Goal: Task Accomplishment & Management: Complete application form

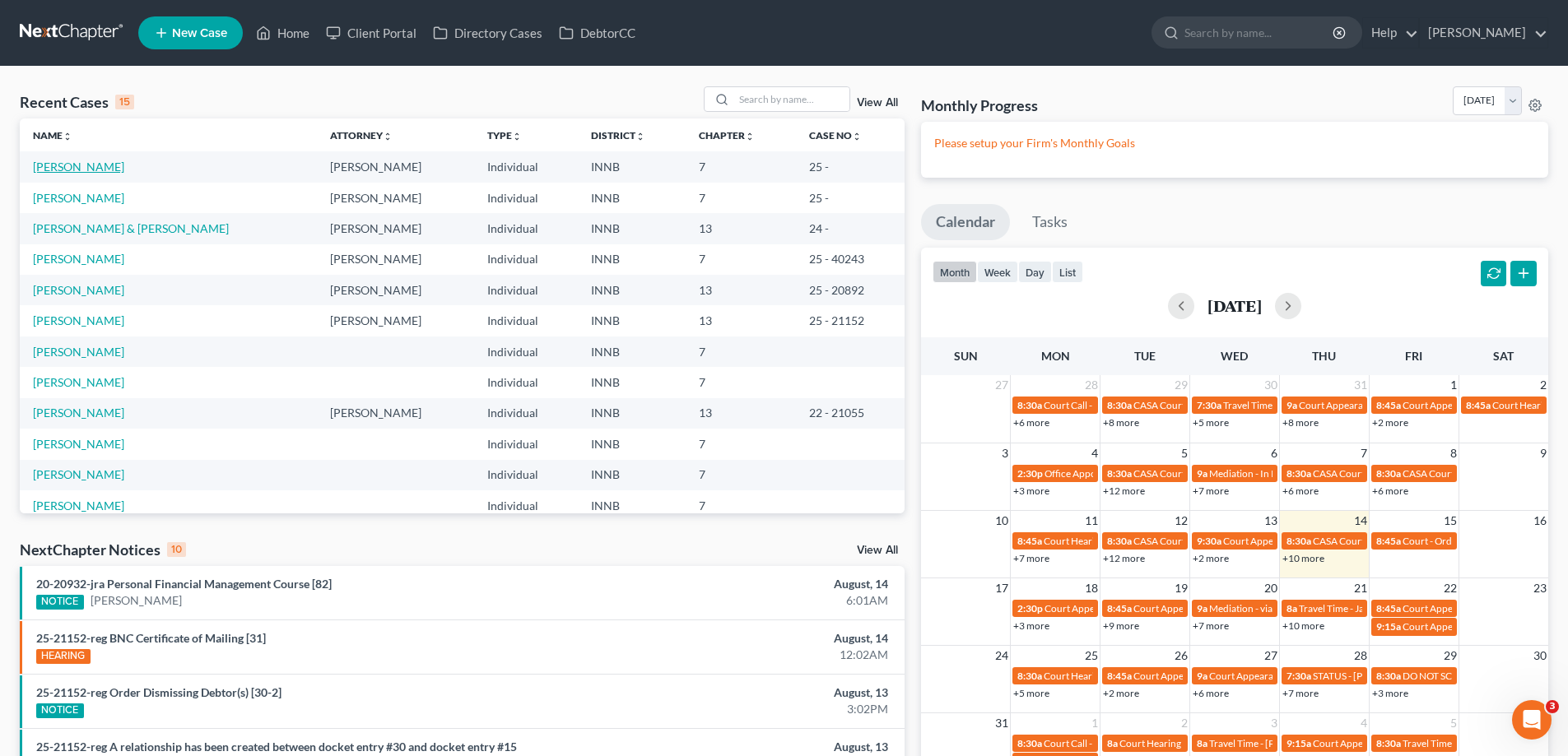
click at [68, 170] on link "[PERSON_NAME]" at bounding box center [78, 166] width 92 height 14
select select "10"
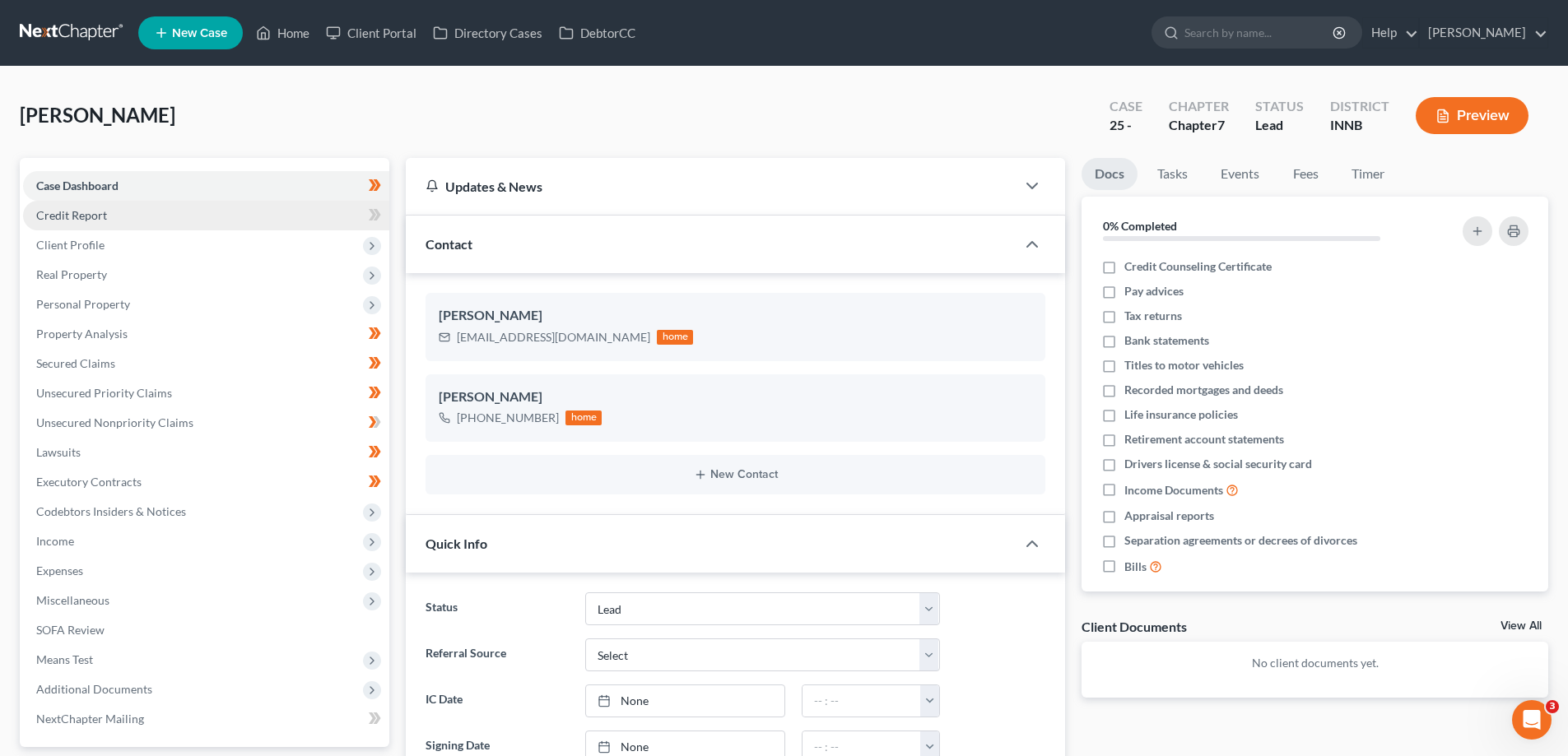
click at [71, 218] on span "Credit Report" at bounding box center [72, 215] width 71 height 14
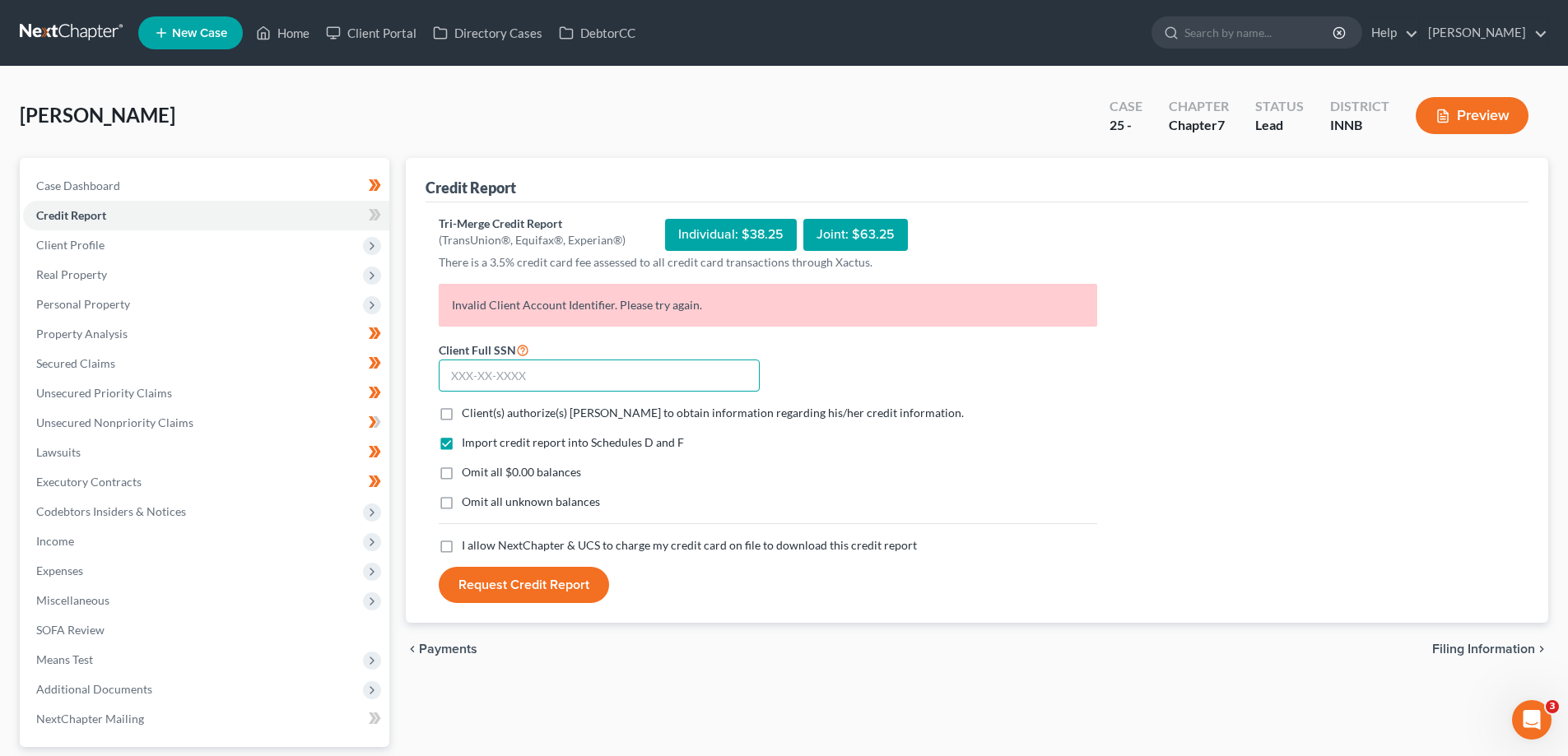
click at [556, 379] on input "text" at bounding box center [599, 376] width 321 height 32
paste input "315-88-9684"
type input "315-88-9684"
click at [462, 416] on label "Client(s) authorize(s) [PERSON_NAME] to obtain information regarding his/her cr…" at bounding box center [713, 412] width 502 height 16
click at [469, 415] on input "Client(s) authorize(s) [PERSON_NAME] to obtain information regarding his/her cr…" at bounding box center [473, 410] width 10 height 10
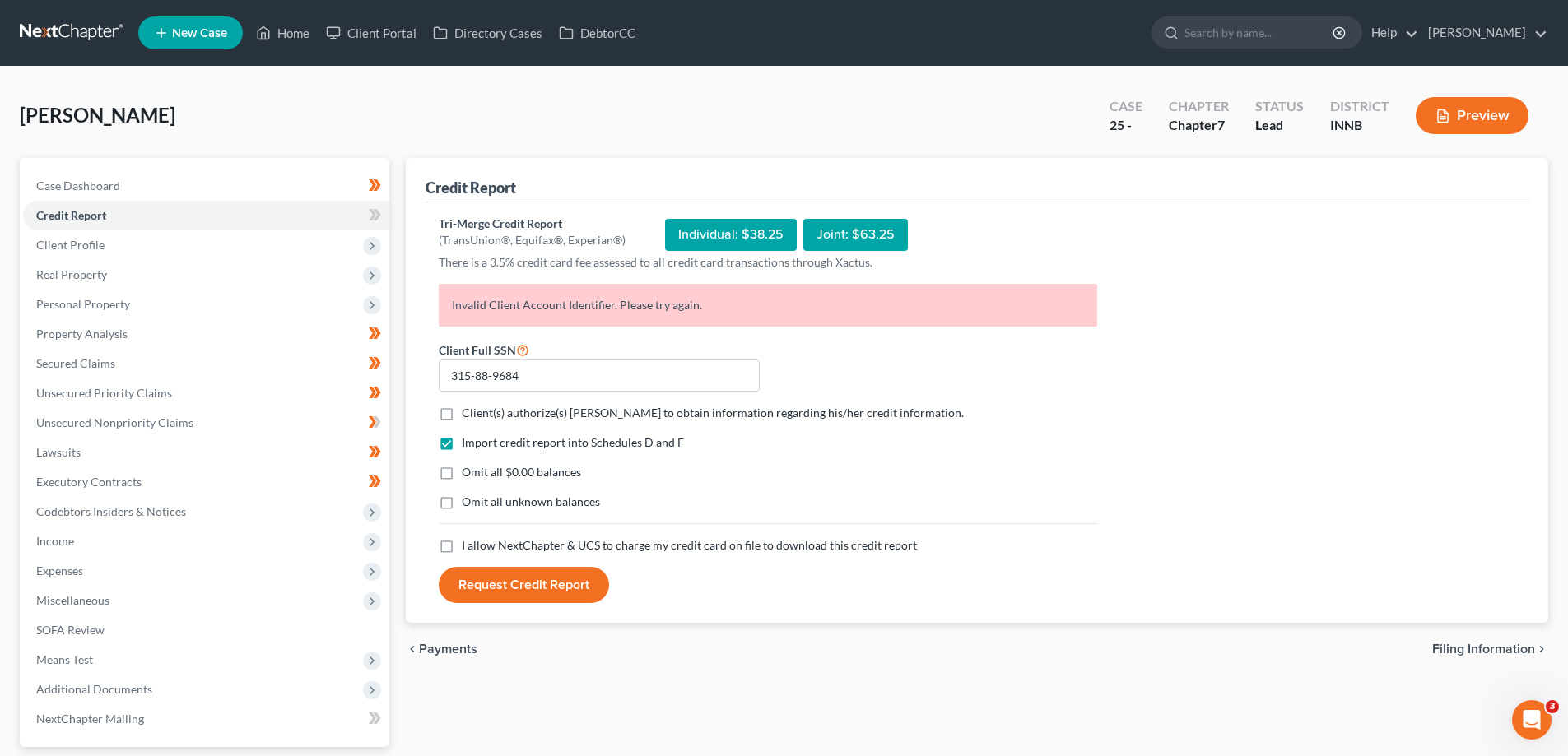
checkbox input "true"
click at [462, 546] on label "I allow NextChapter & UCS to charge my credit card on file to download this cre…" at bounding box center [689, 545] width 455 height 16
click at [469, 546] on input "I allow NextChapter & UCS to charge my credit card on file to download this cre…" at bounding box center [473, 542] width 10 height 10
checkbox input "true"
click at [506, 589] on button "Request Credit Report" at bounding box center [524, 585] width 170 height 36
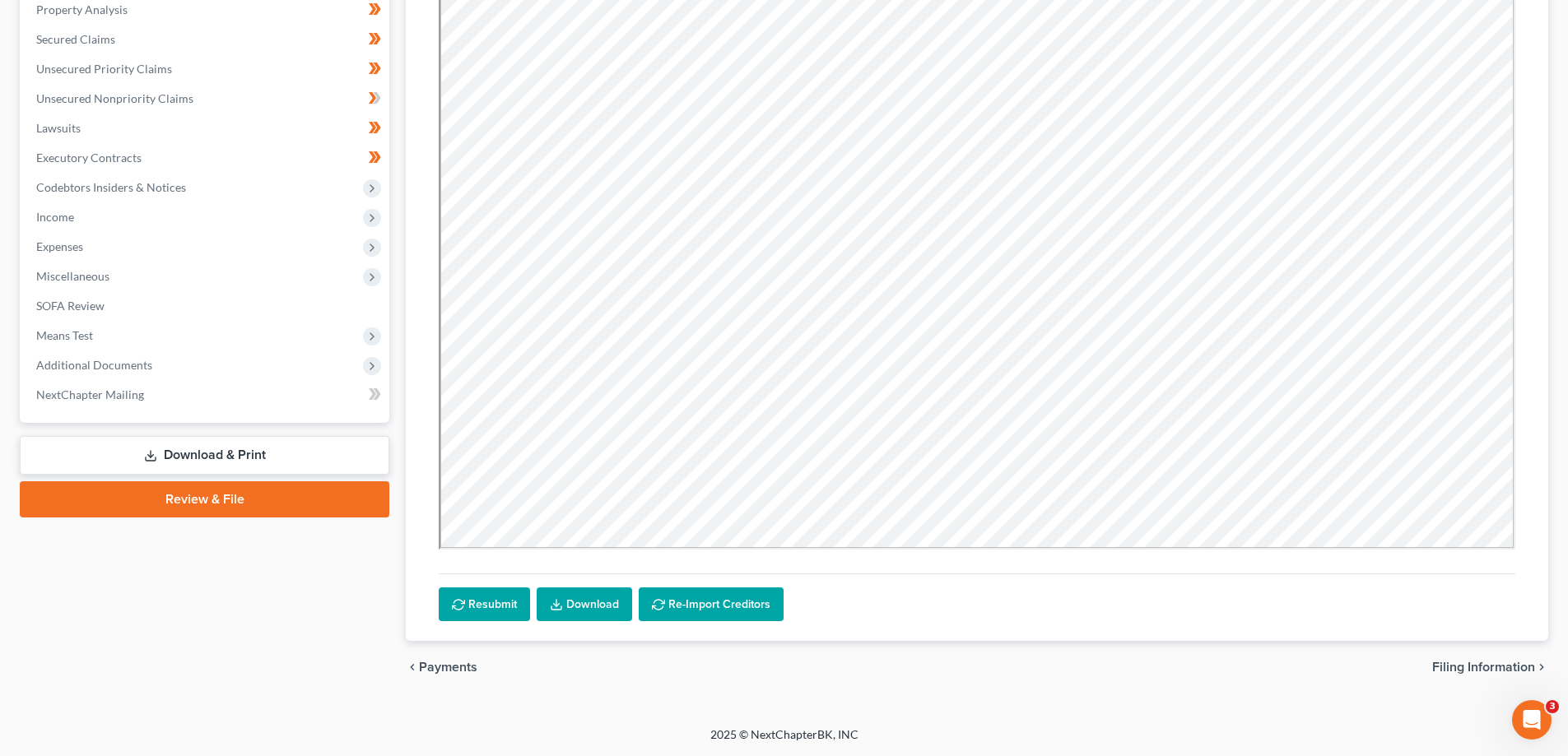
scroll to position [262, 0]
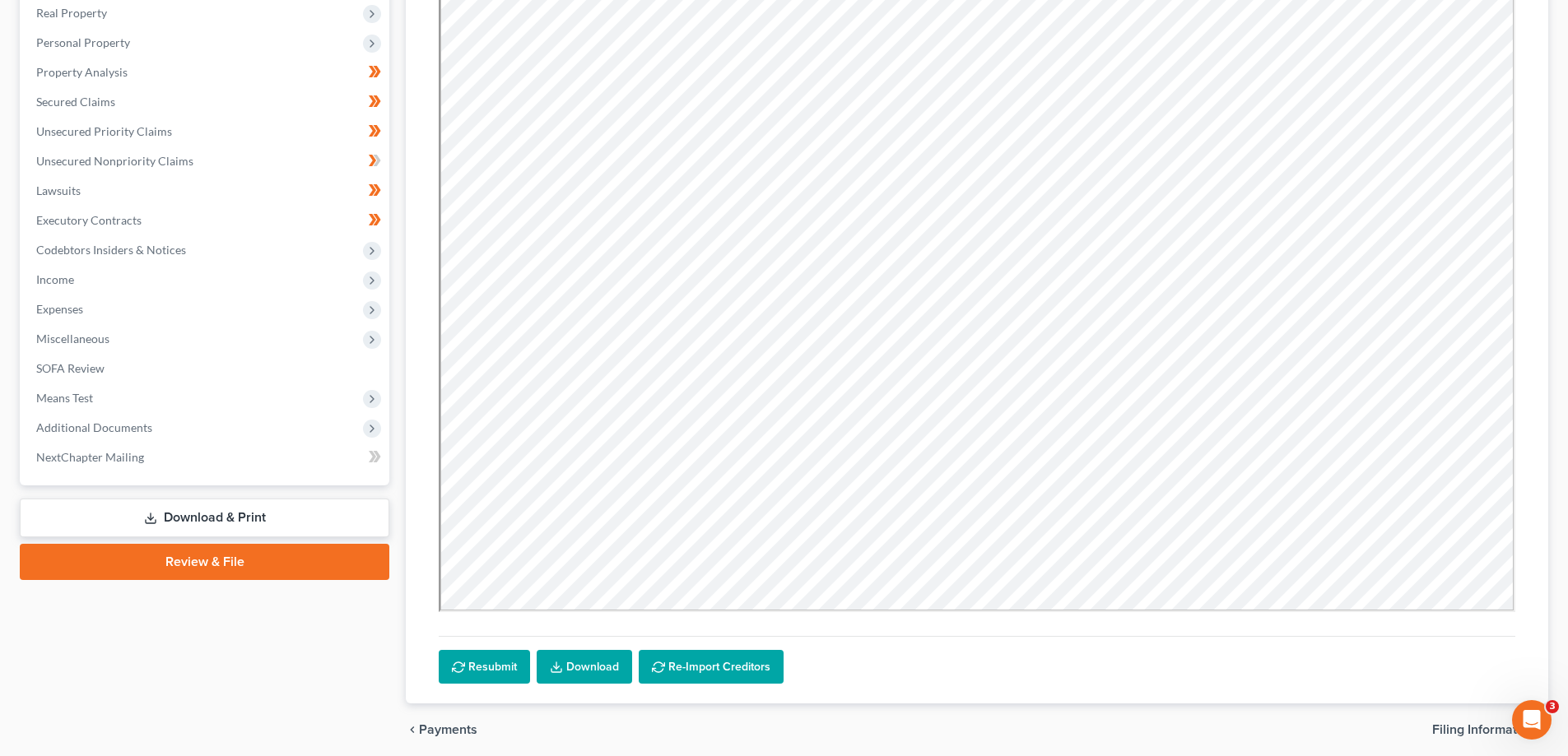
click at [585, 667] on link "Download" at bounding box center [584, 667] width 95 height 34
click at [81, 135] on span "Unsecured Priority Claims" at bounding box center [104, 131] width 136 height 14
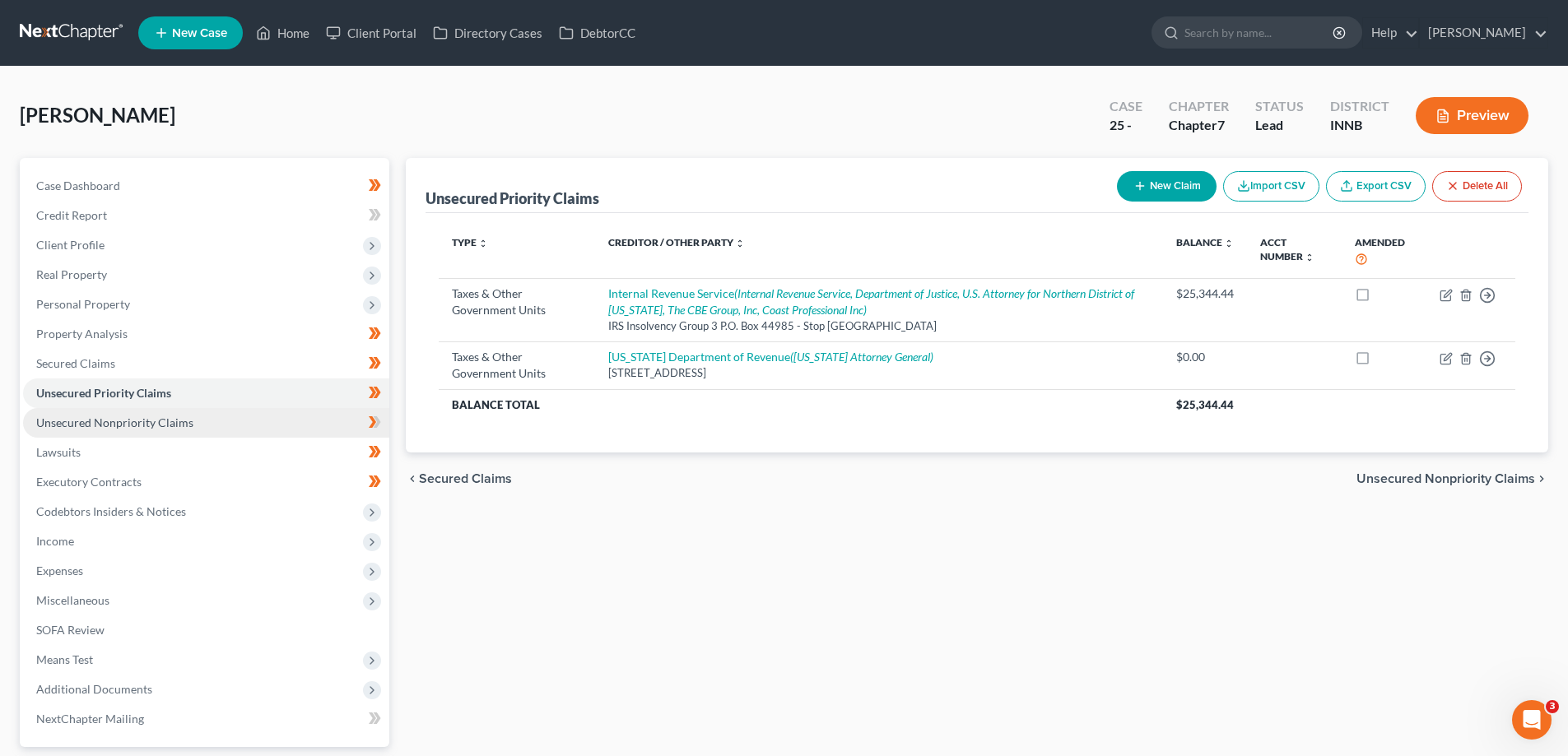
click at [90, 424] on span "Unsecured Nonpriority Claims" at bounding box center [115, 422] width 157 height 14
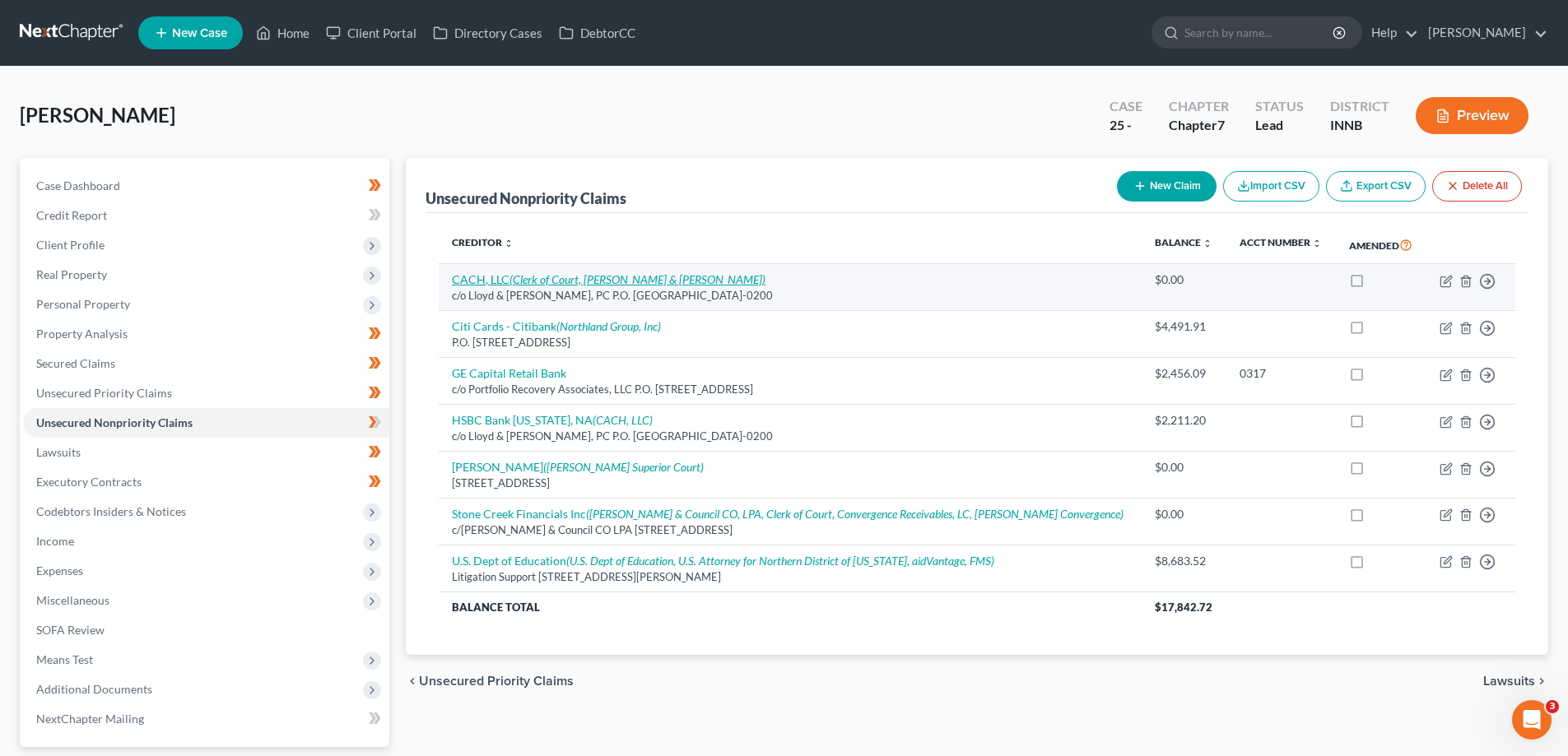
click at [496, 281] on link "CACH, LLC (Clerk of Court, [PERSON_NAME] & [PERSON_NAME])" at bounding box center [608, 279] width 314 height 14
select select "18"
select select "1"
select select "0"
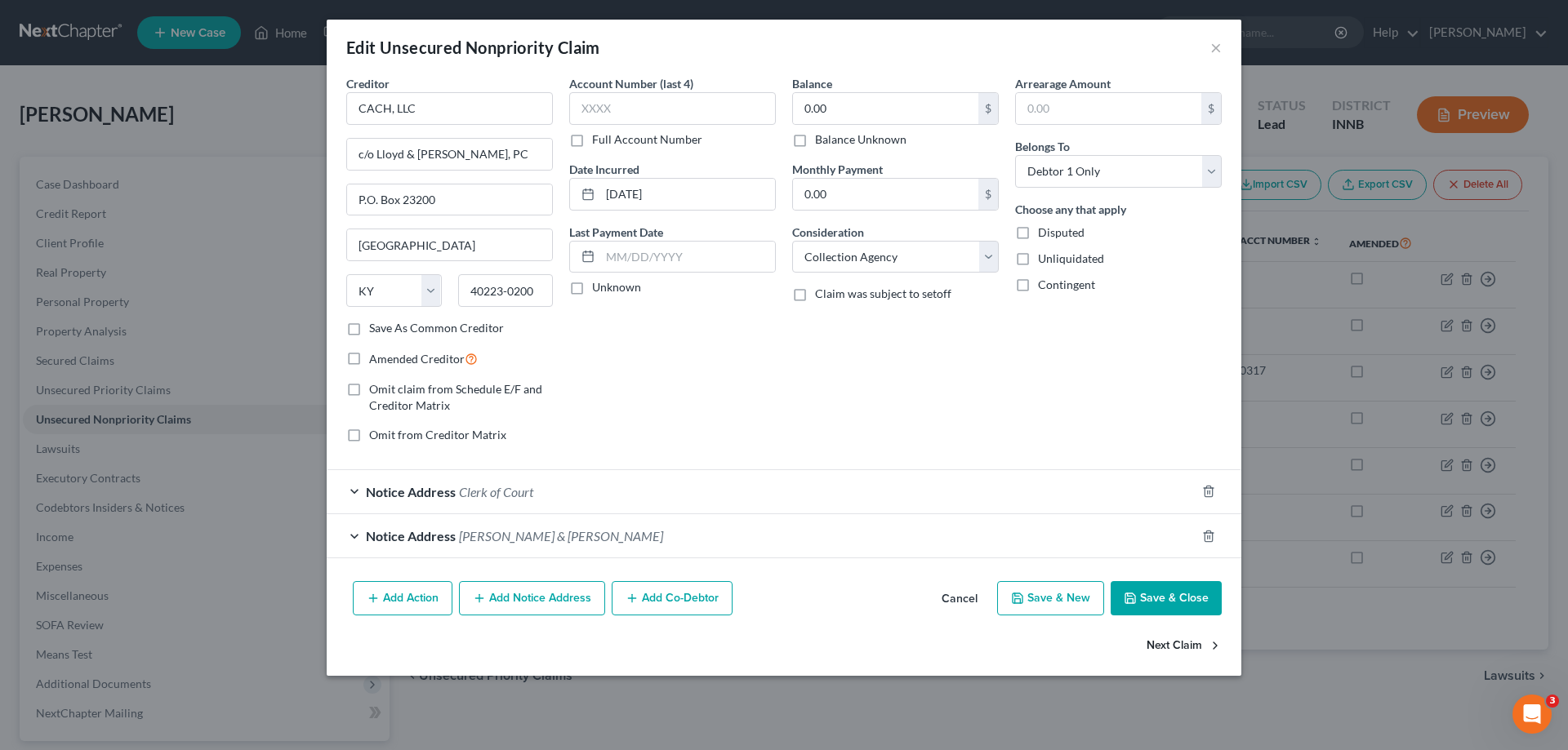
click at [1163, 641] on button "Next Claim" at bounding box center [1184, 646] width 75 height 34
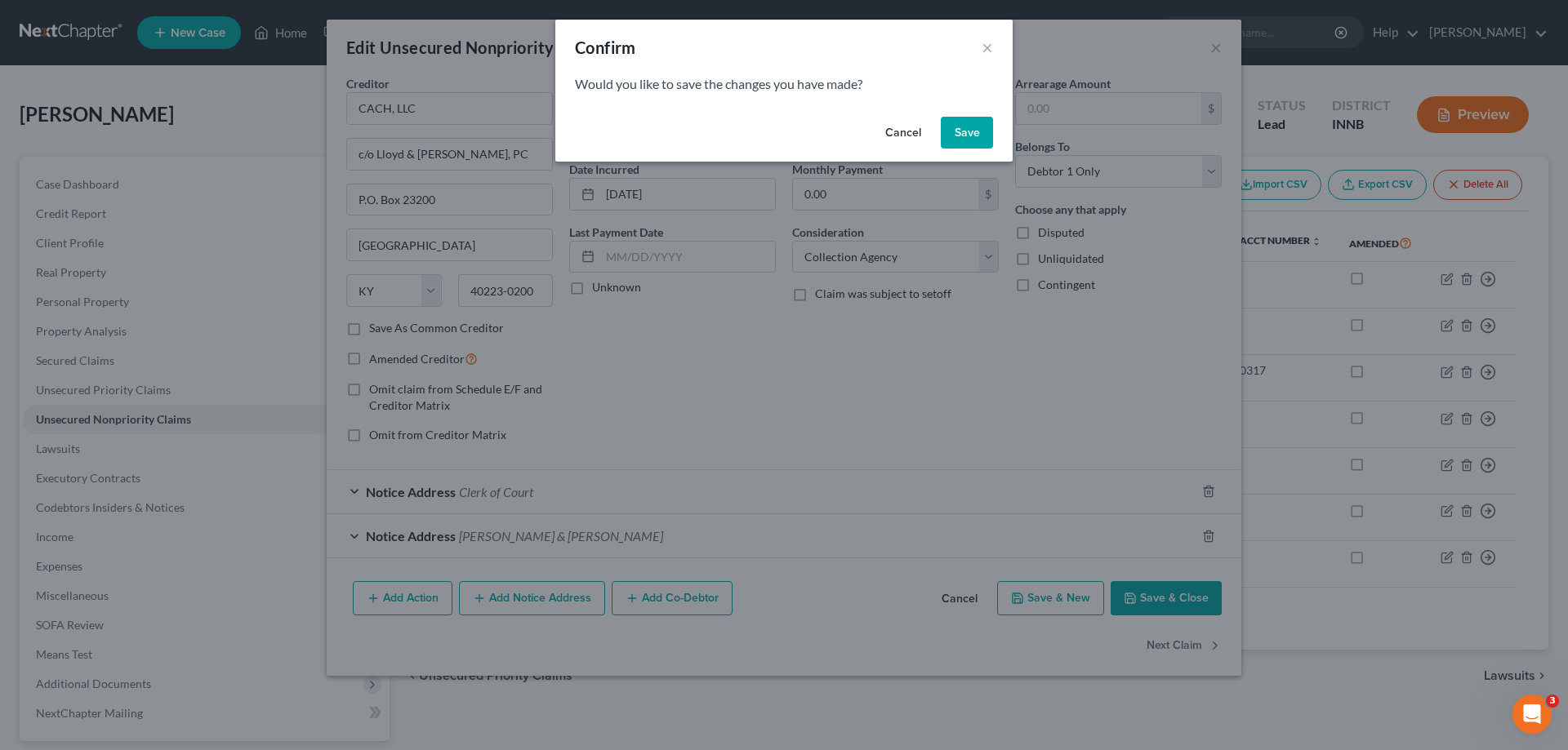
click at [985, 128] on button "Save" at bounding box center [966, 133] width 52 height 32
select select "43"
select select "2"
select select "0"
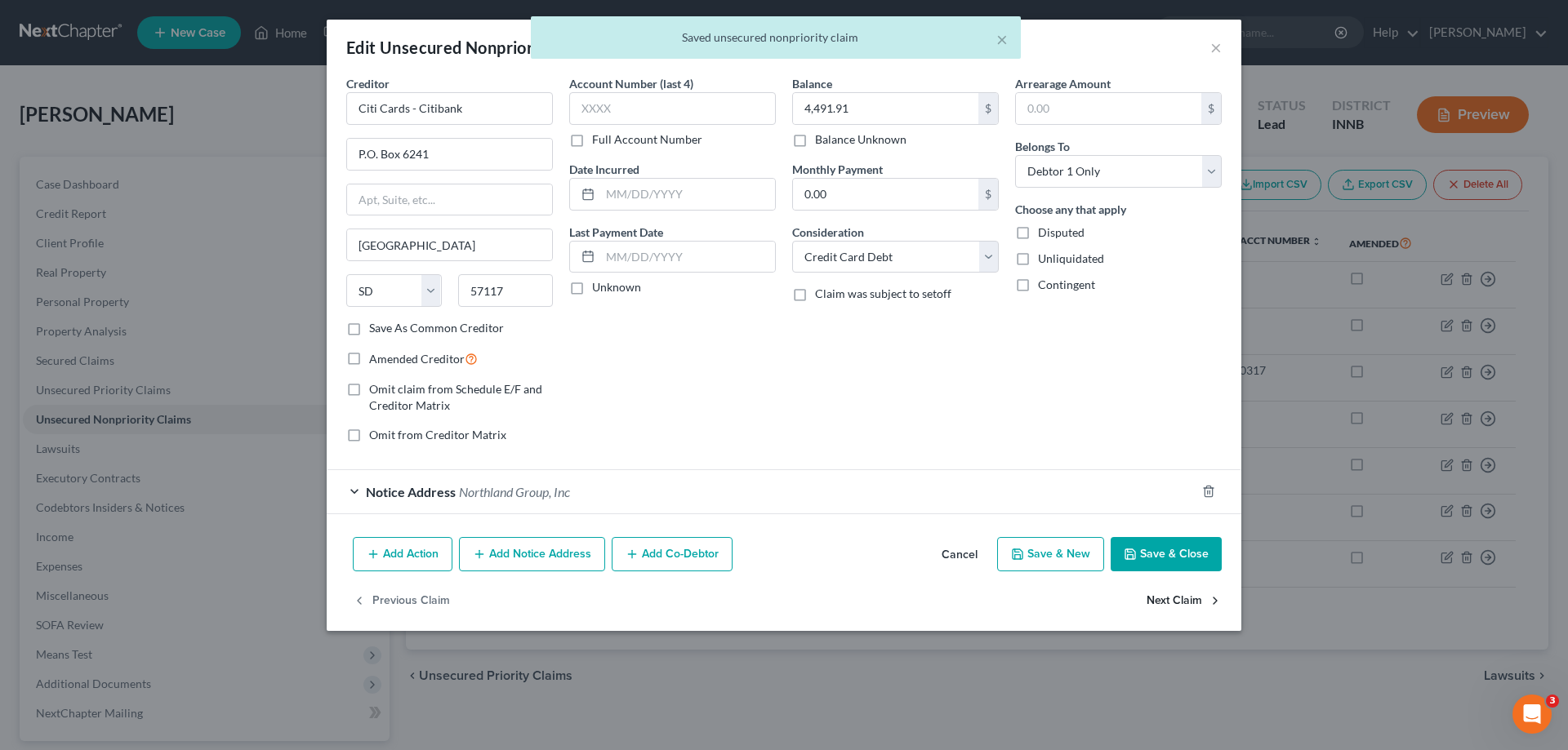
click at [1172, 601] on button "Next Claim" at bounding box center [1184, 601] width 75 height 34
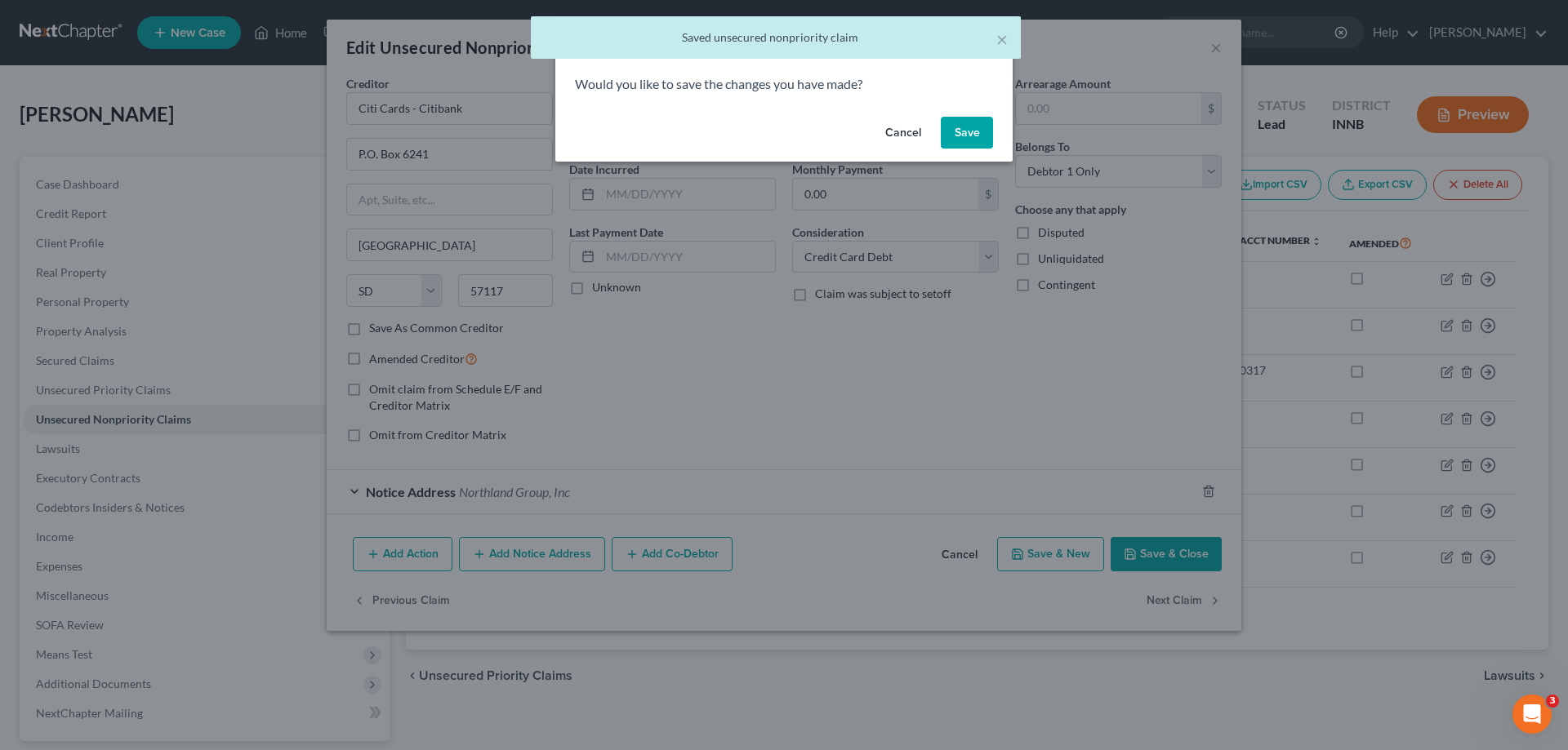
click at [959, 136] on button "Save" at bounding box center [966, 133] width 52 height 32
type input "0"
select select "48"
select select "0"
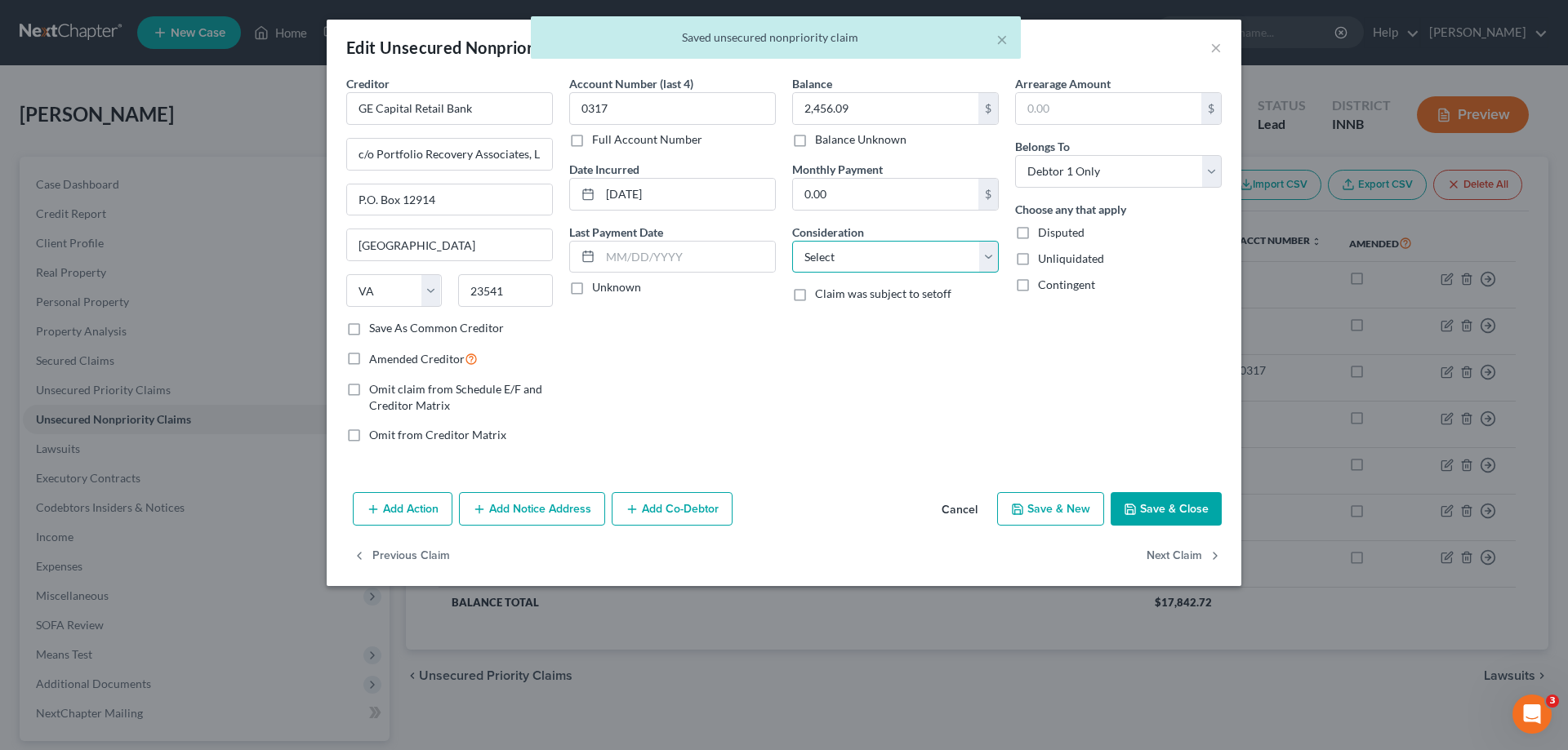
click at [986, 252] on select "Select Cable / Satellite Services Collection Agency Credit Card Debt Debt Couns…" at bounding box center [895, 257] width 207 height 32
select select "2"
click at [792, 241] on select "Select Cable / Satellite Services Collection Agency Credit Card Debt Debt Couns…" at bounding box center [895, 257] width 207 height 32
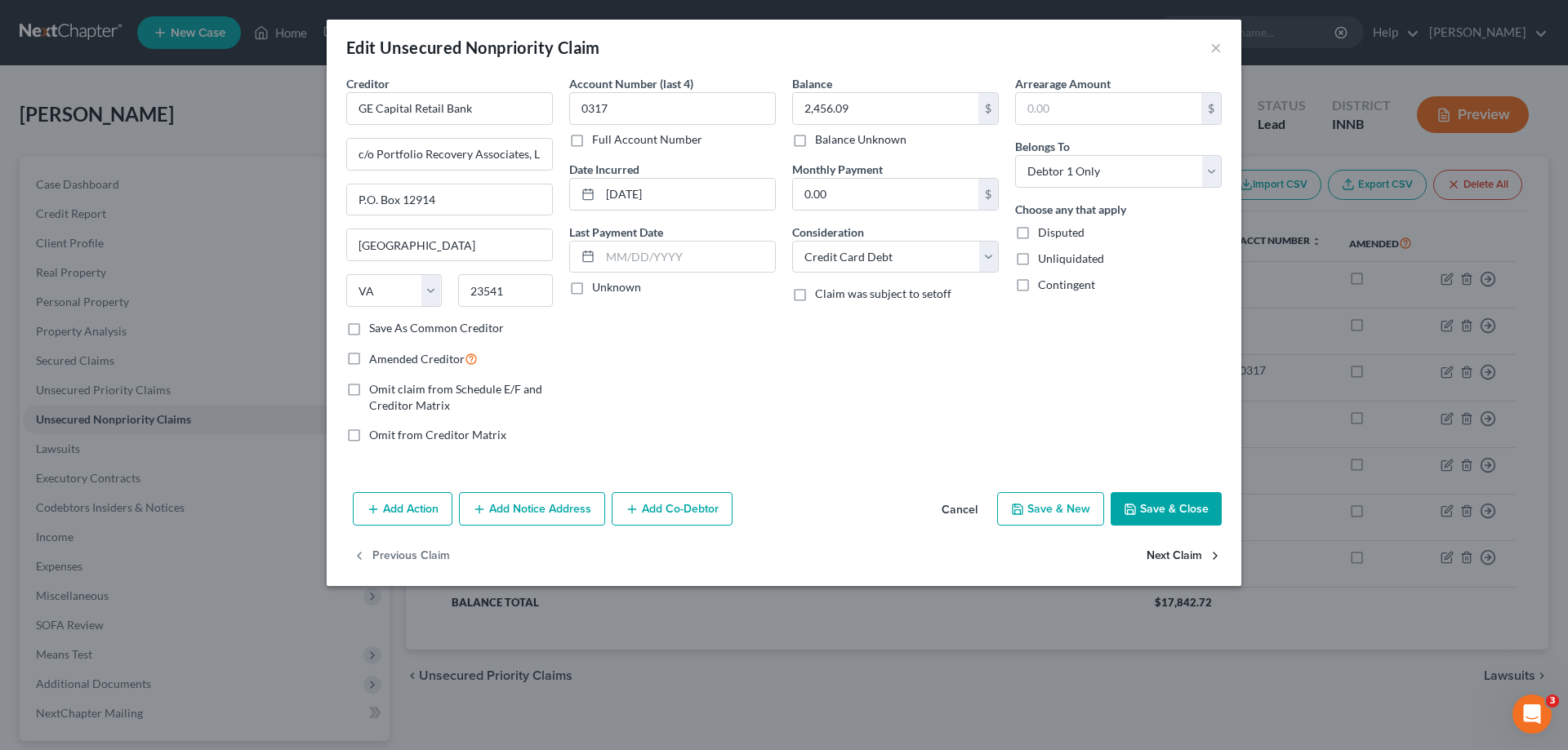
click at [1172, 555] on button "Next Claim" at bounding box center [1184, 556] width 75 height 34
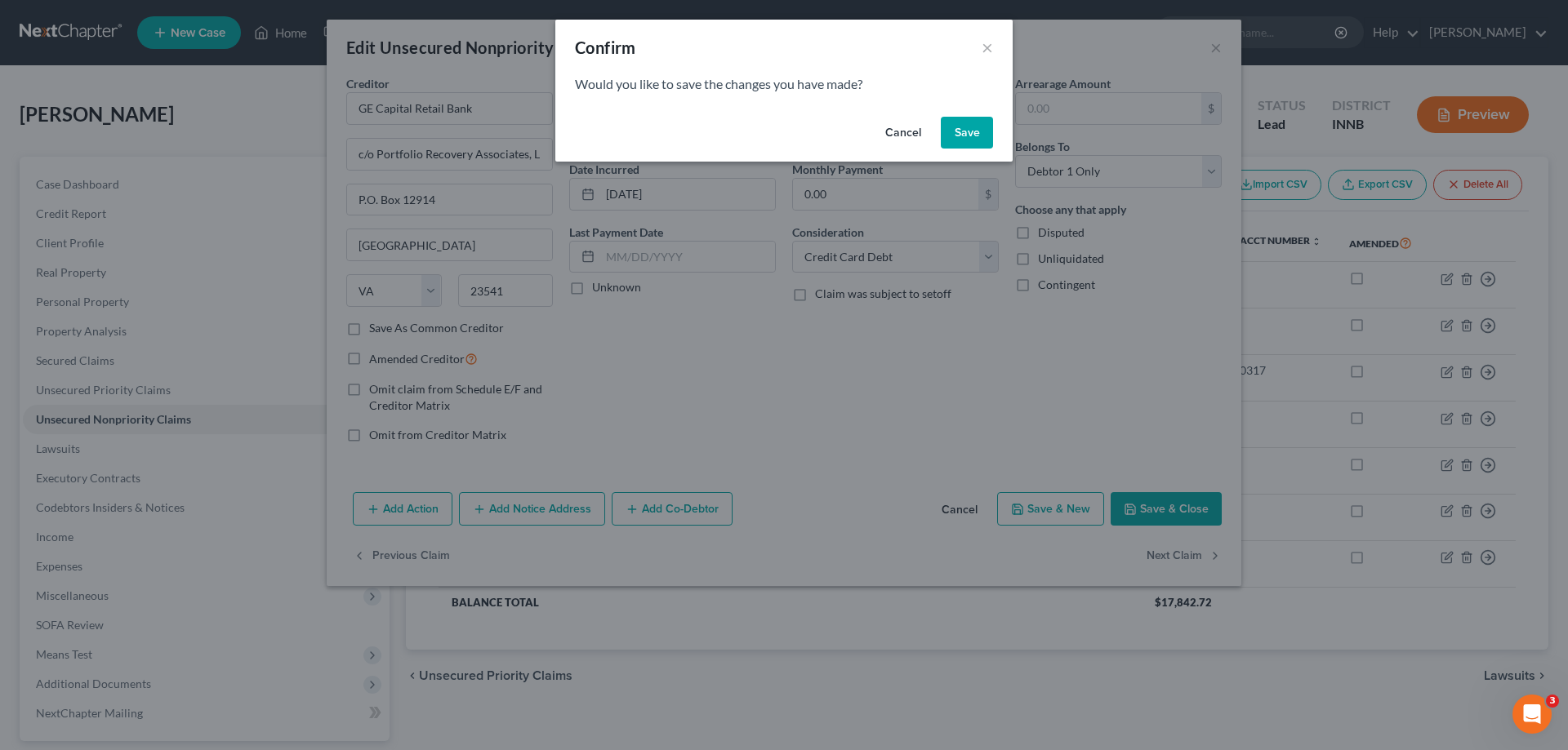
click at [956, 133] on button "Save" at bounding box center [966, 133] width 52 height 32
select select "18"
select select "2"
select select "0"
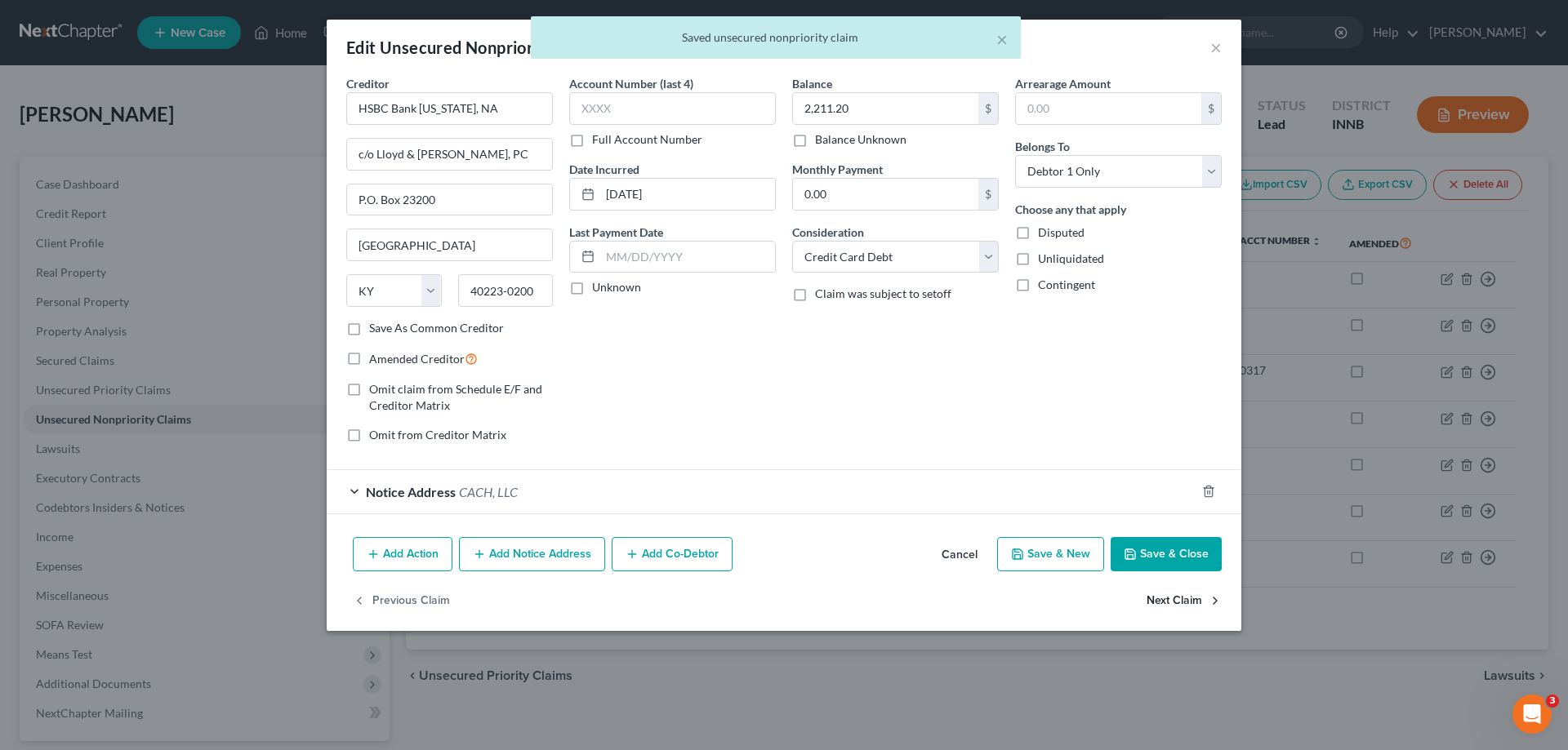
click at [1184, 602] on button "Next Claim" at bounding box center [1184, 601] width 75 height 34
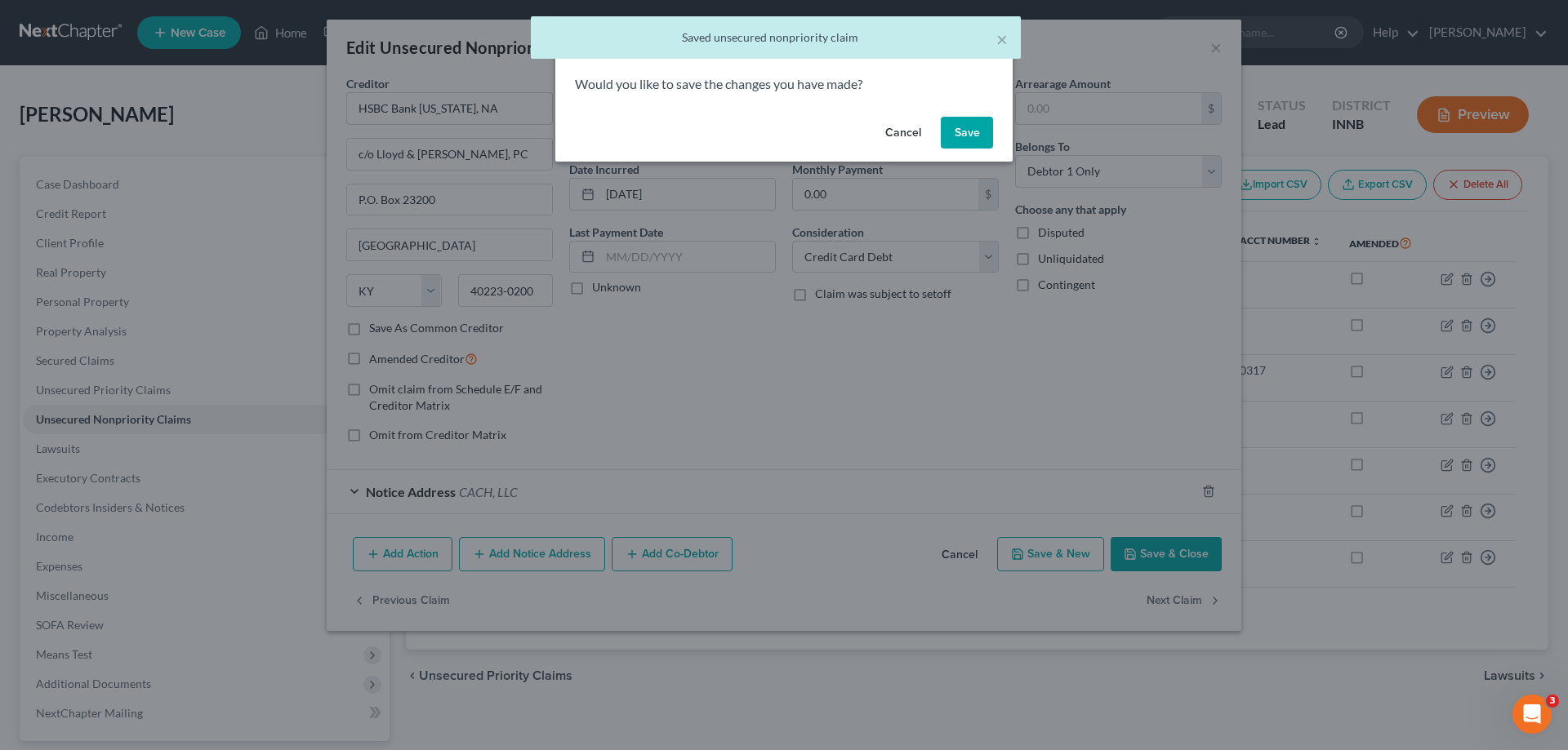
click at [986, 127] on button "Save" at bounding box center [966, 133] width 52 height 32
select select "15"
select select "14"
select select "0"
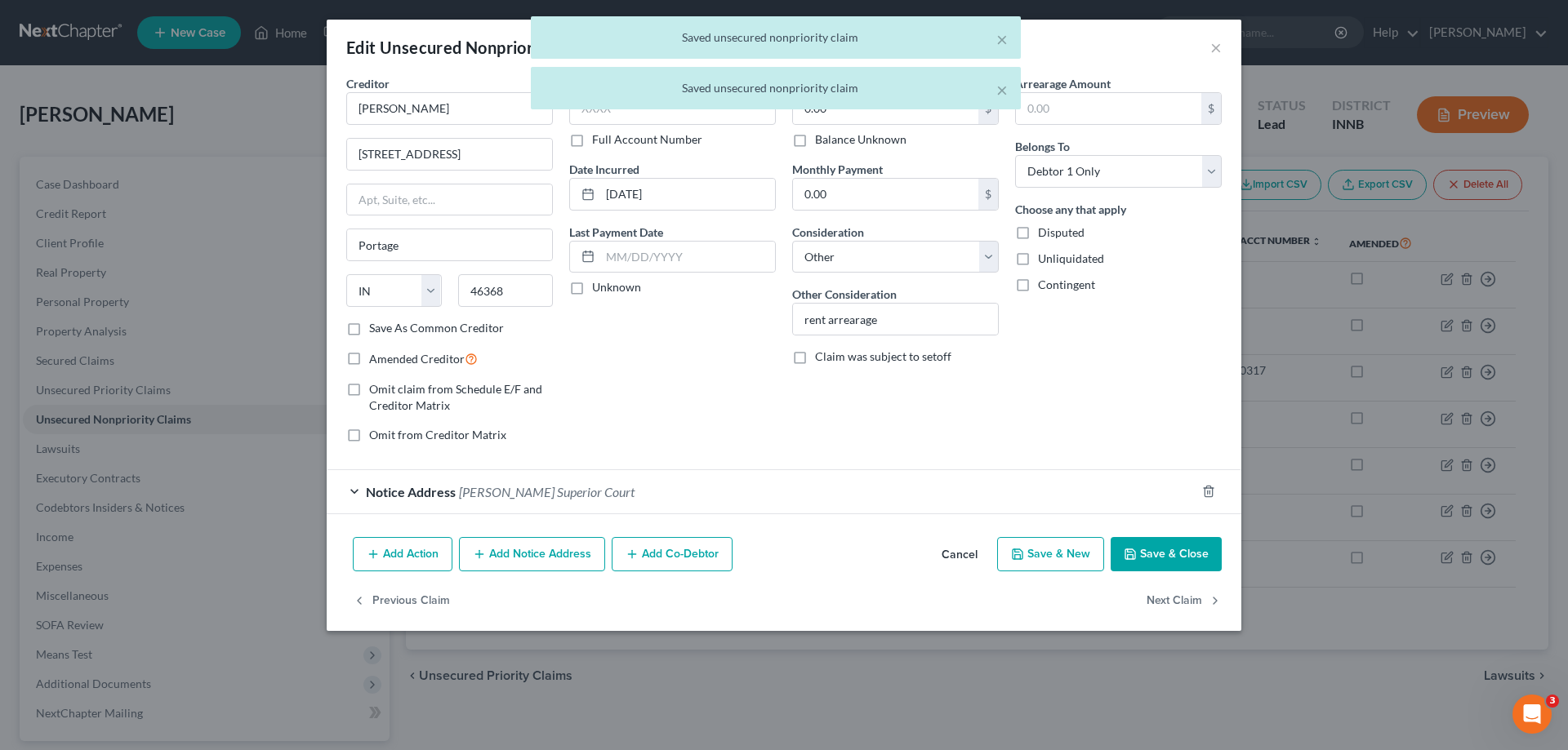
type input "0"
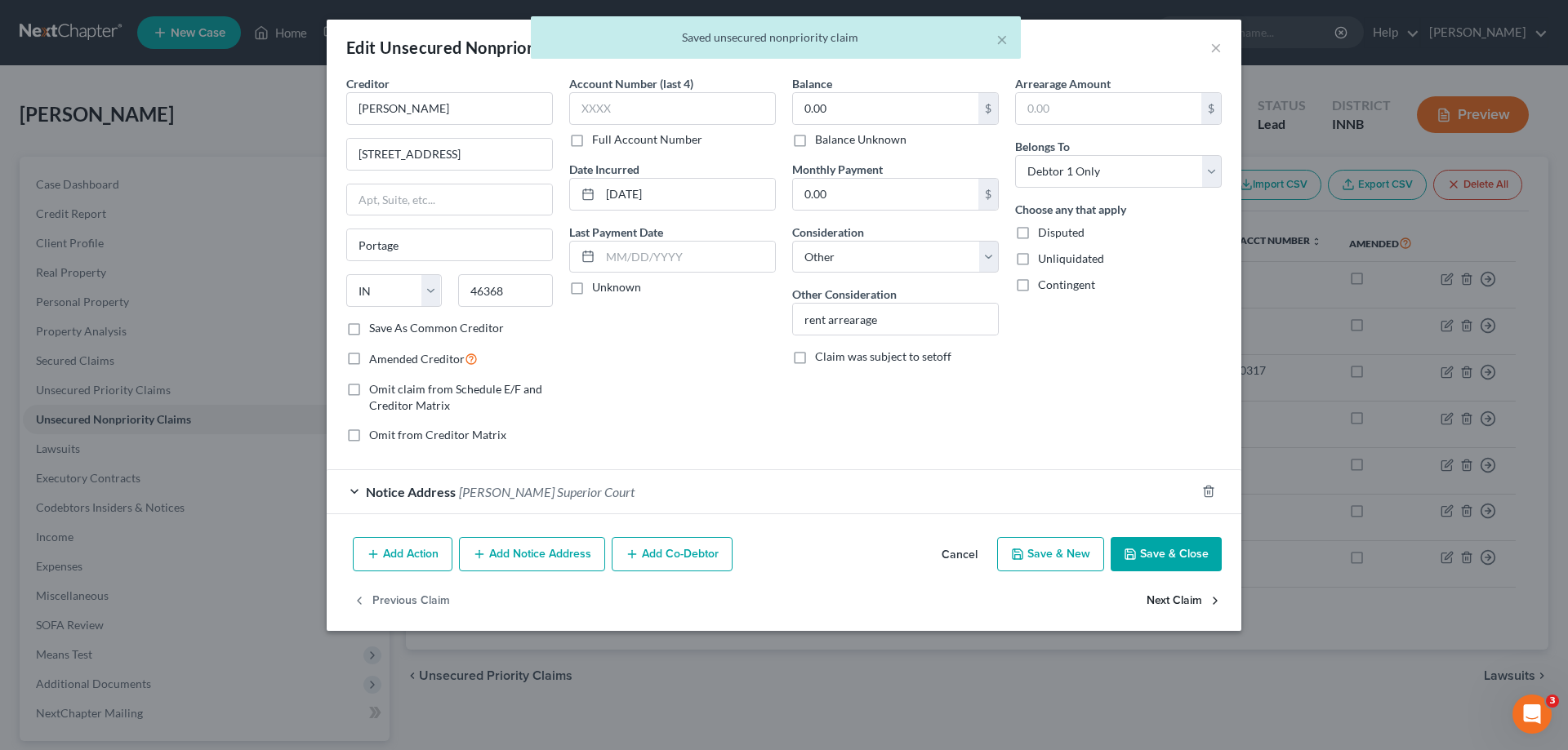
click at [1157, 596] on button "Next Claim" at bounding box center [1184, 601] width 75 height 34
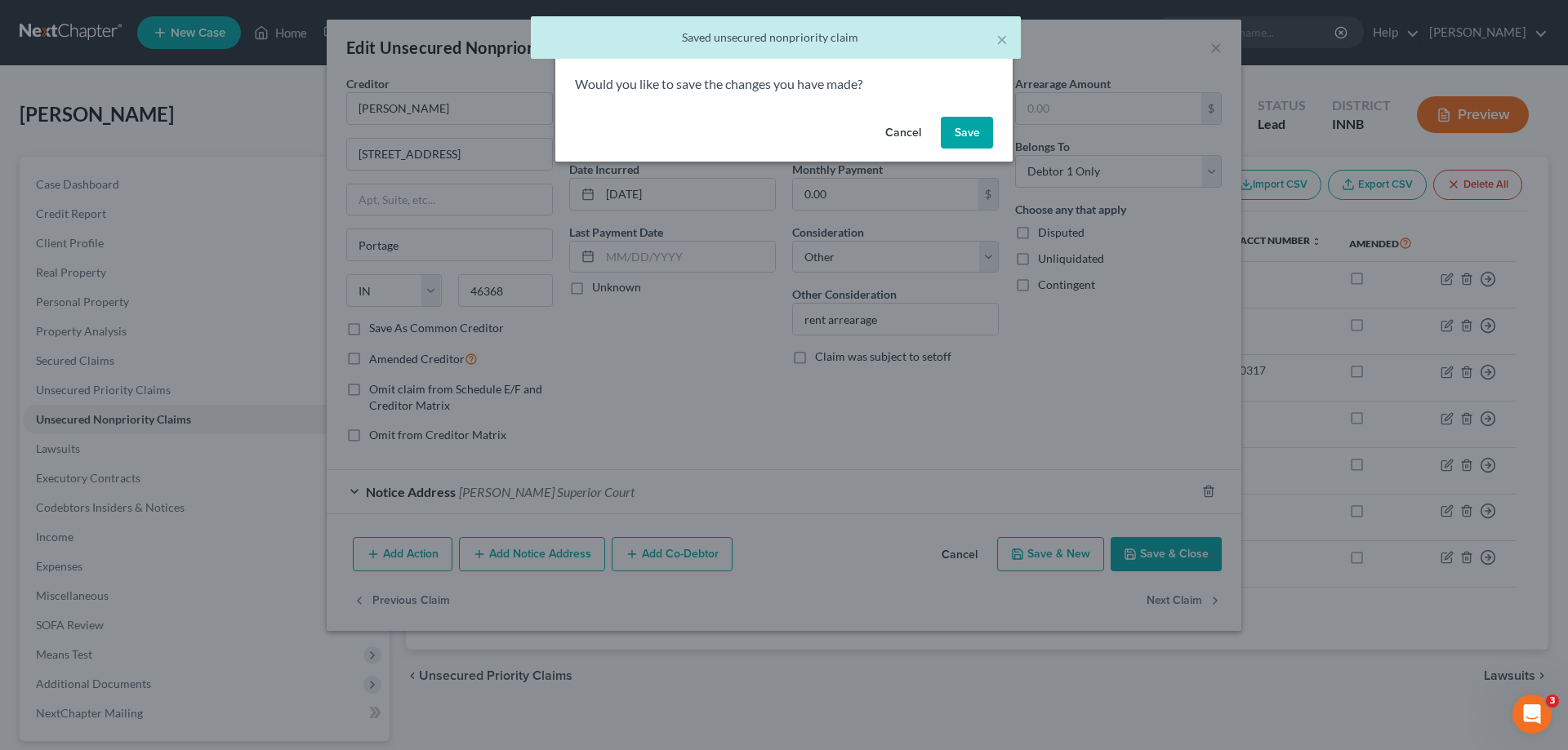
click at [965, 126] on button "Save" at bounding box center [966, 133] width 52 height 32
select select "36"
select select "1"
select select "0"
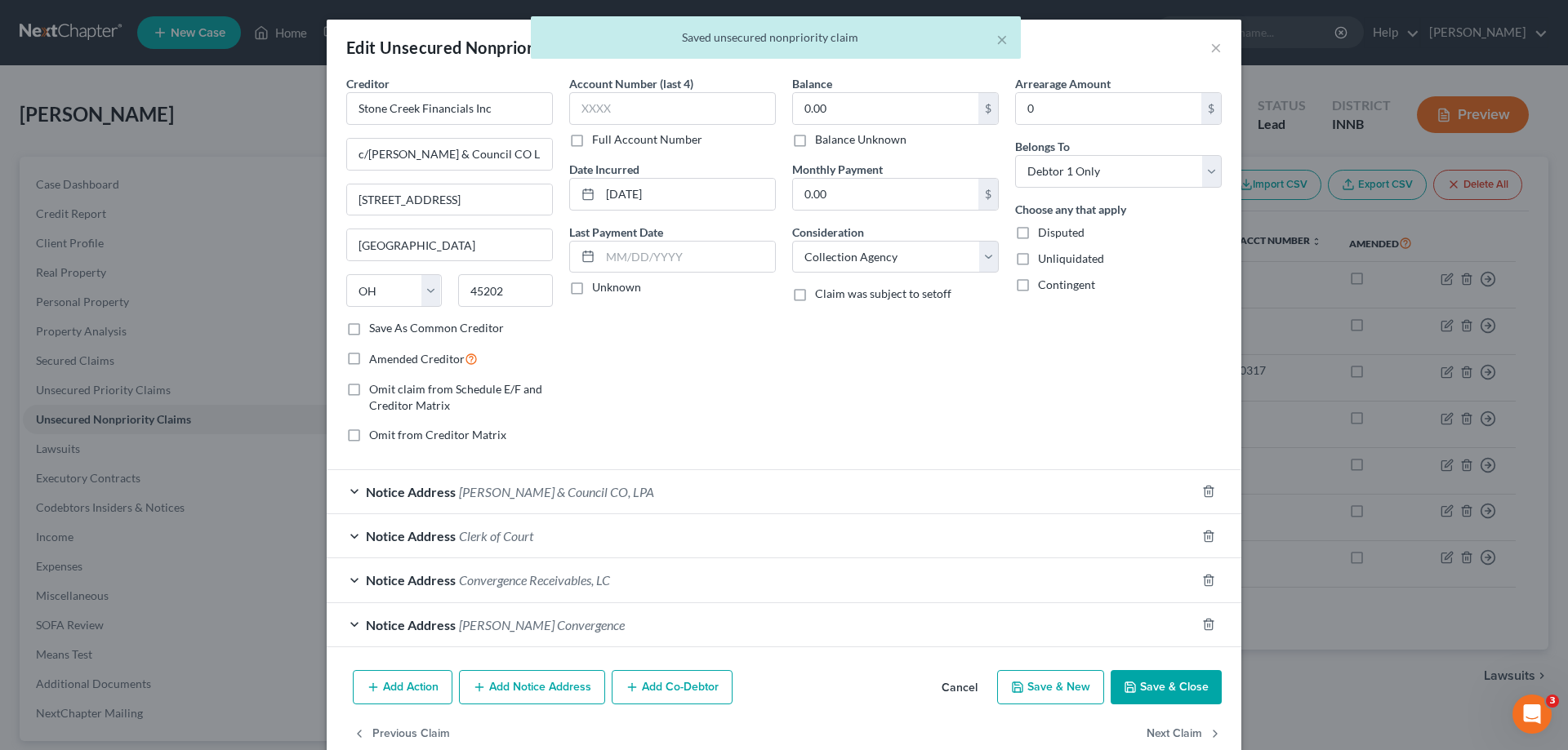
type input "0"
click at [1156, 735] on button "Next Claim" at bounding box center [1184, 735] width 75 height 34
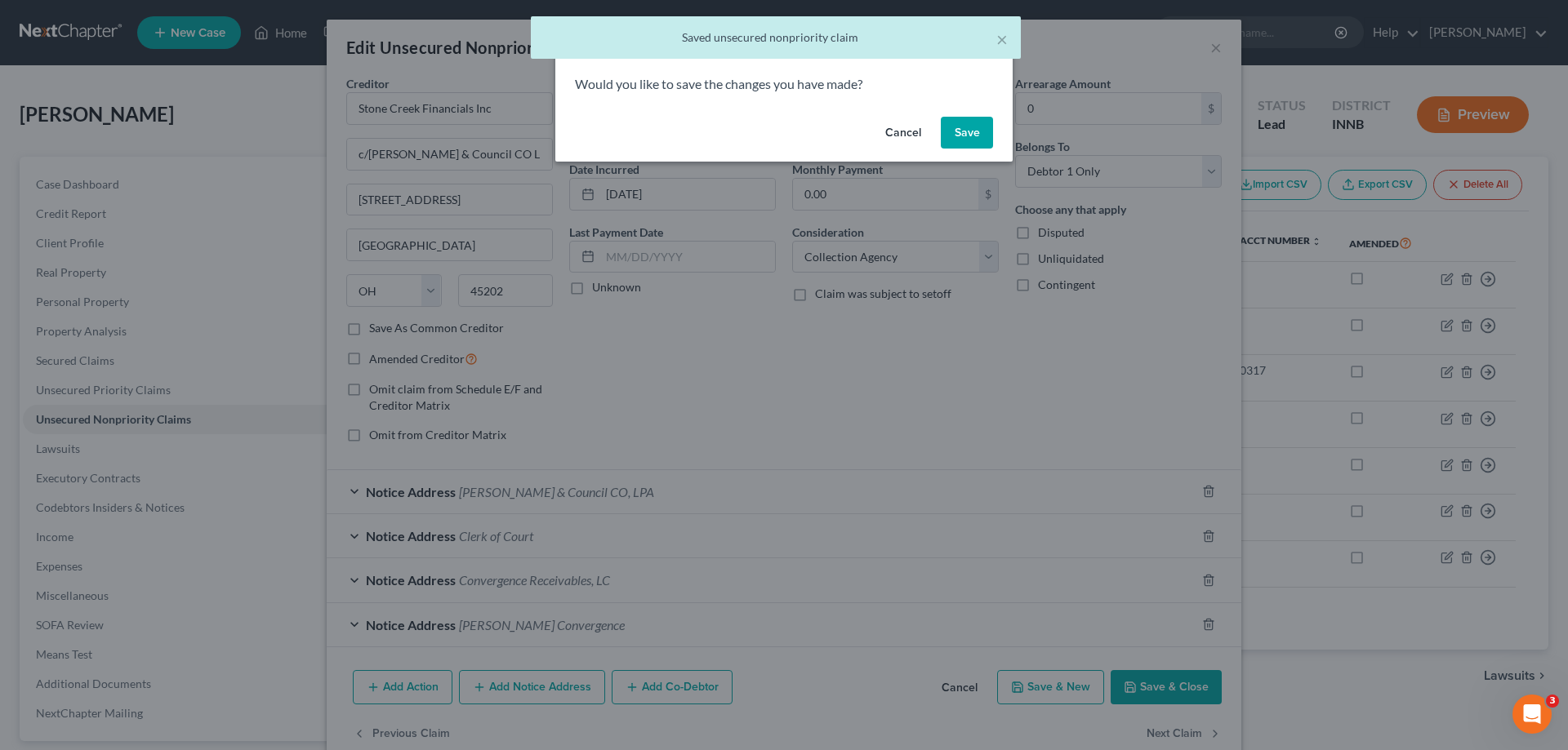
click at [956, 136] on button "Save" at bounding box center [966, 133] width 52 height 32
select select "4"
select select "17"
select select "0"
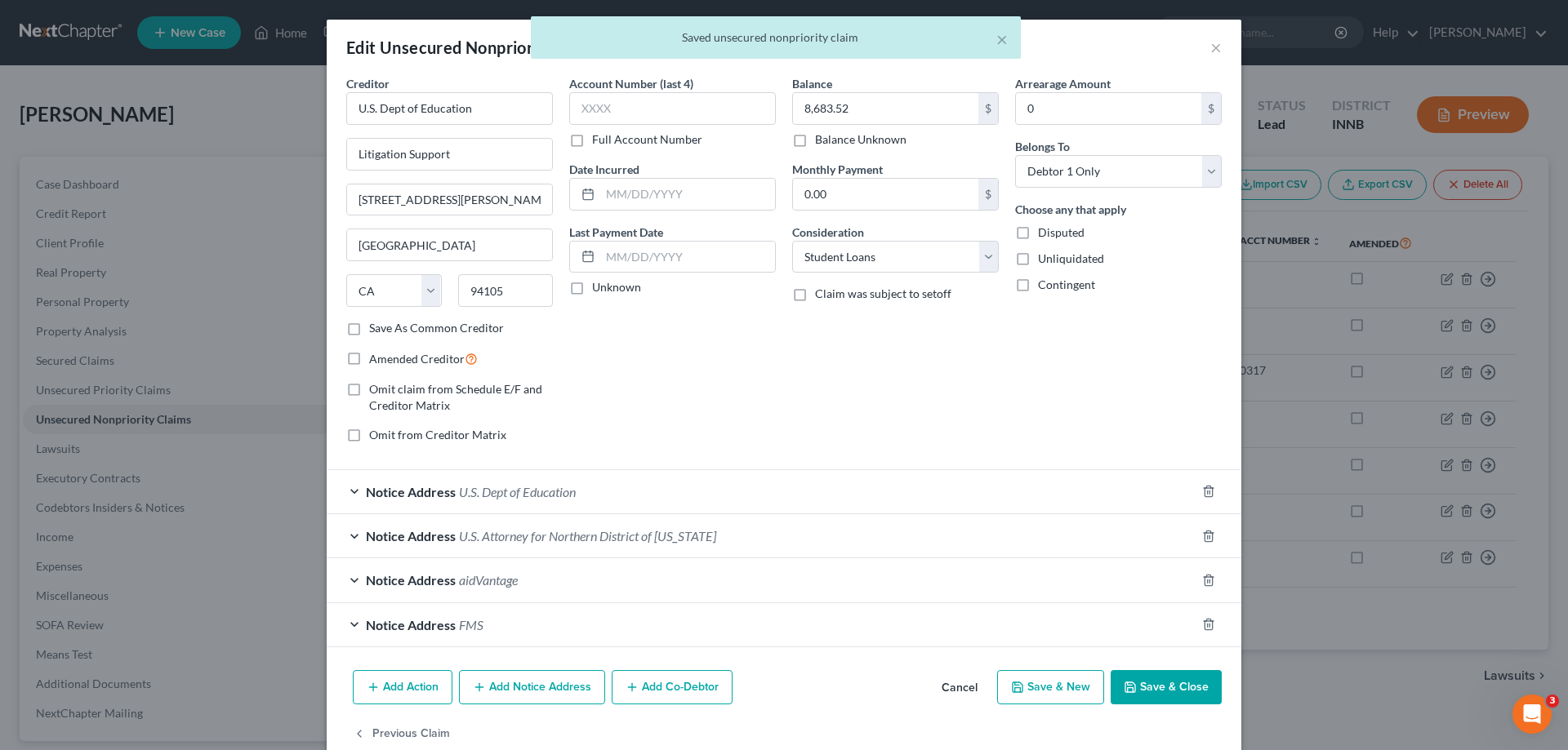
click at [1156, 695] on button "Save & Close" at bounding box center [1166, 688] width 111 height 34
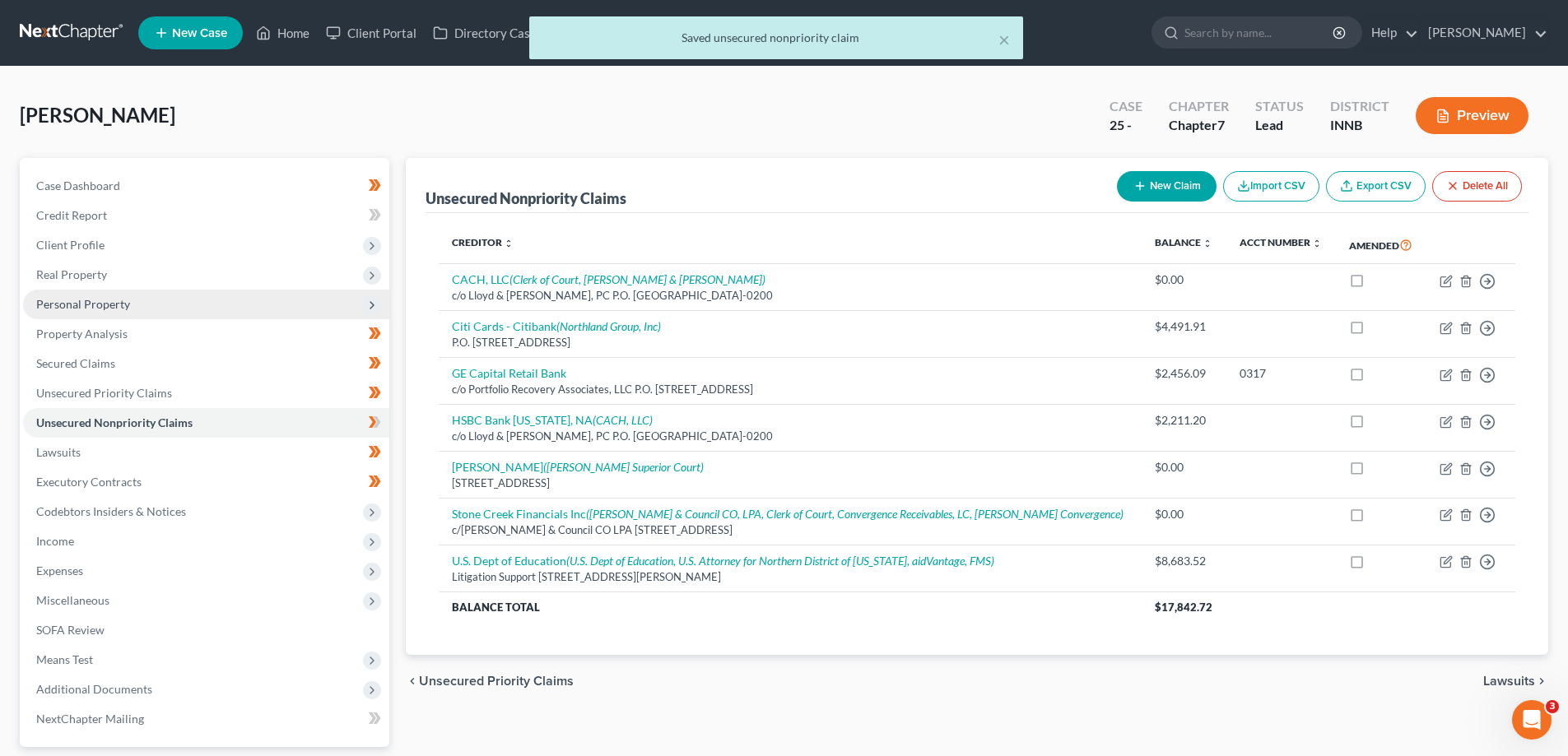
click at [104, 304] on span "Personal Property" at bounding box center [83, 304] width 94 height 14
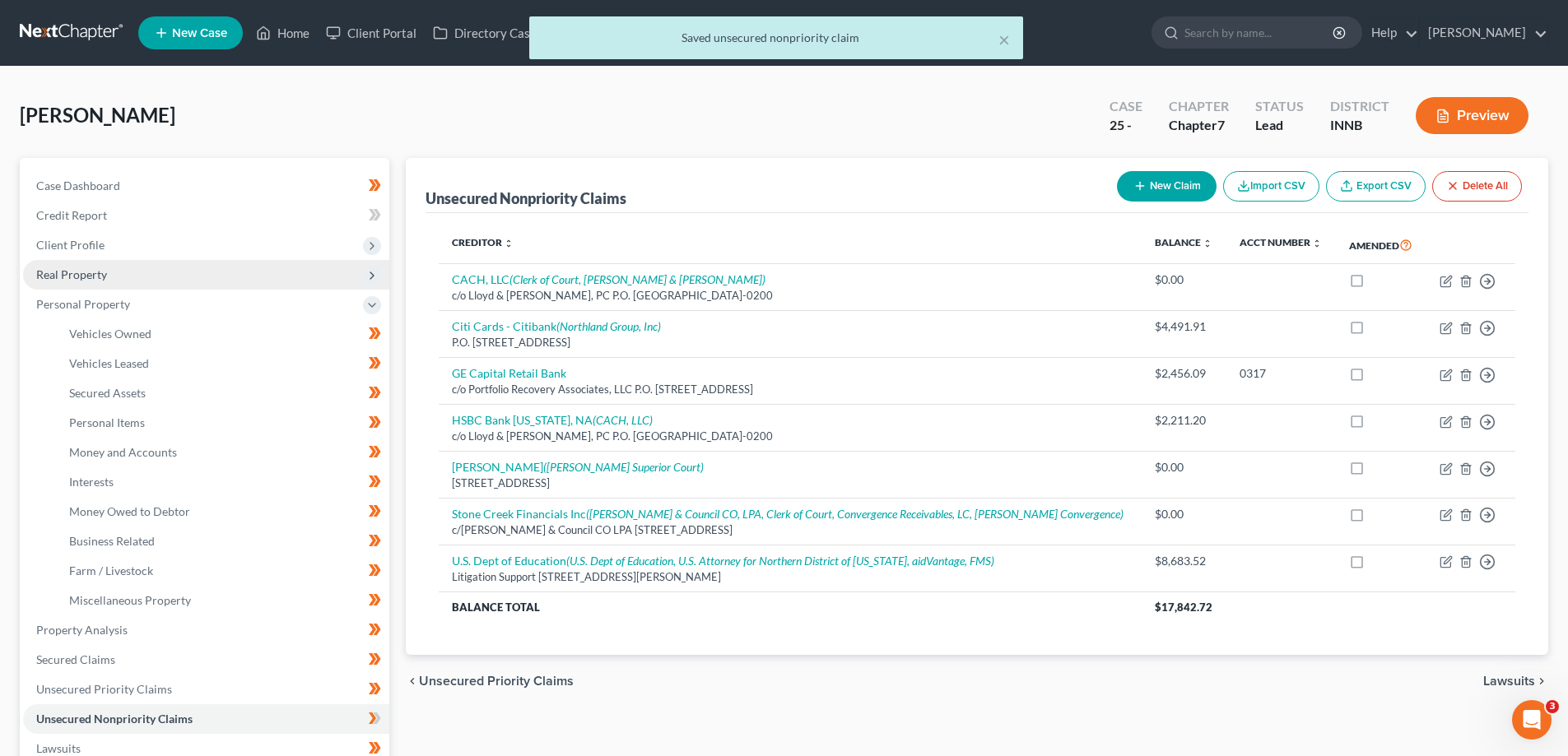
click at [377, 281] on icon at bounding box center [372, 276] width 13 height 13
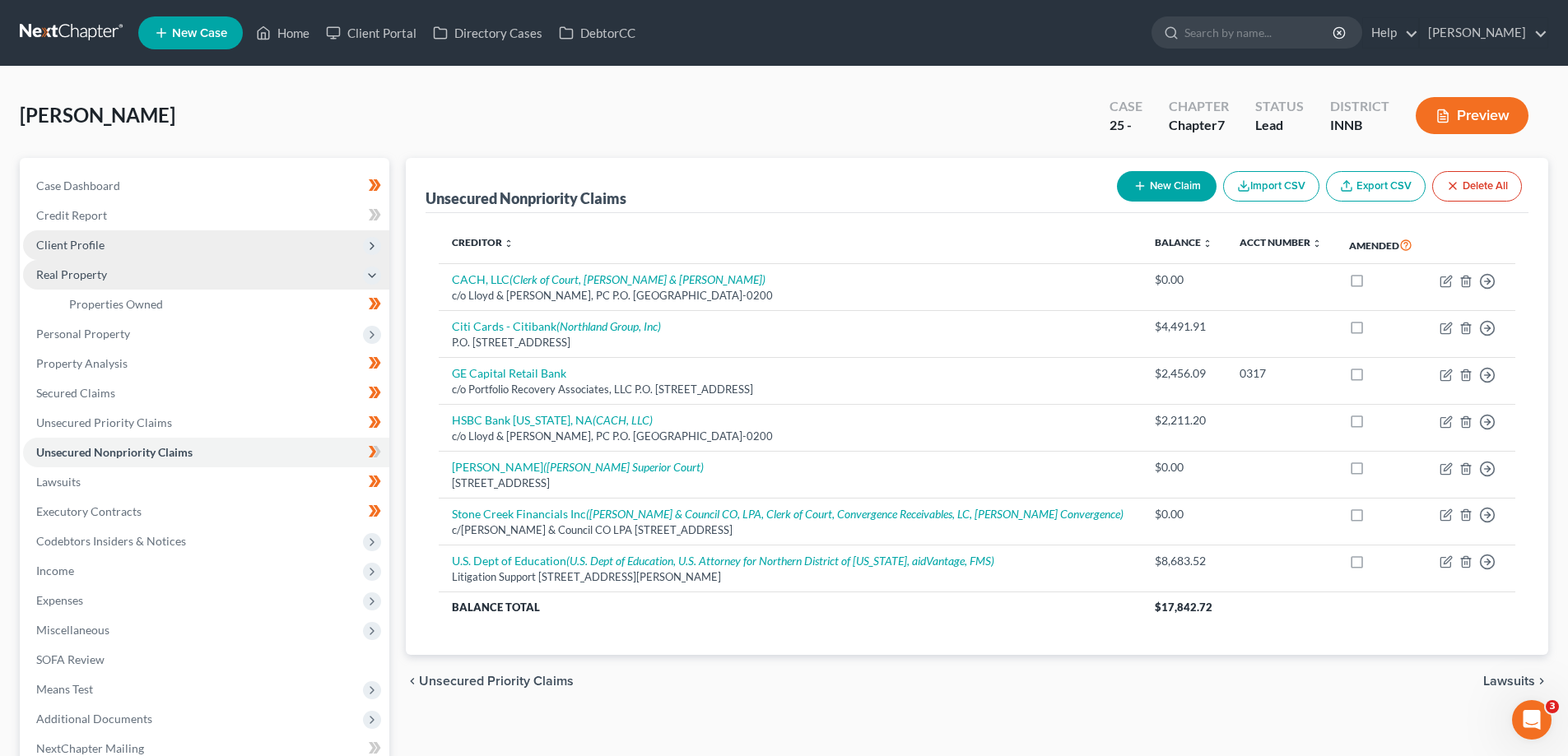
click at [374, 244] on icon at bounding box center [372, 246] width 13 height 13
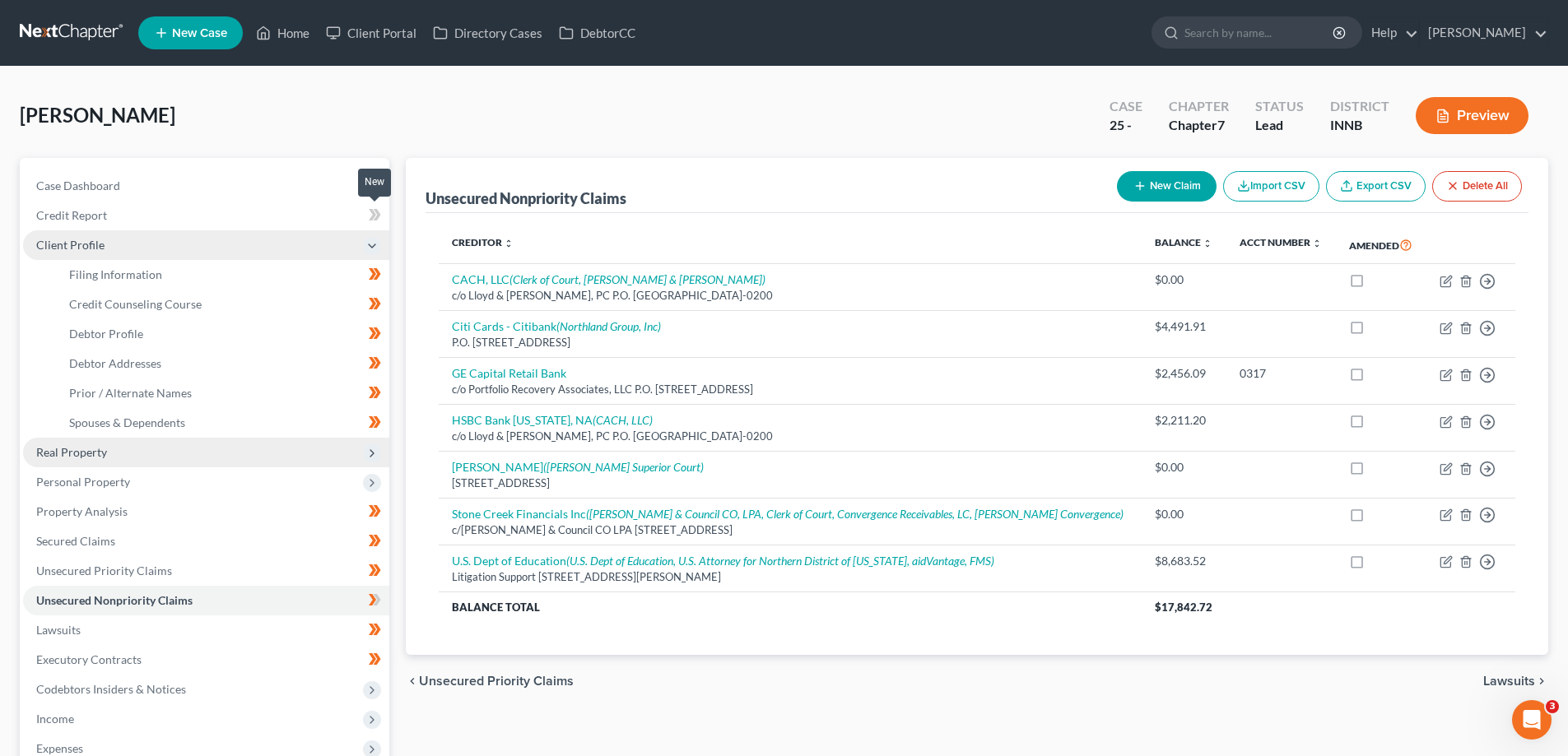
click at [374, 216] on icon at bounding box center [372, 215] width 8 height 11
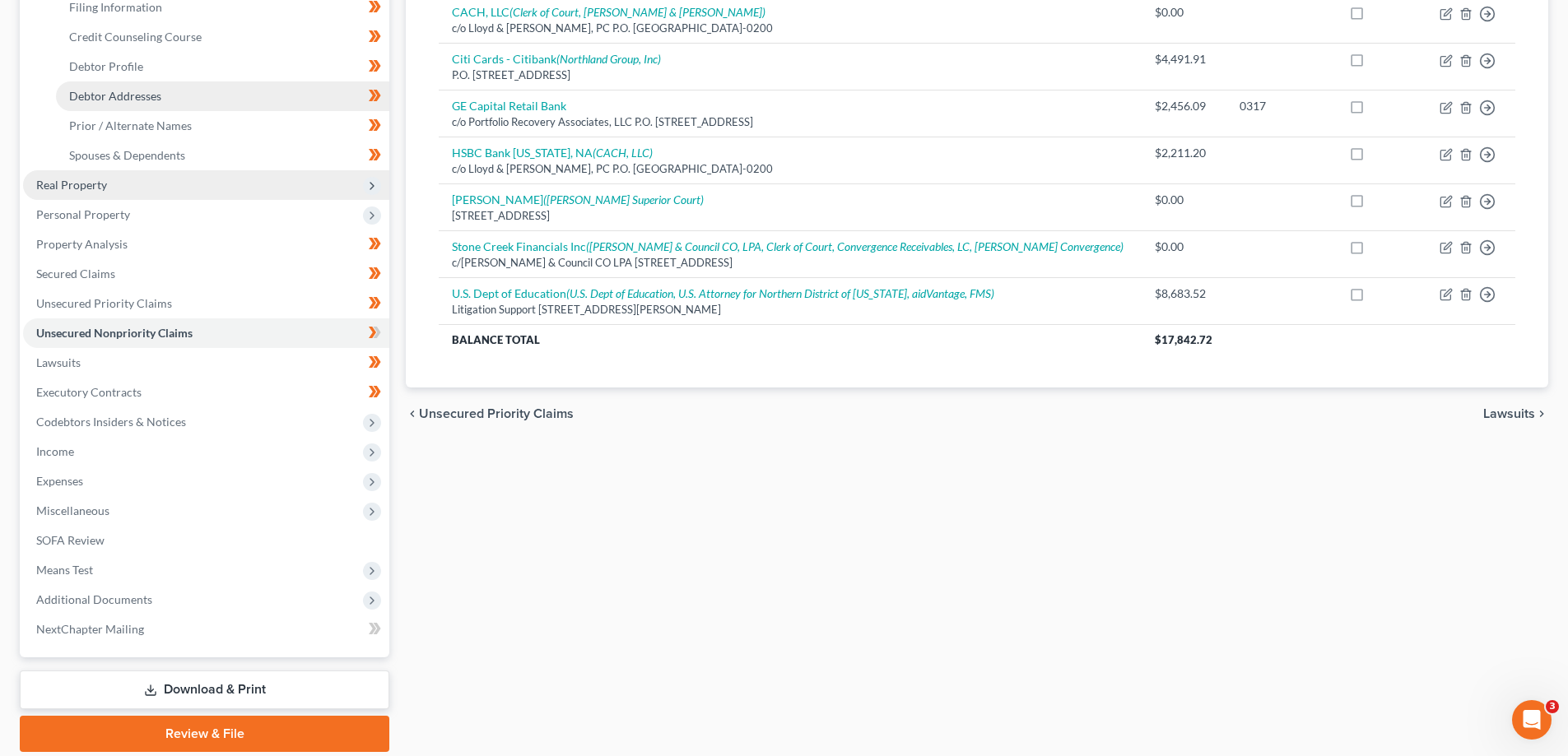
scroll to position [326, 0]
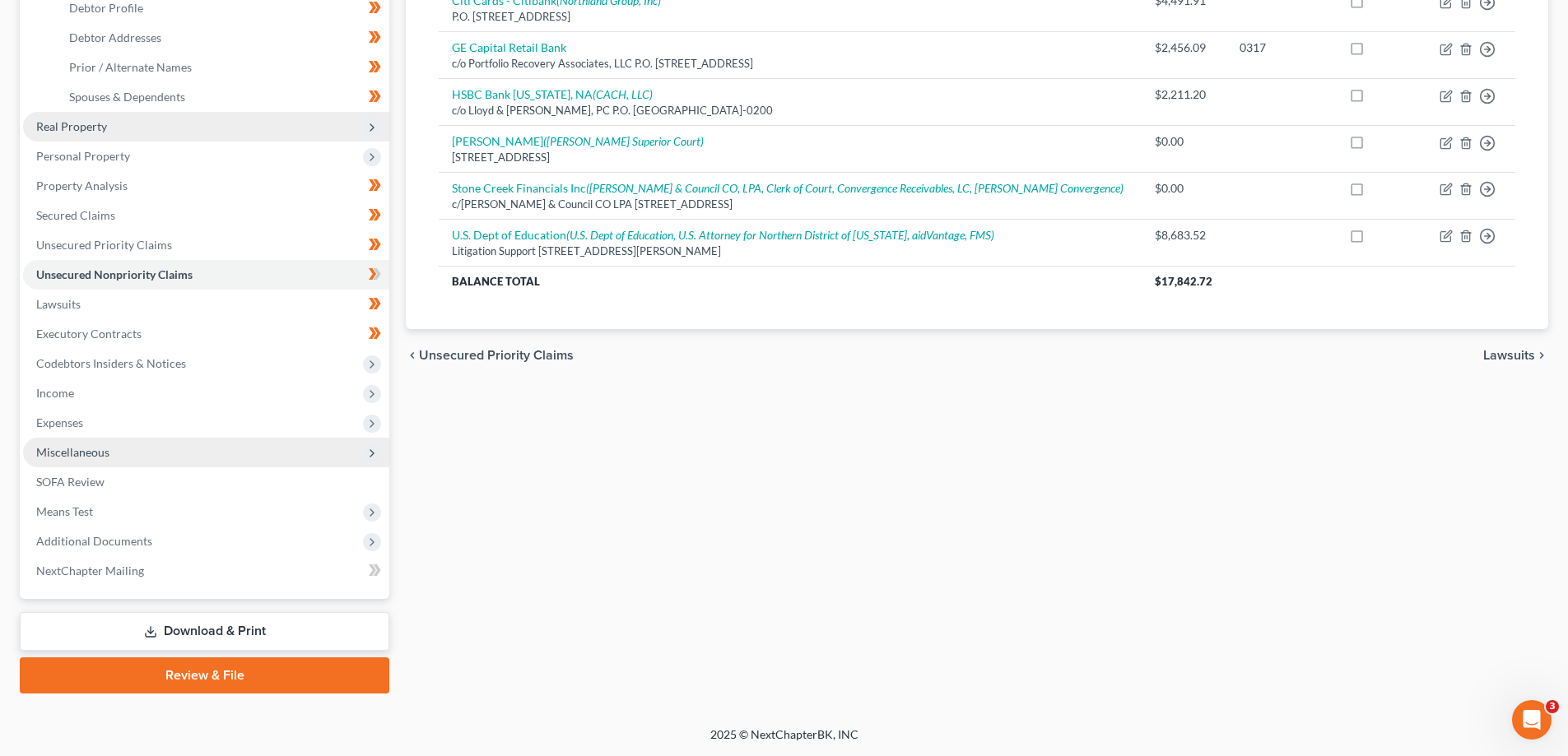
click at [52, 457] on span "Miscellaneous" at bounding box center [73, 452] width 73 height 14
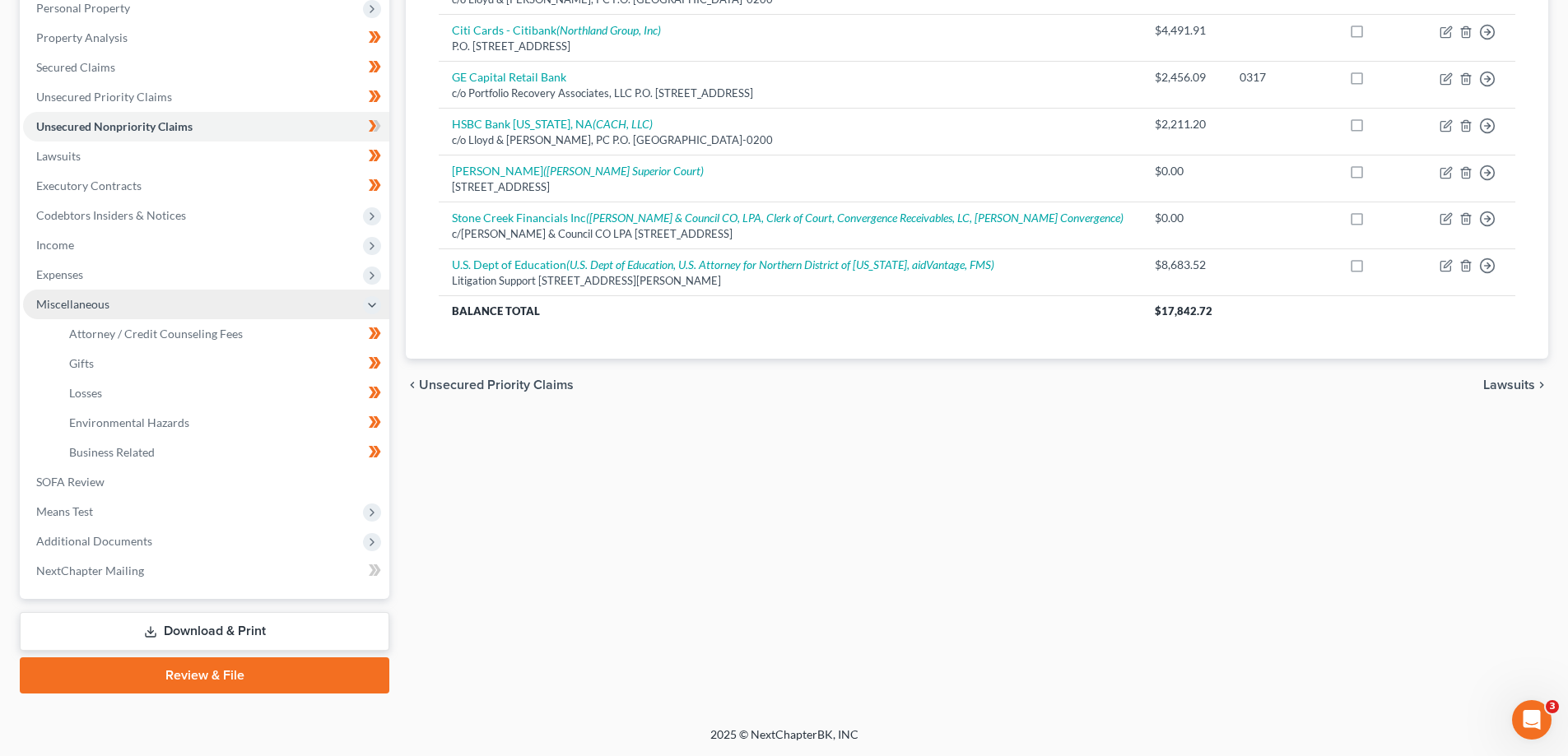
scroll to position [296, 0]
click at [93, 270] on span "Expenses" at bounding box center [206, 274] width 366 height 30
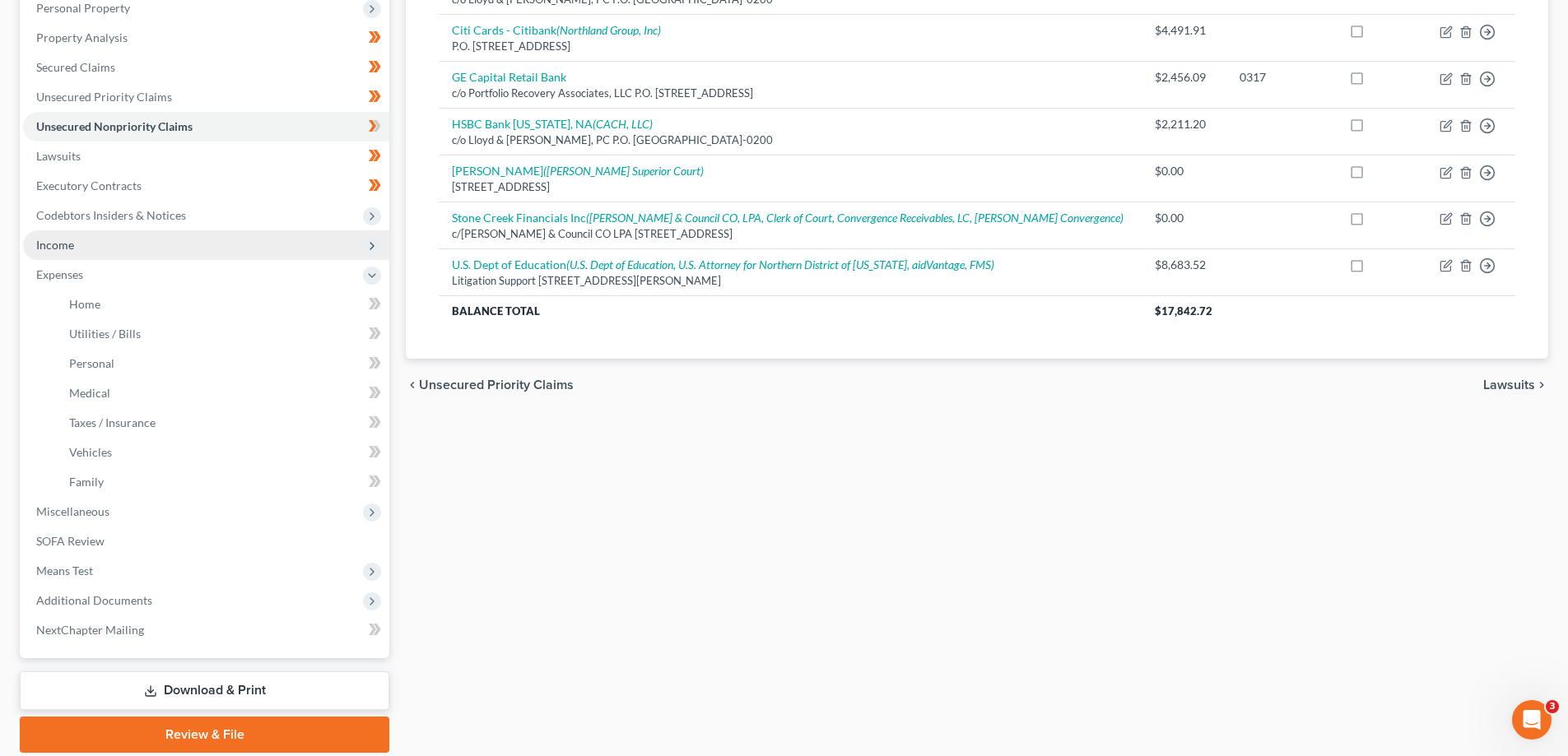
click at [373, 241] on icon at bounding box center [372, 246] width 13 height 13
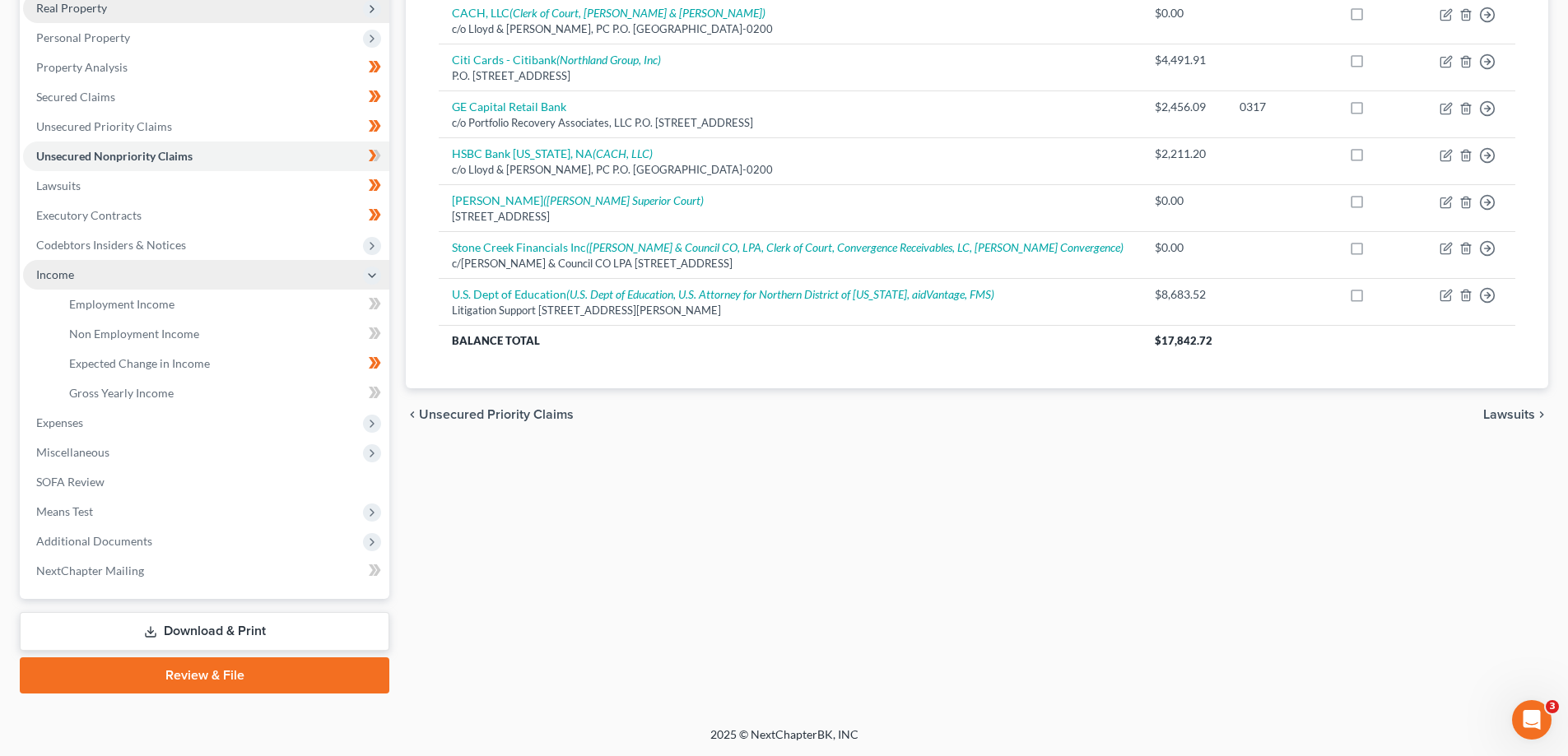
scroll to position [266, 0]
click at [116, 451] on span "Miscellaneous" at bounding box center [206, 452] width 366 height 30
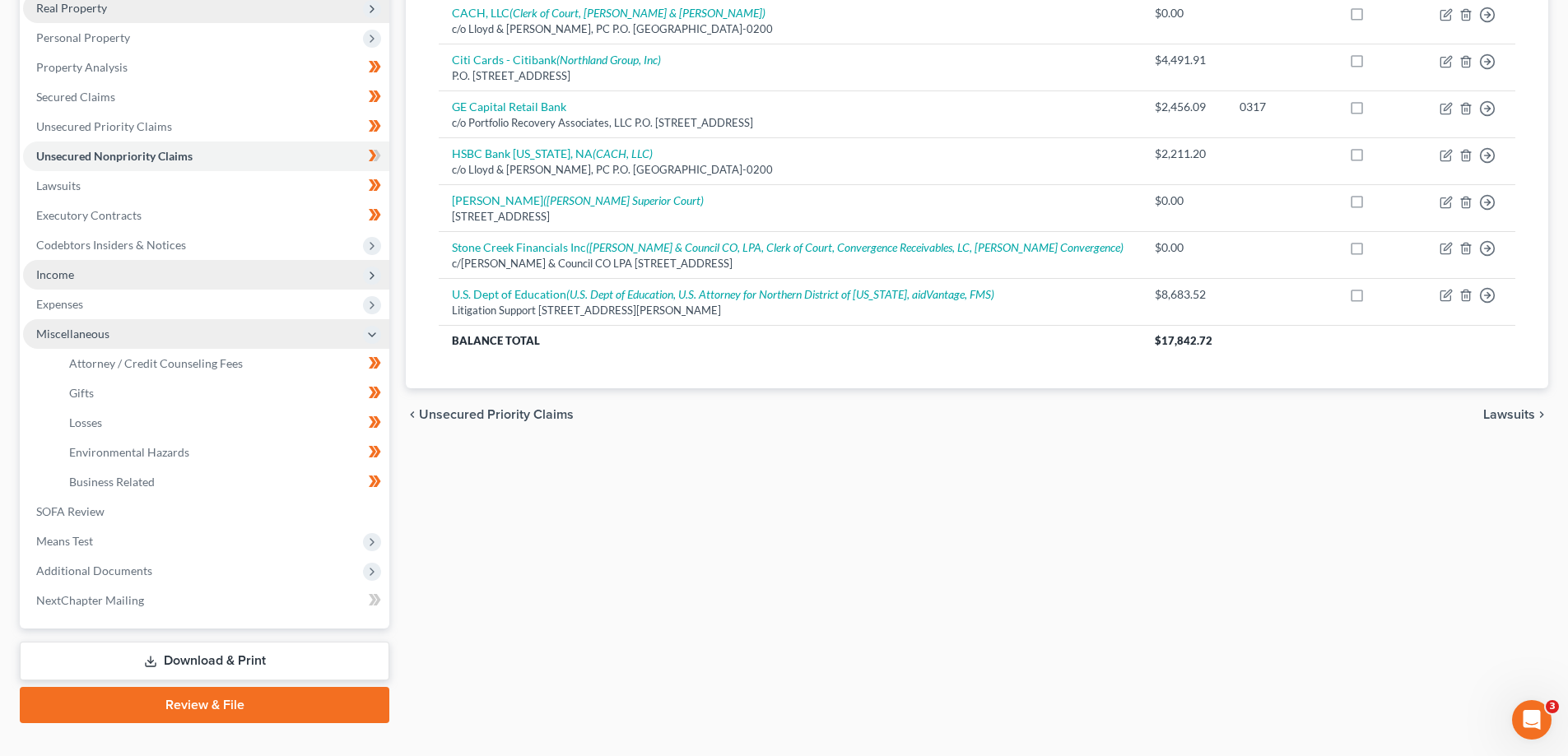
scroll to position [296, 0]
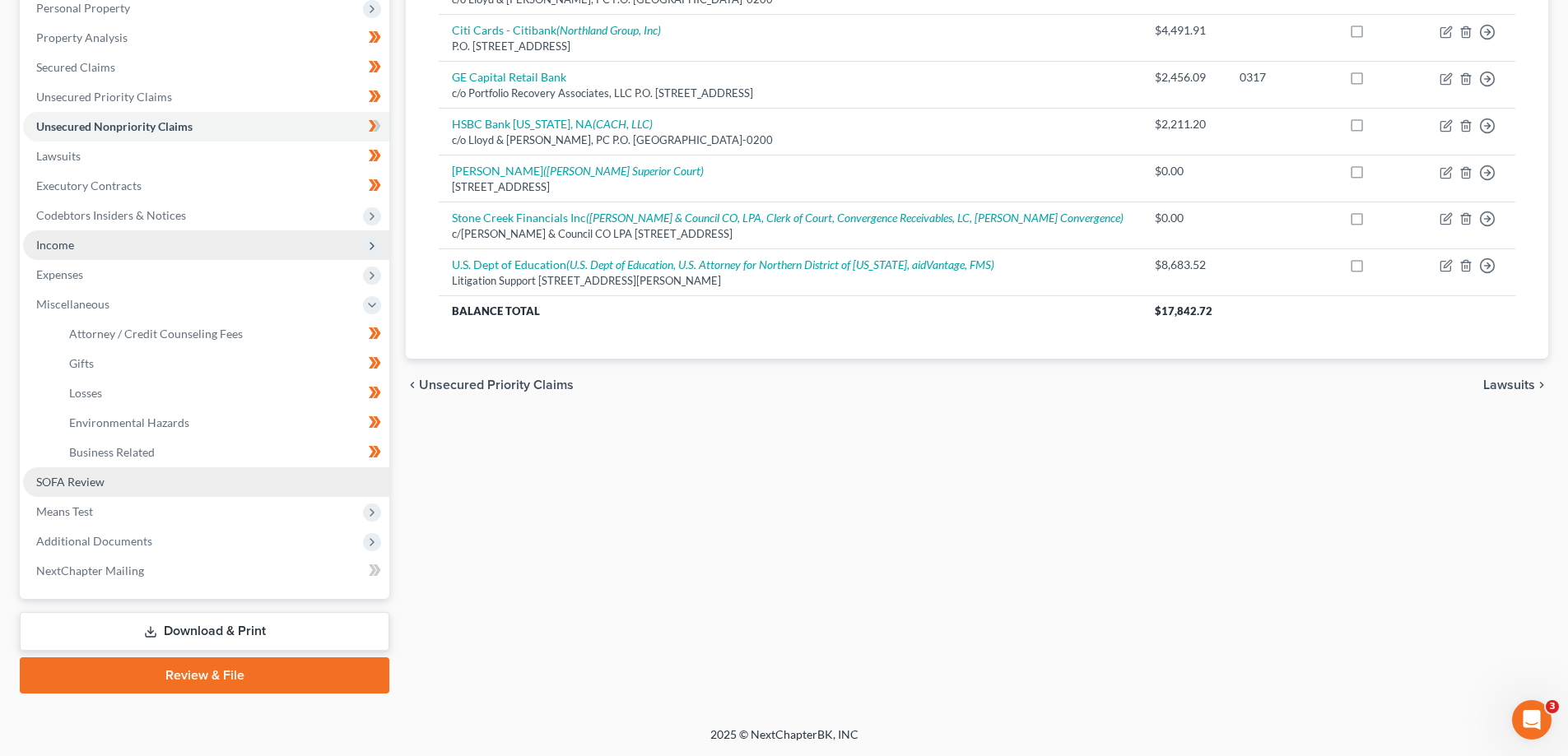
click at [84, 479] on span "SOFA Review" at bounding box center [71, 481] width 69 height 14
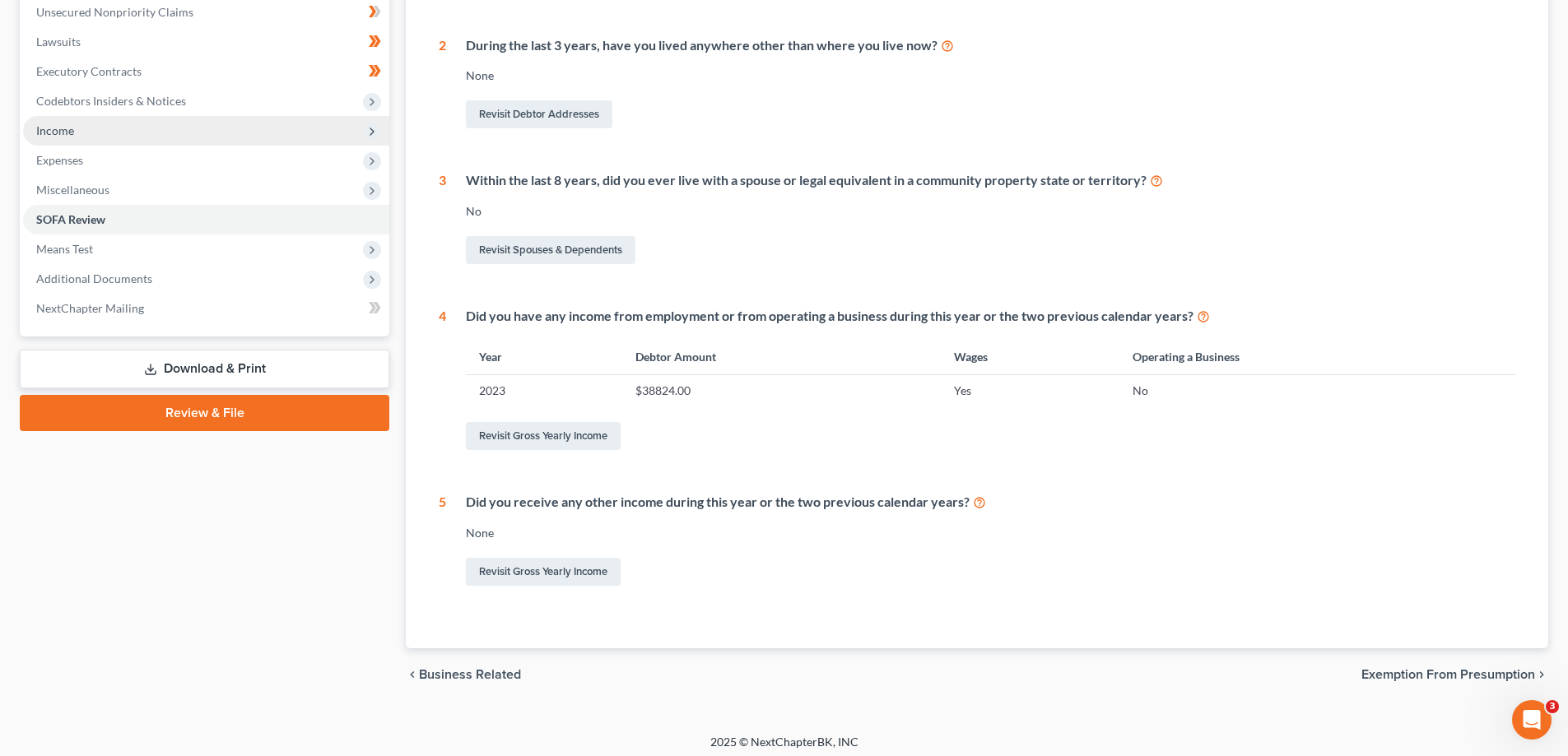
scroll to position [411, 0]
click at [73, 250] on span "Means Test" at bounding box center [64, 248] width 56 height 14
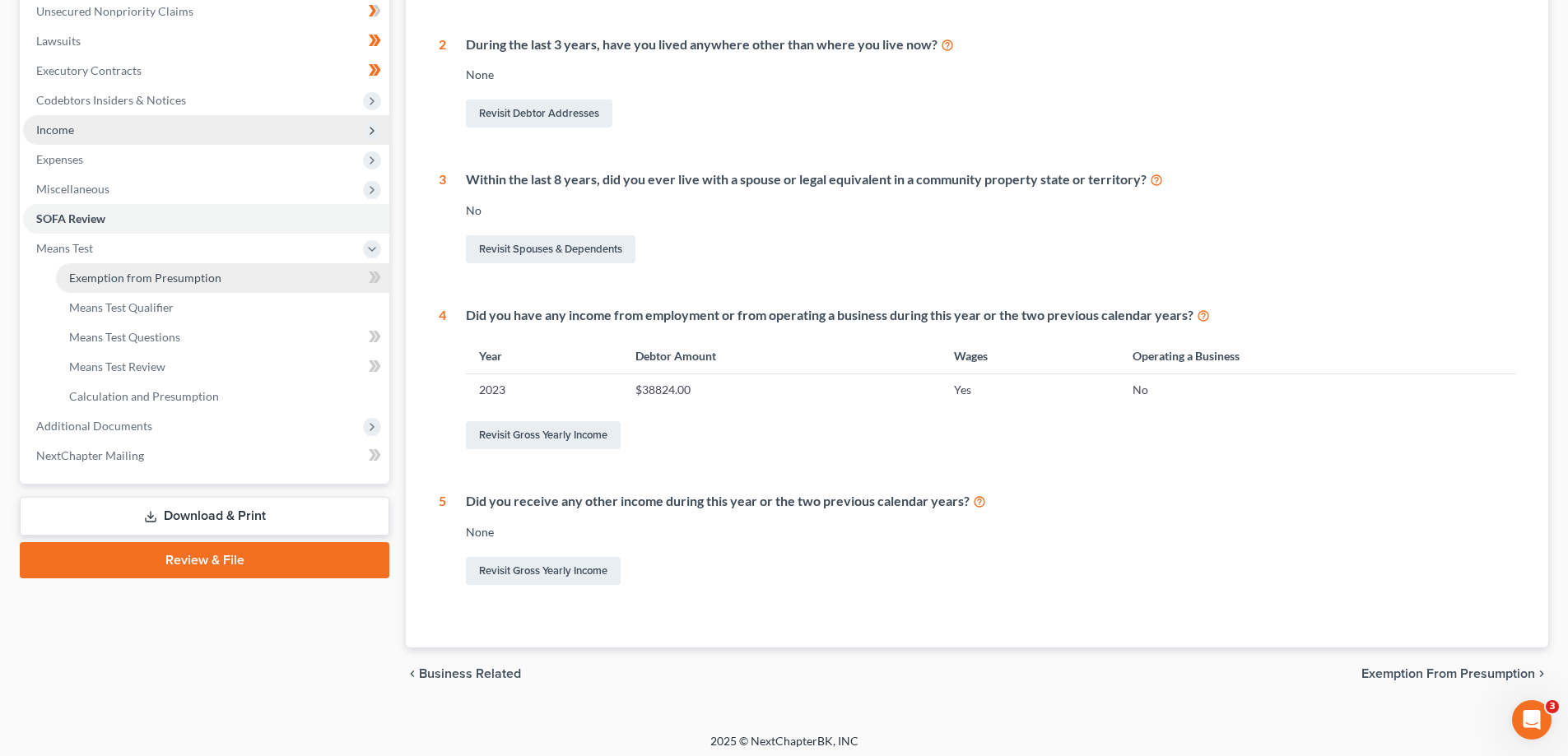
click at [124, 278] on span "Exemption from Presumption" at bounding box center [145, 278] width 153 height 14
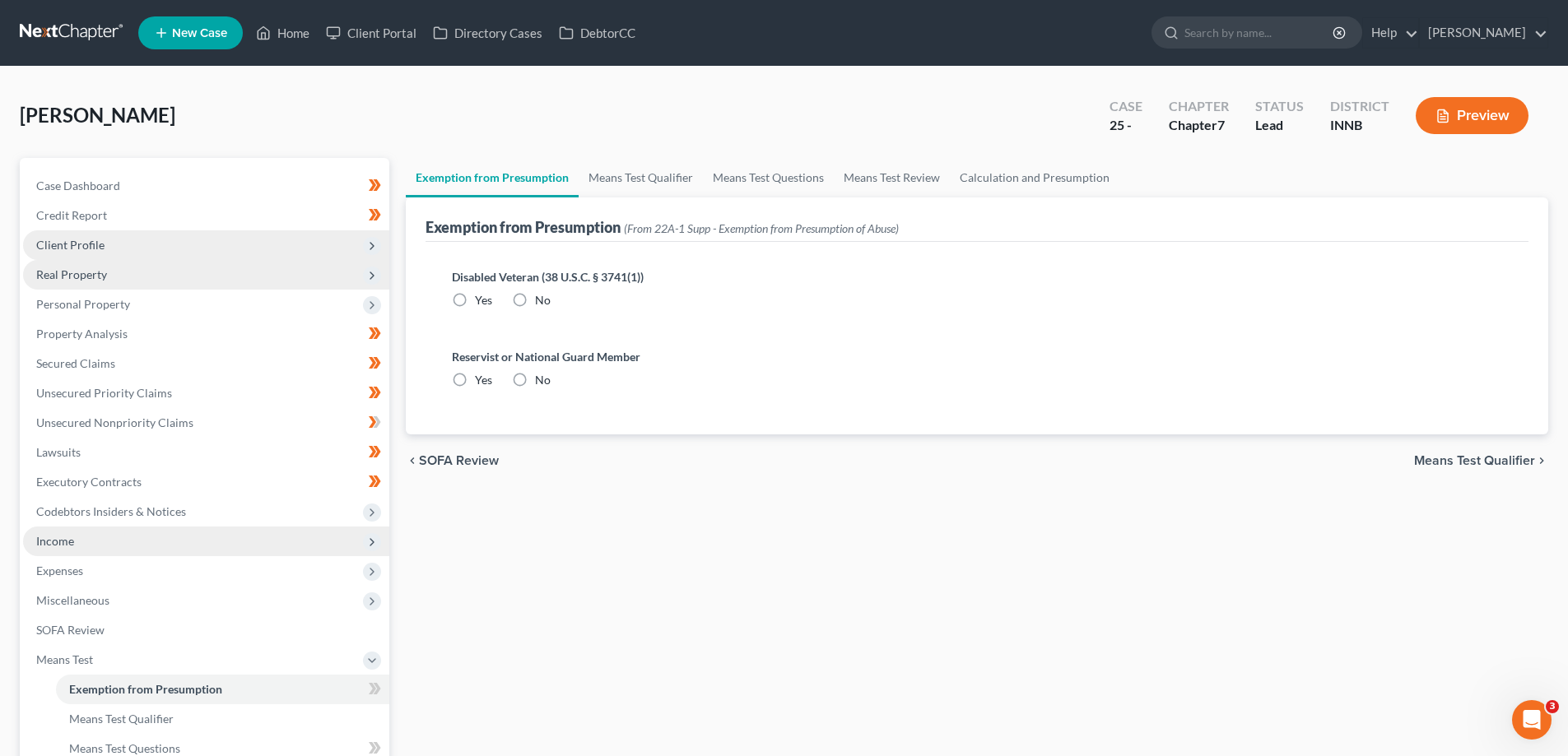
click at [534, 300] on label "No" at bounding box center [542, 300] width 15 height 16
click at [541, 300] on input "No" at bounding box center [546, 297] width 10 height 10
radio input "true"
click at [534, 376] on label "No" at bounding box center [542, 380] width 15 height 16
click at [541, 376] on input "No" at bounding box center [546, 377] width 10 height 10
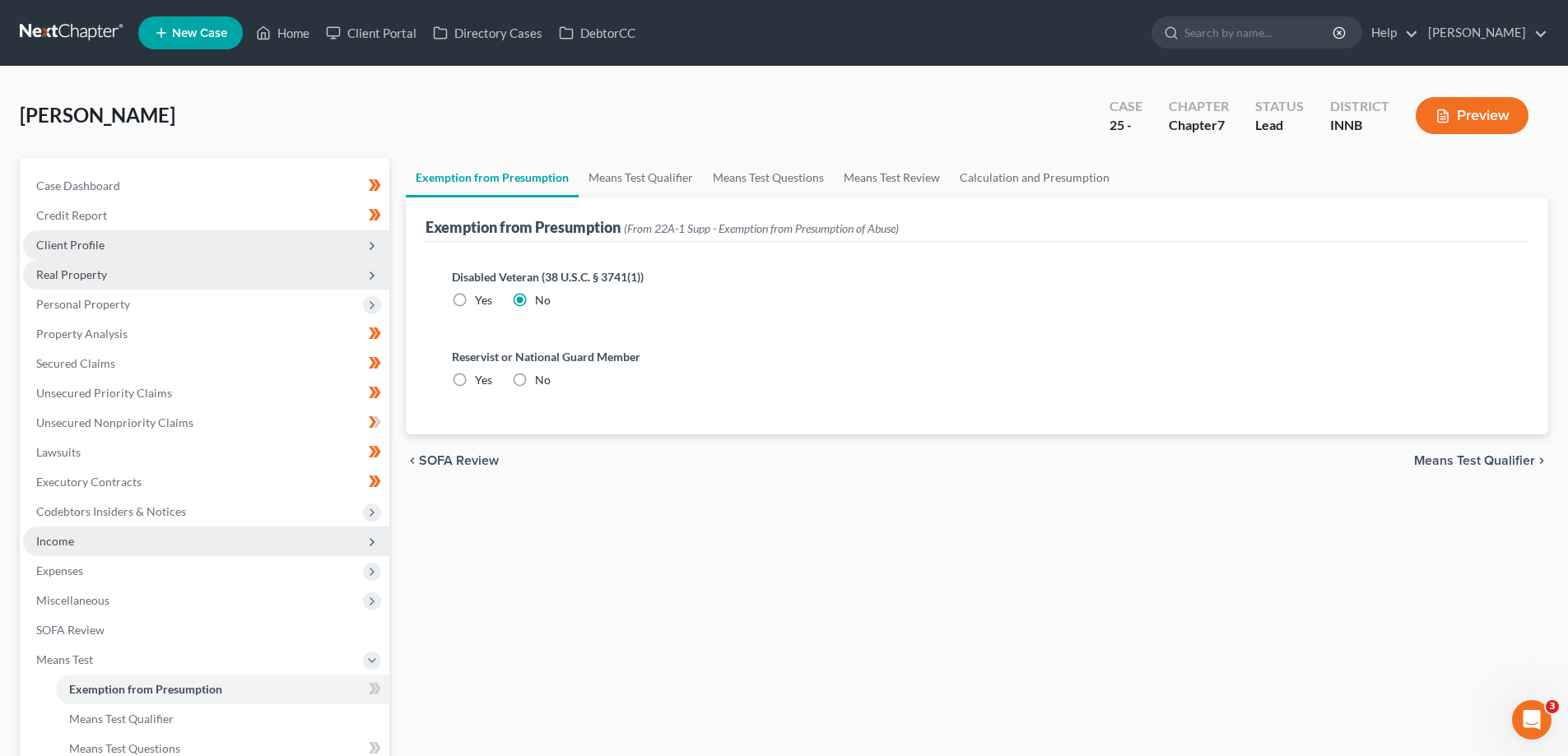
radio input "true"
click at [1442, 460] on span "Means Test Qualifier" at bounding box center [1474, 461] width 121 height 13
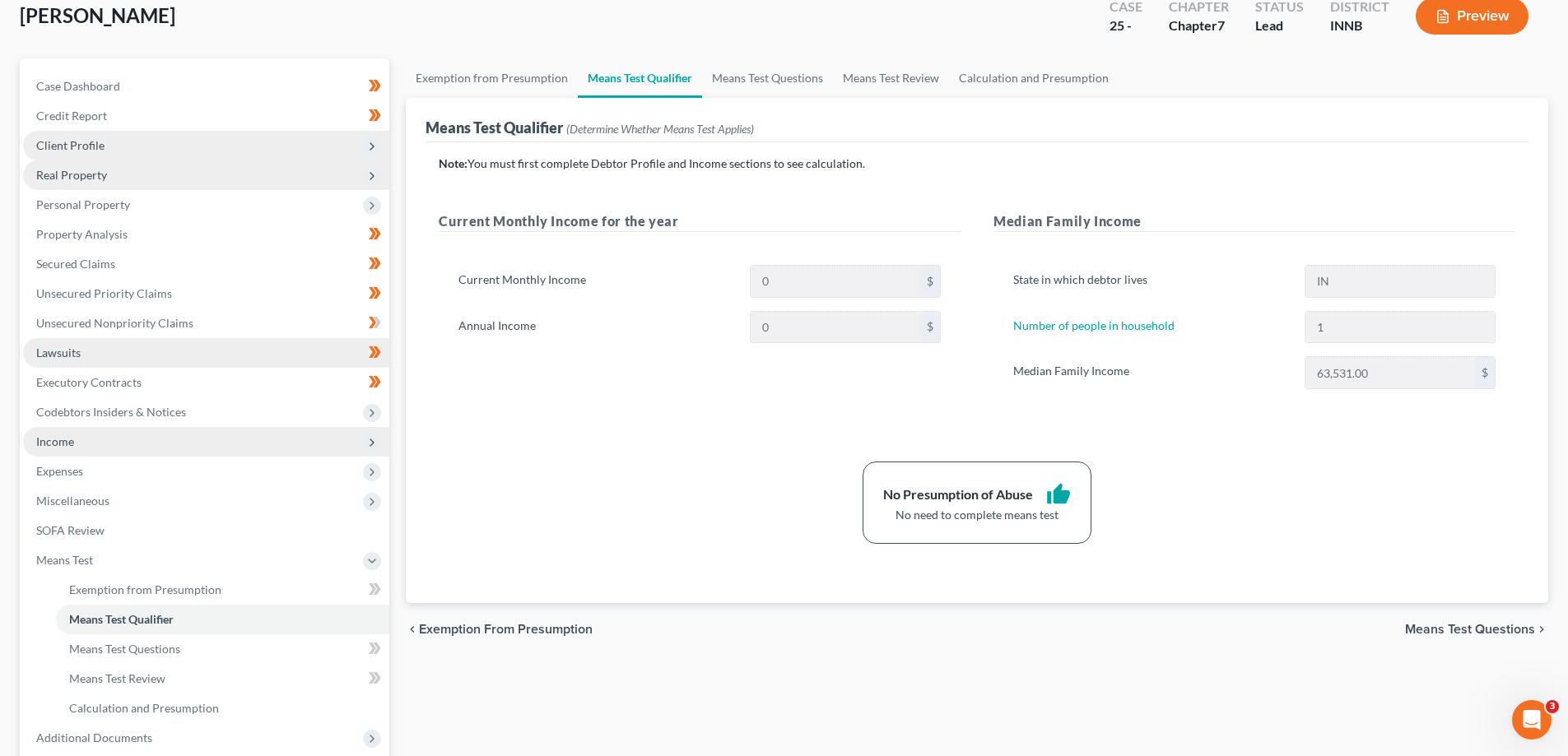
scroll to position [164, 0]
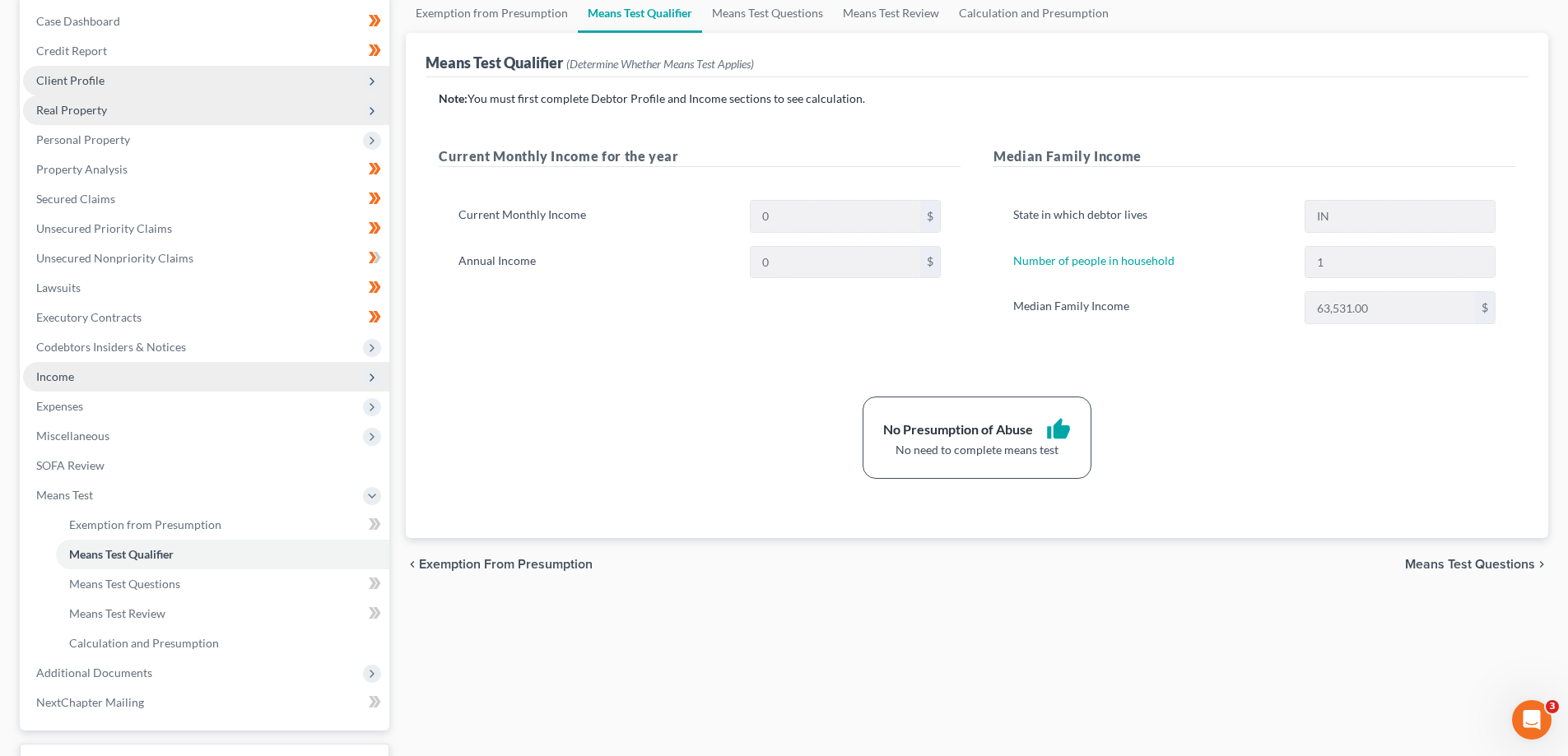
click at [77, 377] on span "Income" at bounding box center [206, 376] width 366 height 30
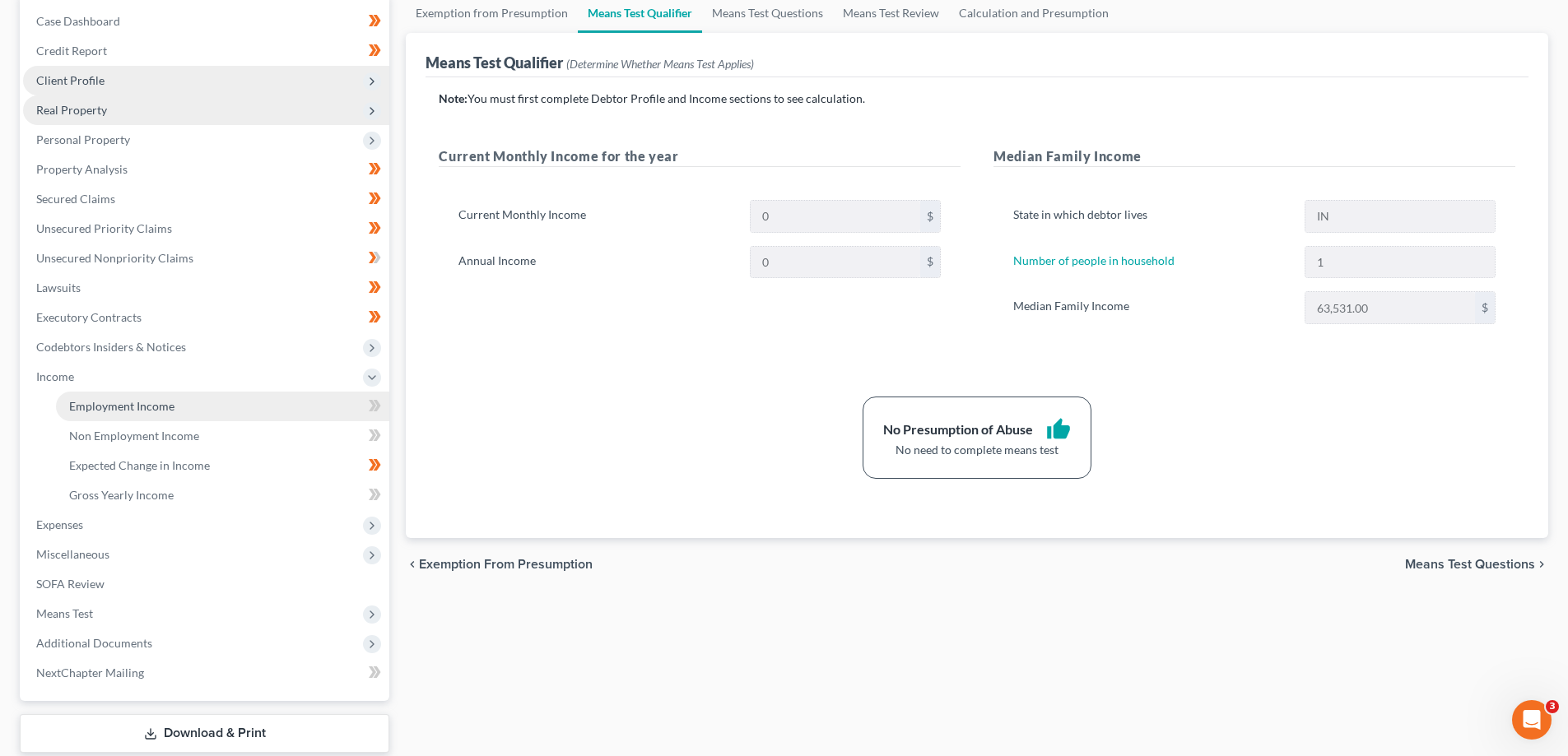
click at [77, 404] on span "Employment Income" at bounding box center [121, 406] width 105 height 14
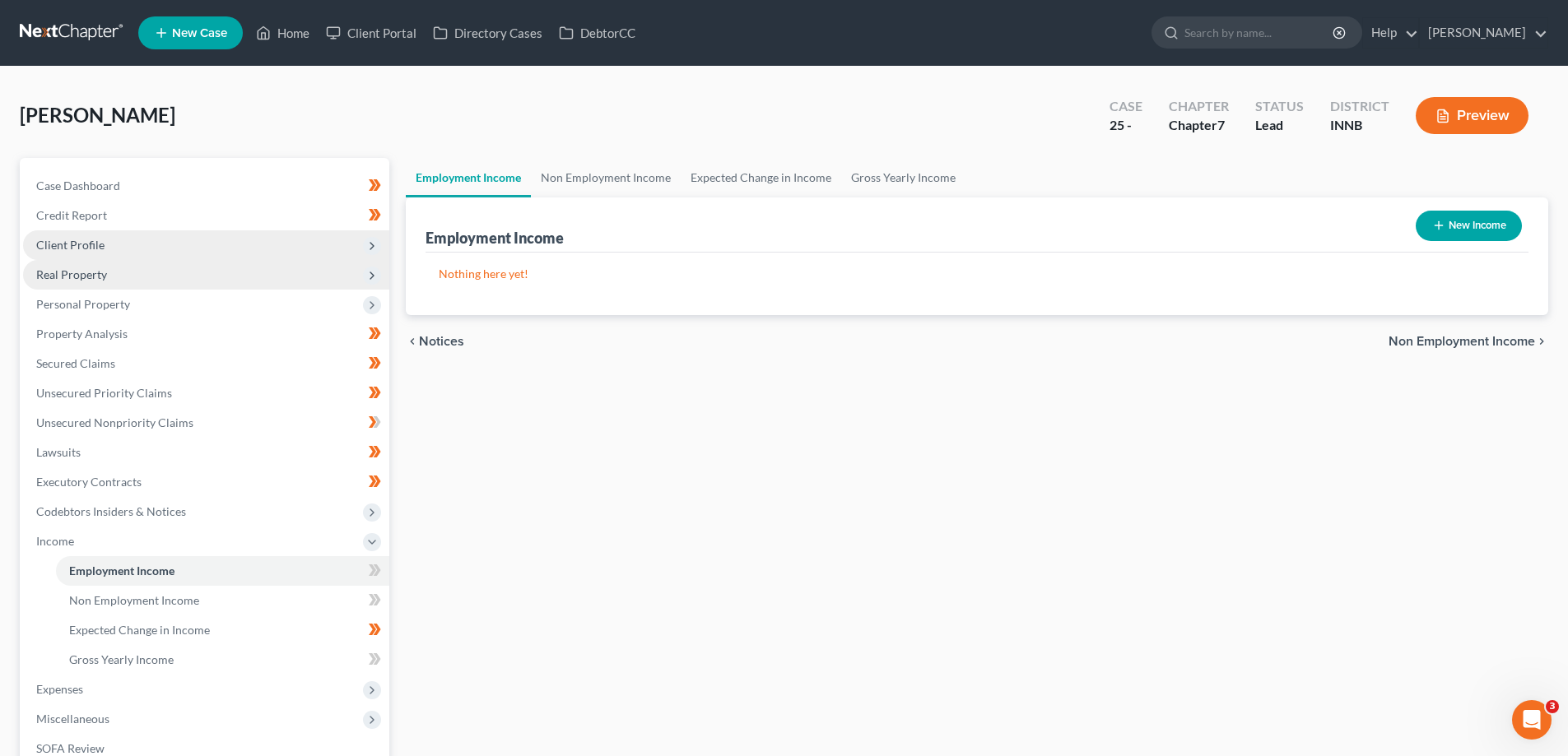
click at [1492, 219] on button "New Income" at bounding box center [1468, 226] width 106 height 31
select select "0"
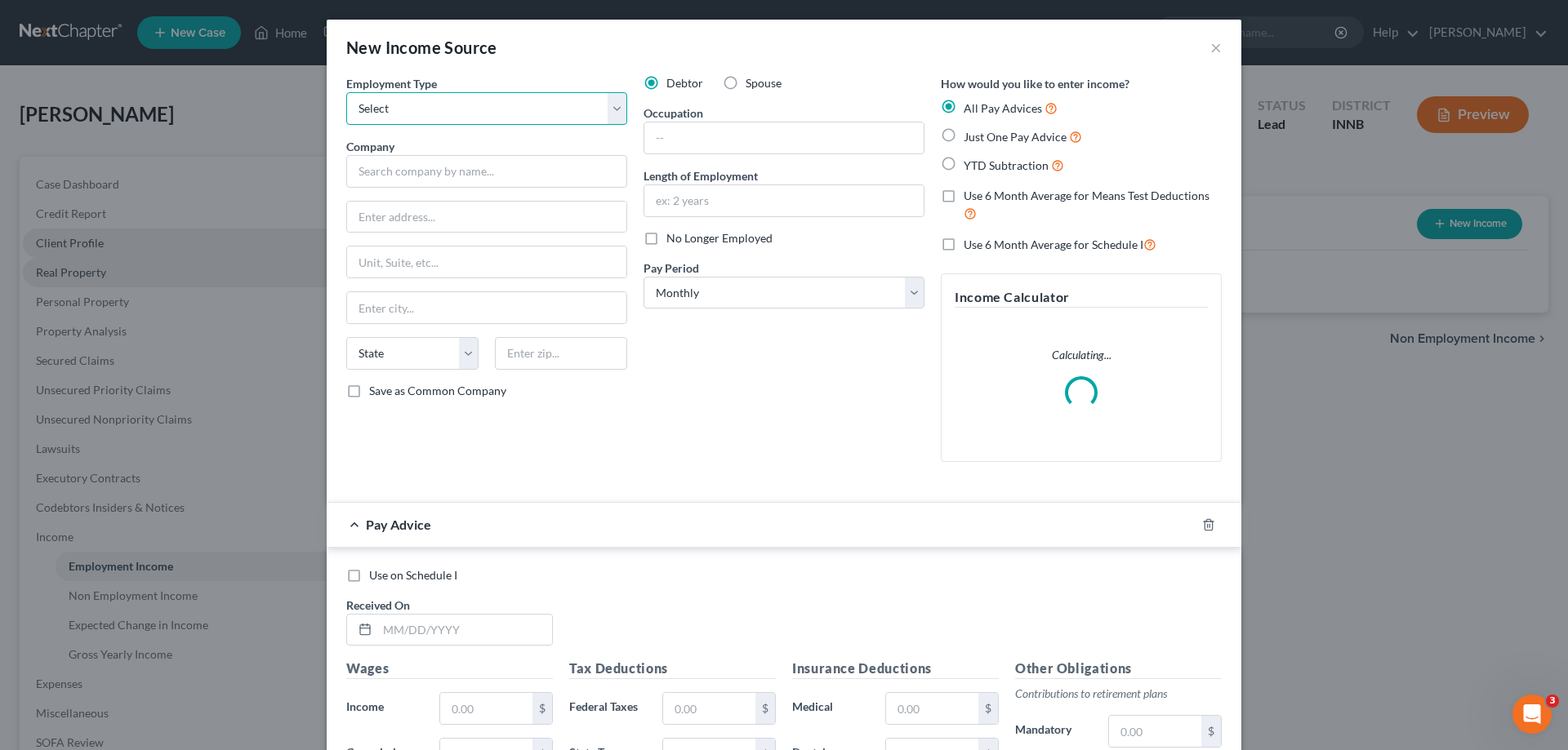
click at [614, 108] on select "Select Full or [DEMOGRAPHIC_DATA] Employment Self Employment" at bounding box center [487, 108] width 281 height 32
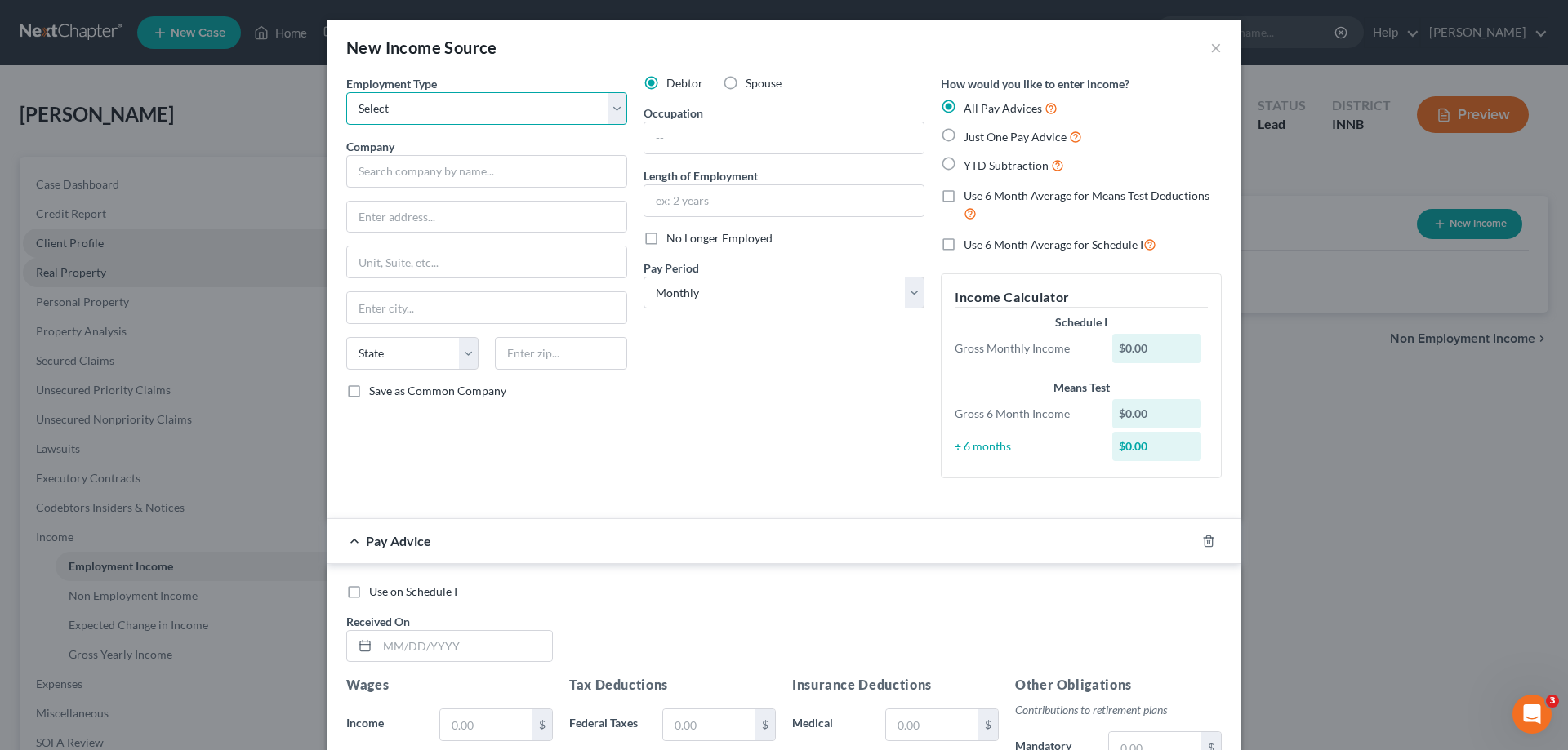
select select "0"
click at [347, 92] on select "Select Full or [DEMOGRAPHIC_DATA] Employment Self Employment" at bounding box center [487, 108] width 281 height 32
click at [678, 137] on input "text" at bounding box center [784, 137] width 279 height 31
type input "labor"
type input "2"
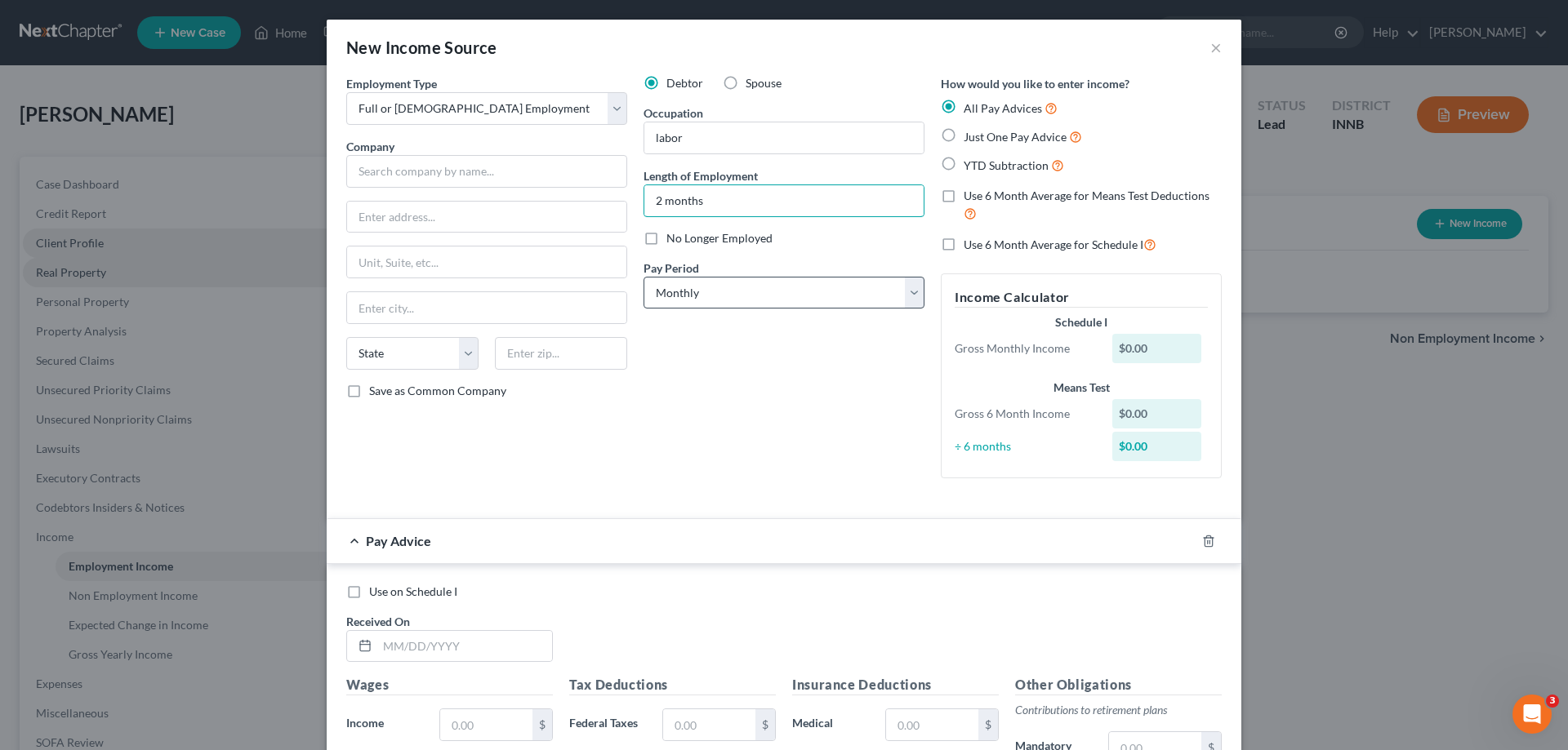
type input "2 months"
click at [904, 298] on select "Select Monthly Twice Monthly Every Other Week Weekly" at bounding box center [784, 293] width 281 height 32
select select "2"
click at [643, 277] on select "Select Monthly Twice Monthly Every Other Week Weekly" at bounding box center [784, 293] width 281 height 32
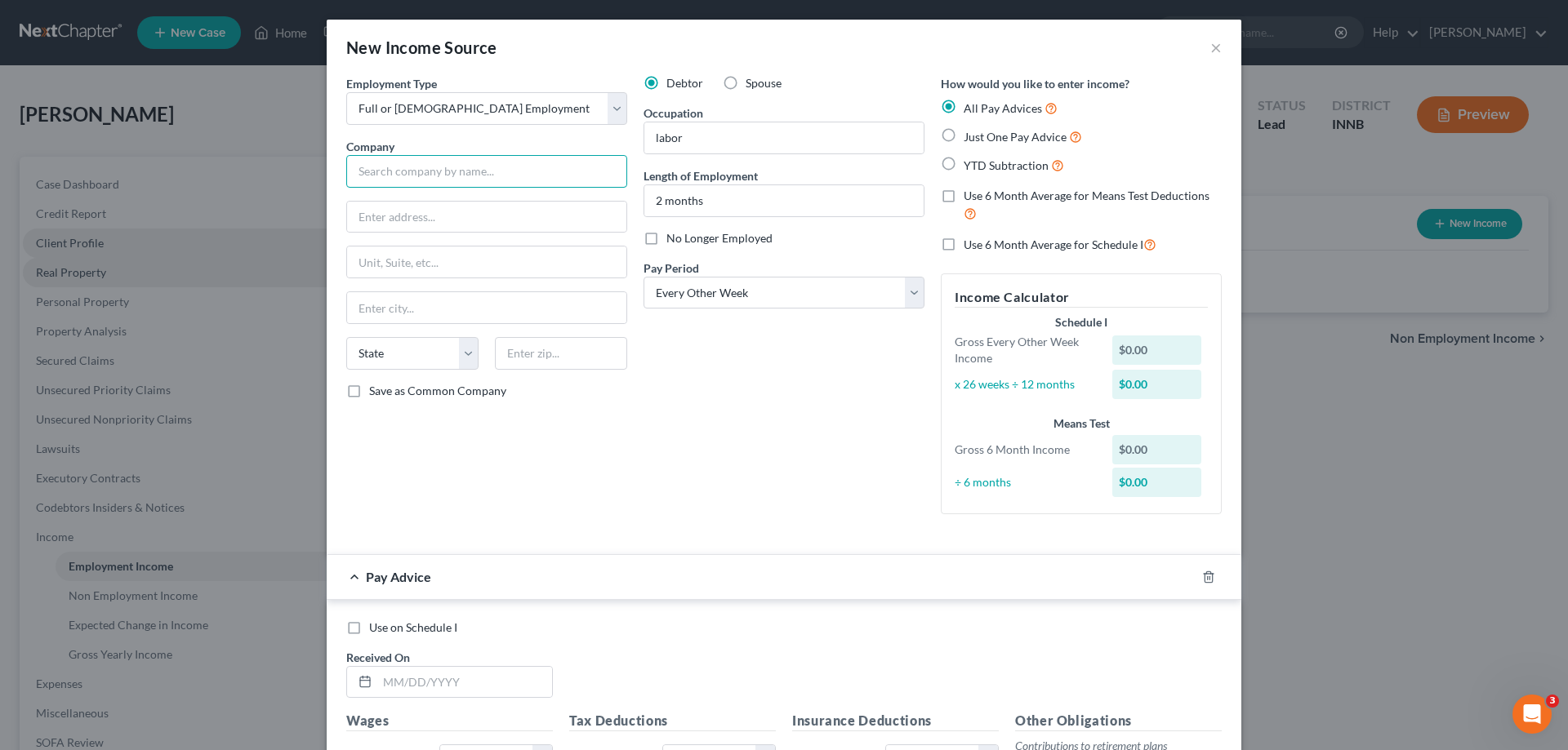
click at [412, 173] on input "text" at bounding box center [487, 171] width 281 height 32
type input "A & A Sheet Metal Products, Inc"
type input "[STREET_ADDRESS]"
type input "[PERSON_NAME]"
select select "15"
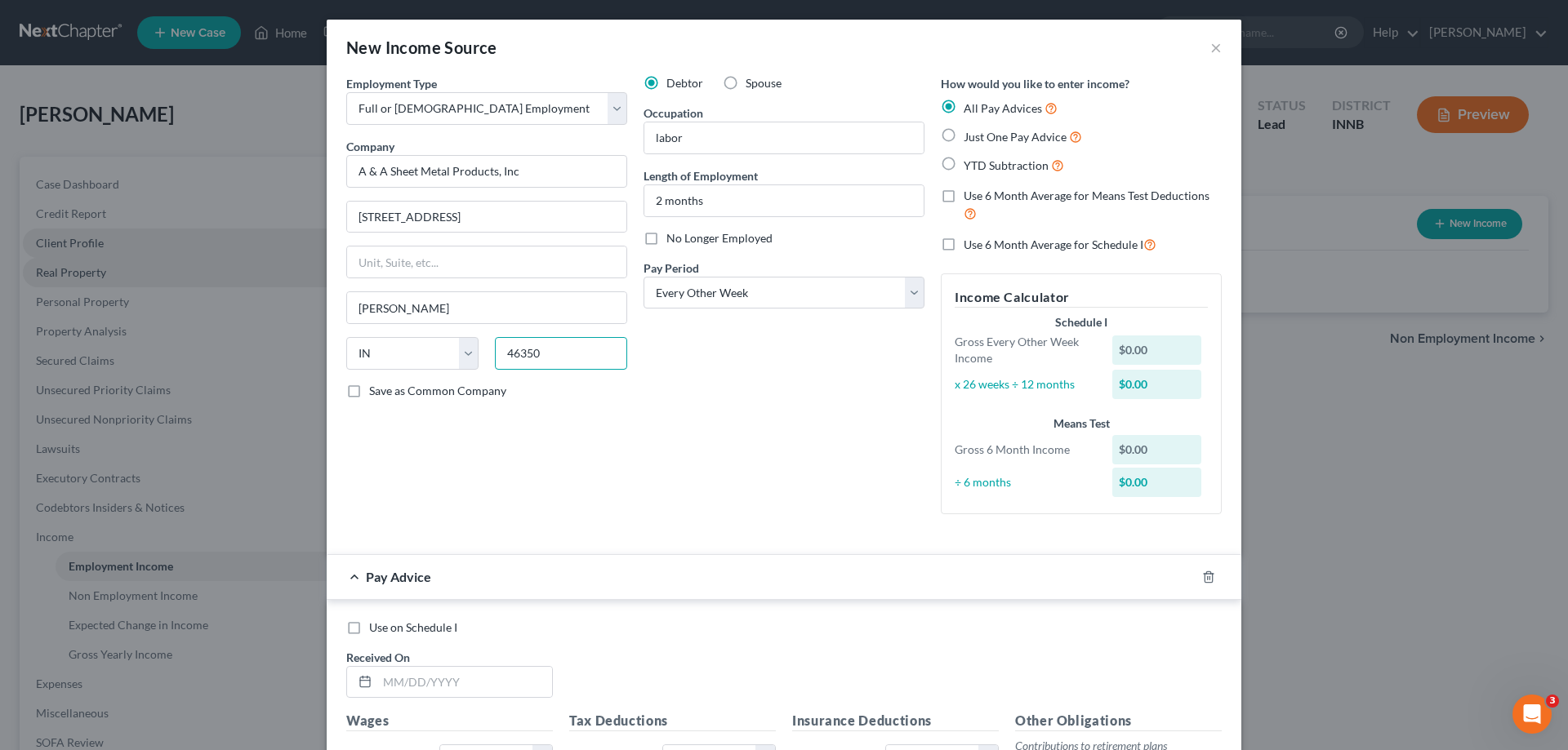
type input "46350"
type input "La Porte"
click at [964, 164] on label "YTD Subtraction" at bounding box center [1014, 166] width 100 height 19
click at [970, 164] on input "YTD Subtraction" at bounding box center [975, 161] width 10 height 10
radio input "true"
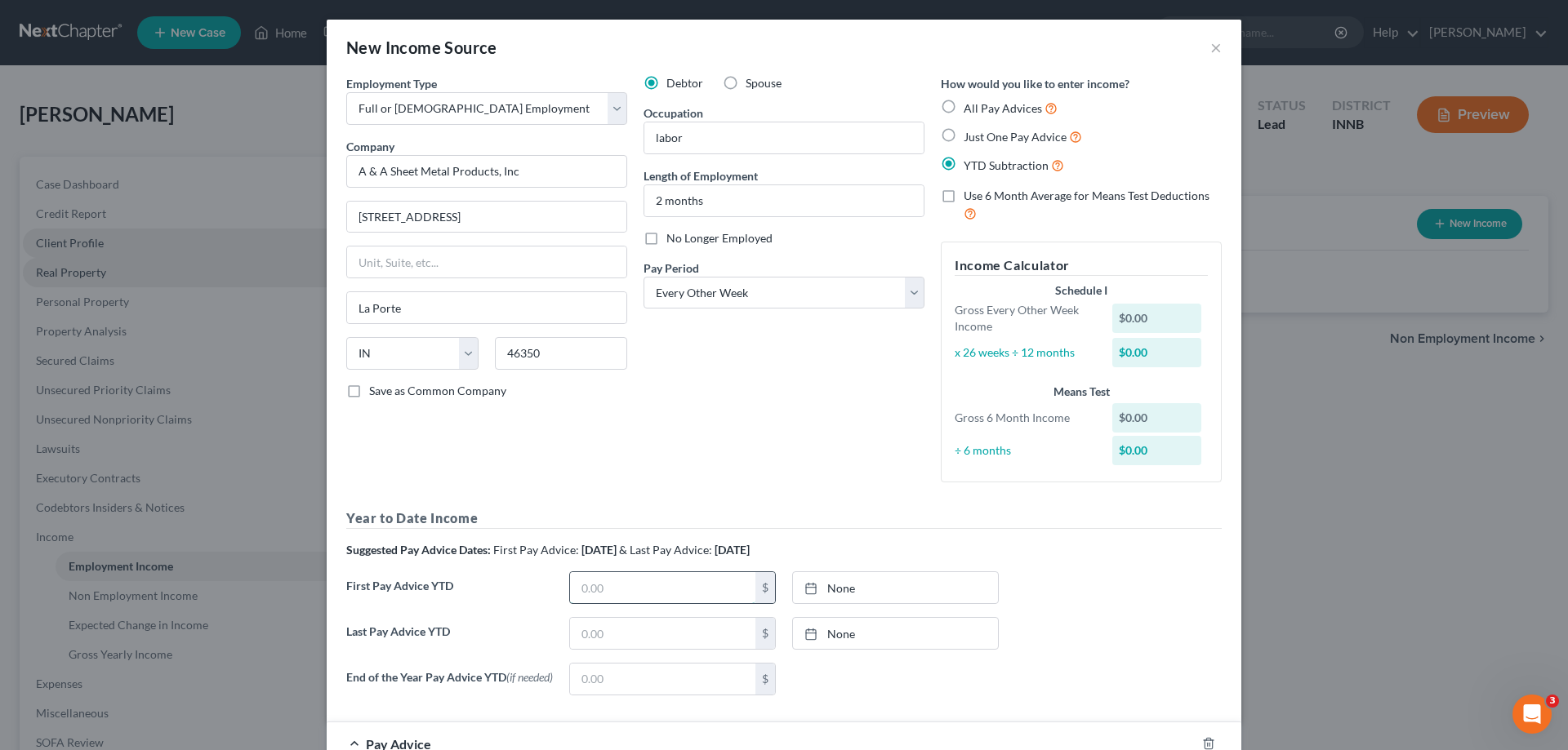
drag, startPoint x: 603, startPoint y: 588, endPoint x: 642, endPoint y: 575, distance: 41.1
click at [615, 583] on input "text" at bounding box center [663, 587] width 186 height 31
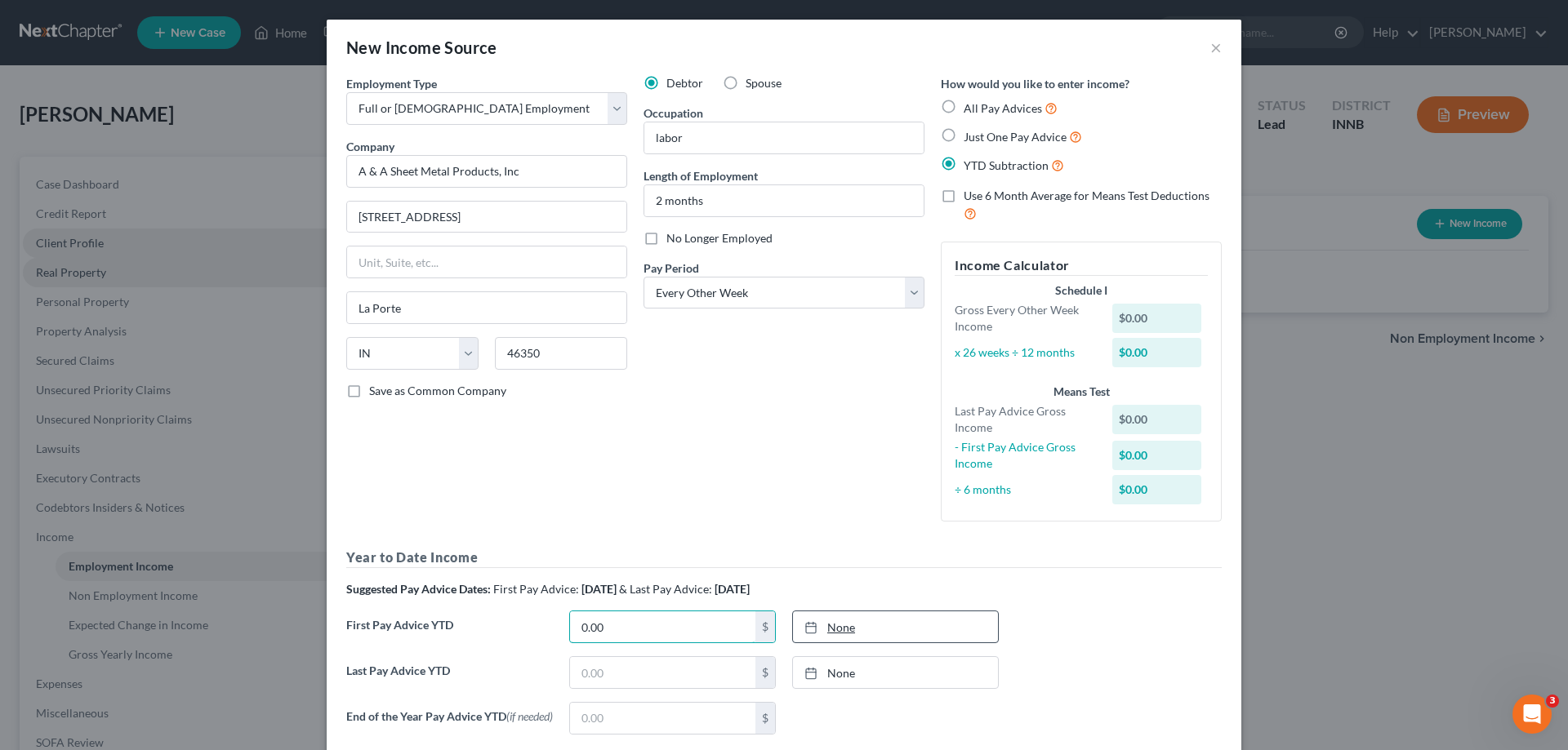
type input "0.00"
click at [837, 629] on link "[DATE]" at bounding box center [895, 627] width 205 height 31
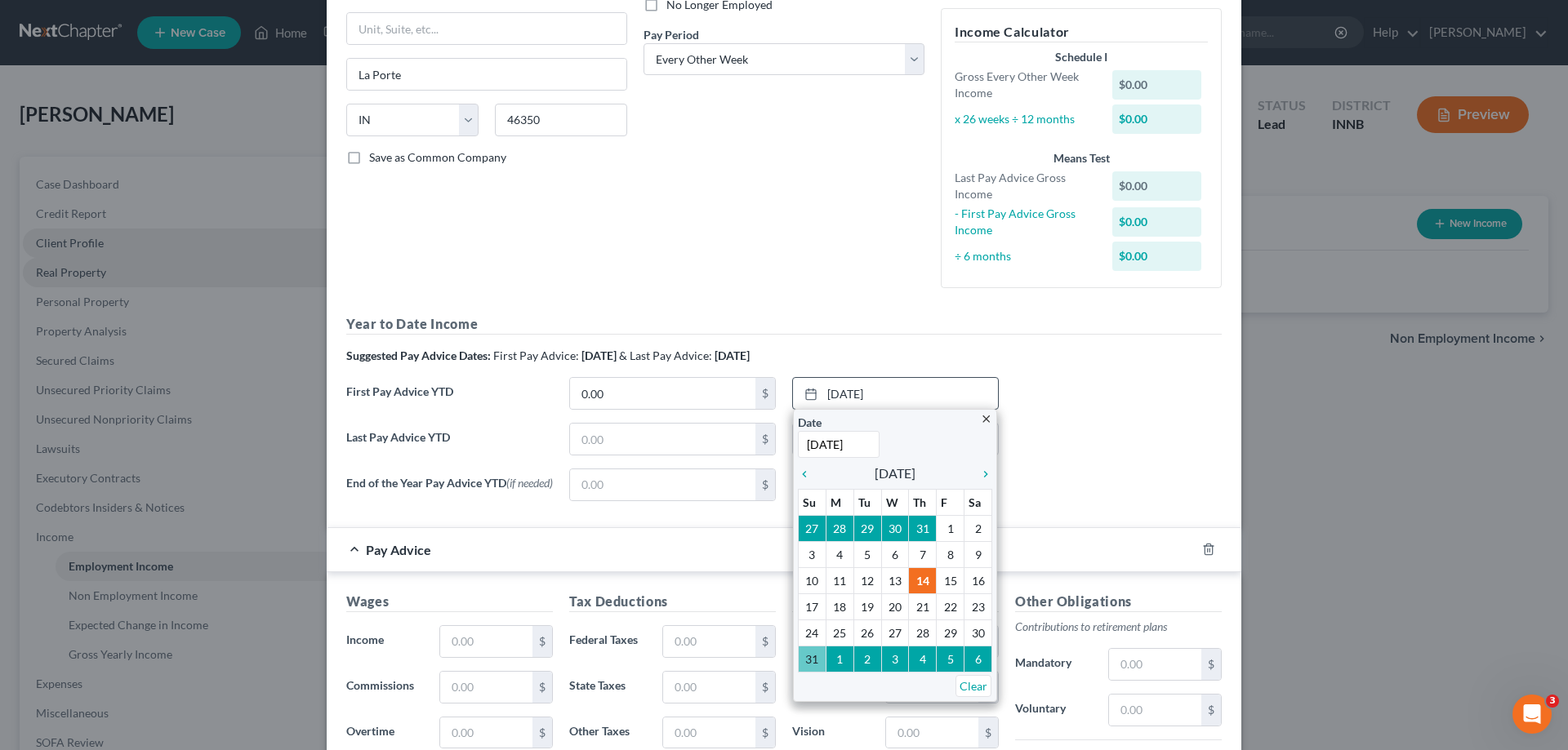
scroll to position [327, 0]
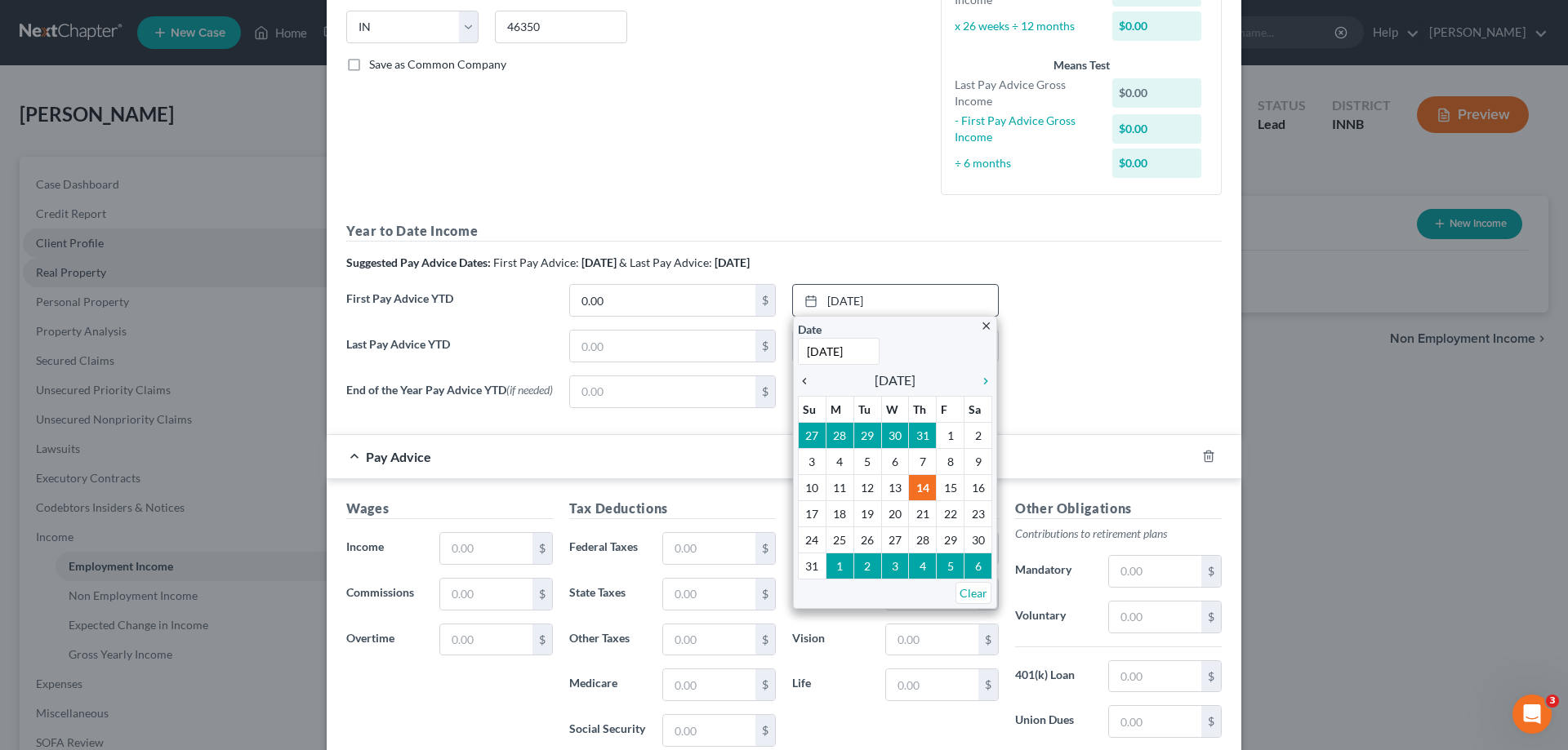
click at [800, 381] on icon "chevron_left" at bounding box center [808, 382] width 21 height 13
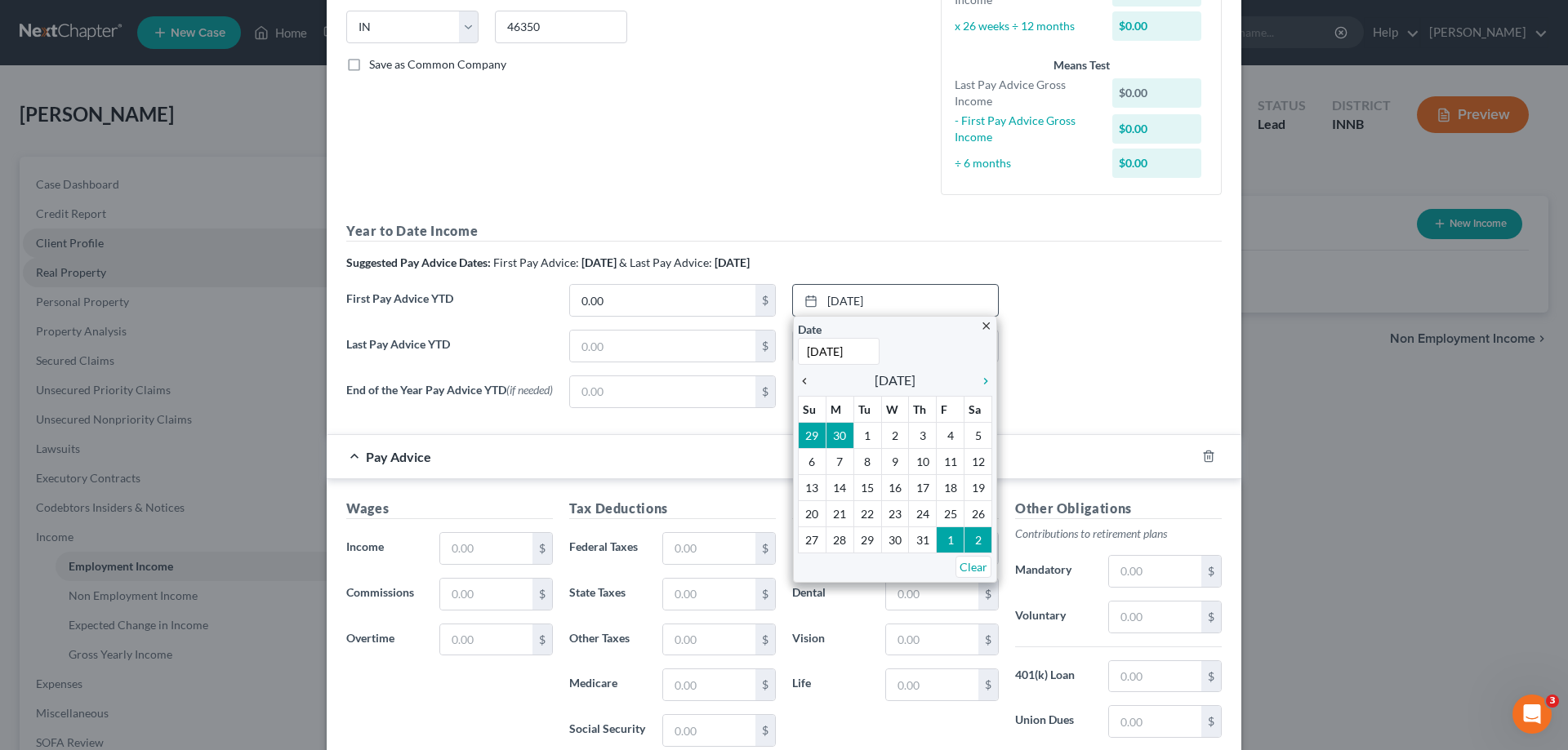
click at [800, 381] on icon "chevron_left" at bounding box center [808, 382] width 21 height 13
click at [799, 380] on icon "chevron_left" at bounding box center [808, 382] width 21 height 13
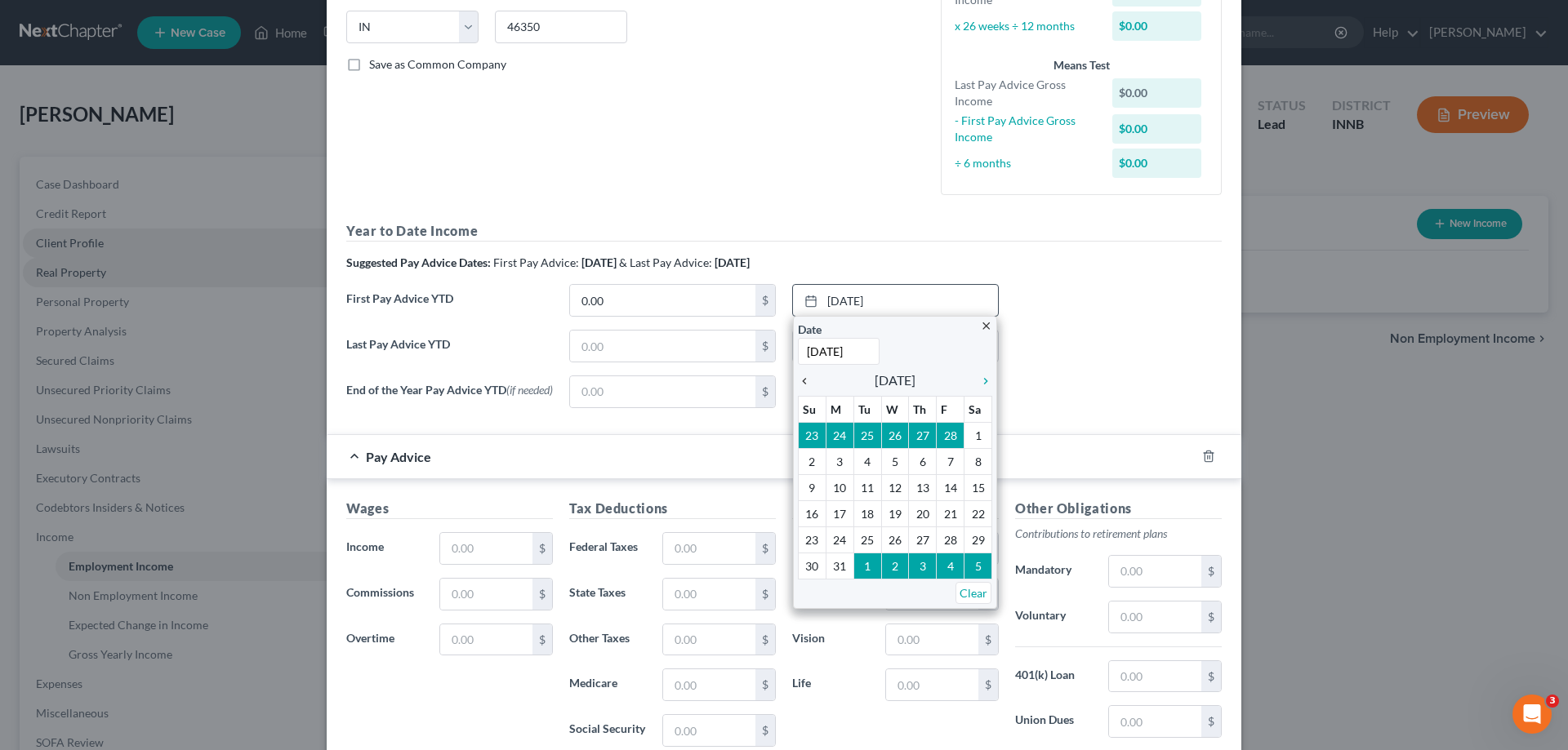
click at [799, 380] on icon "chevron_left" at bounding box center [808, 382] width 21 height 13
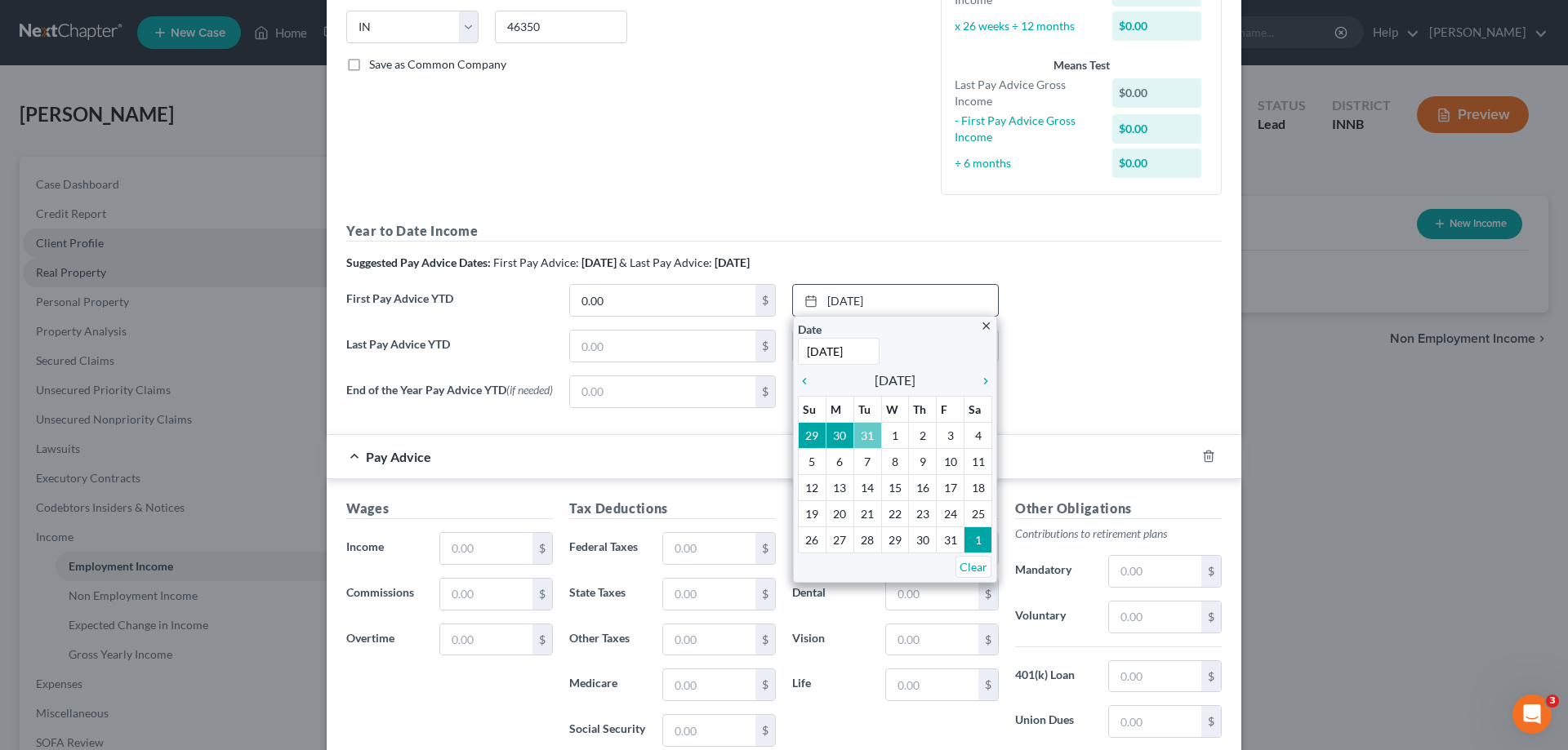
type input "[DATE]"
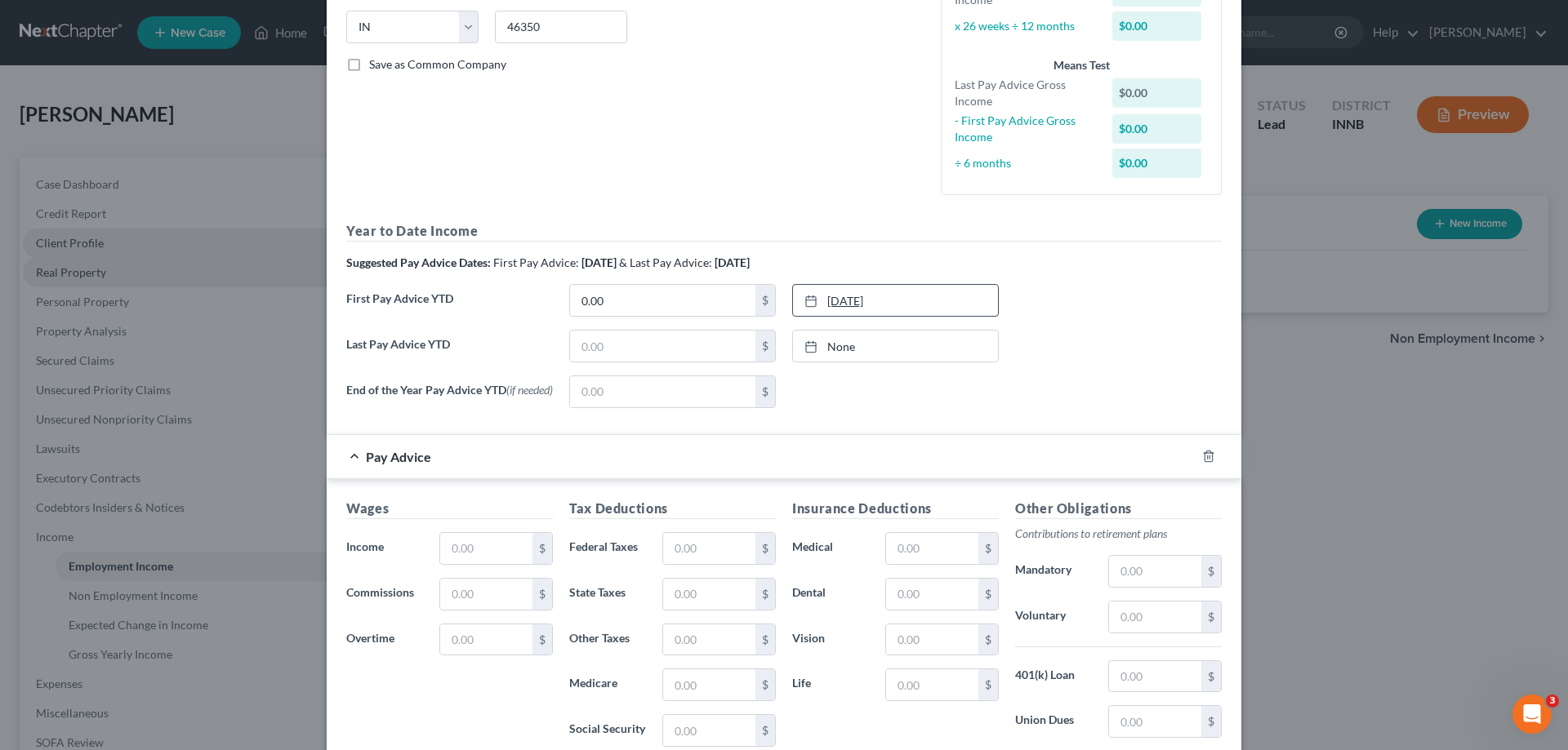
click at [893, 306] on link "[DATE]" at bounding box center [895, 300] width 205 height 31
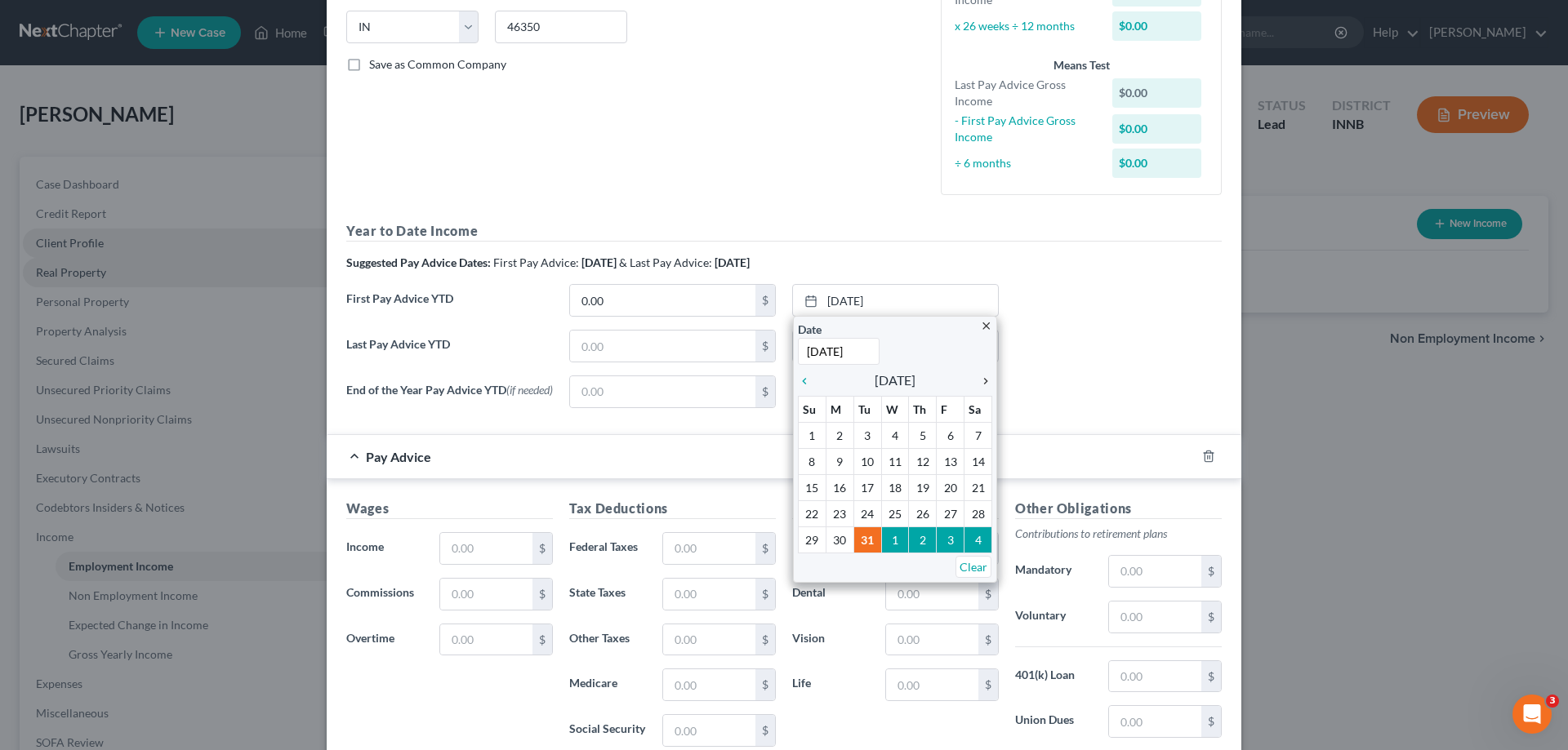
click at [982, 383] on icon "chevron_right" at bounding box center [982, 382] width 21 height 13
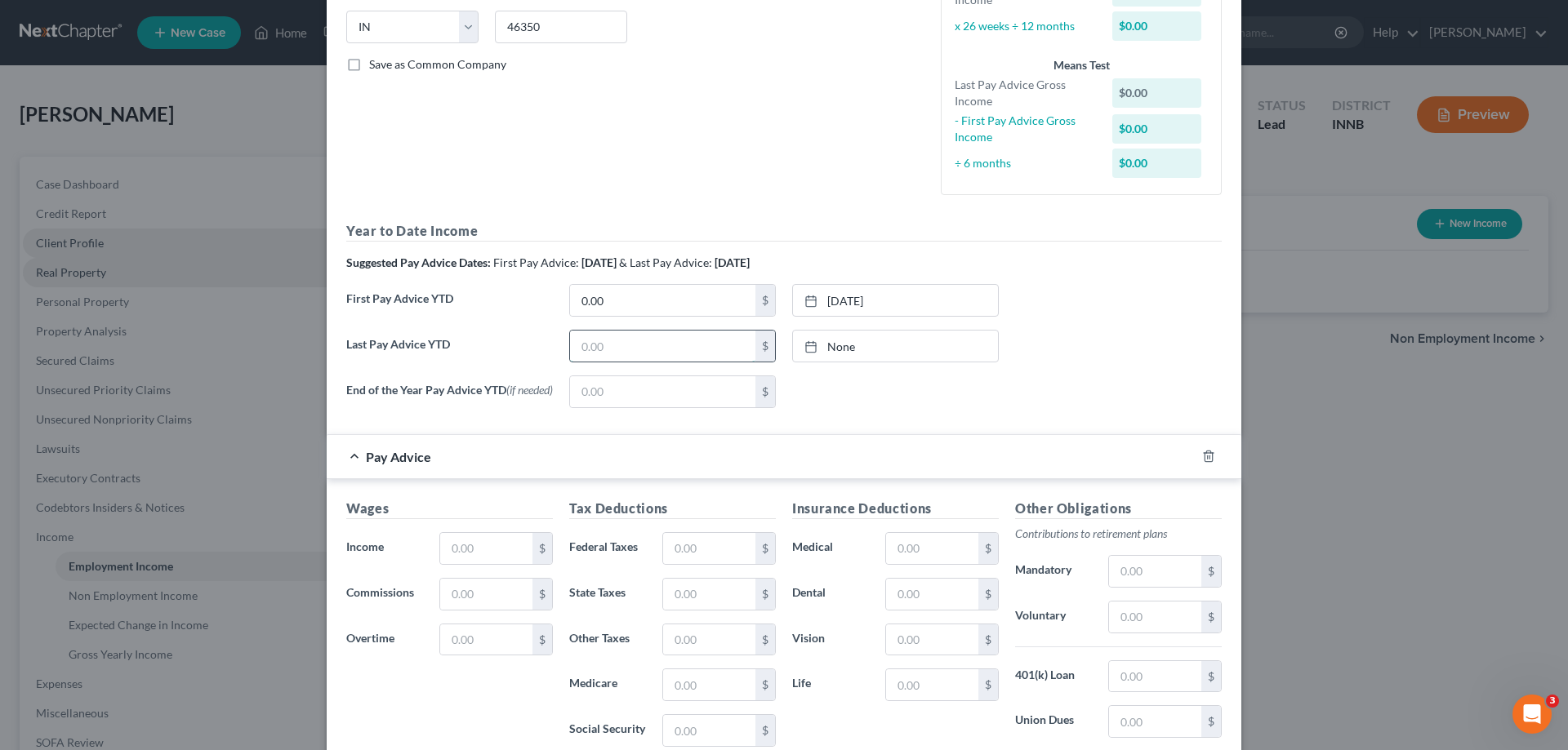
click at [620, 350] on input "text" at bounding box center [663, 346] width 186 height 31
type input "12,782.68"
click at [863, 350] on link "[DATE]" at bounding box center [895, 346] width 205 height 31
drag, startPoint x: 649, startPoint y: 394, endPoint x: 652, endPoint y: 385, distance: 9.5
click at [649, 392] on input "text" at bounding box center [663, 391] width 186 height 31
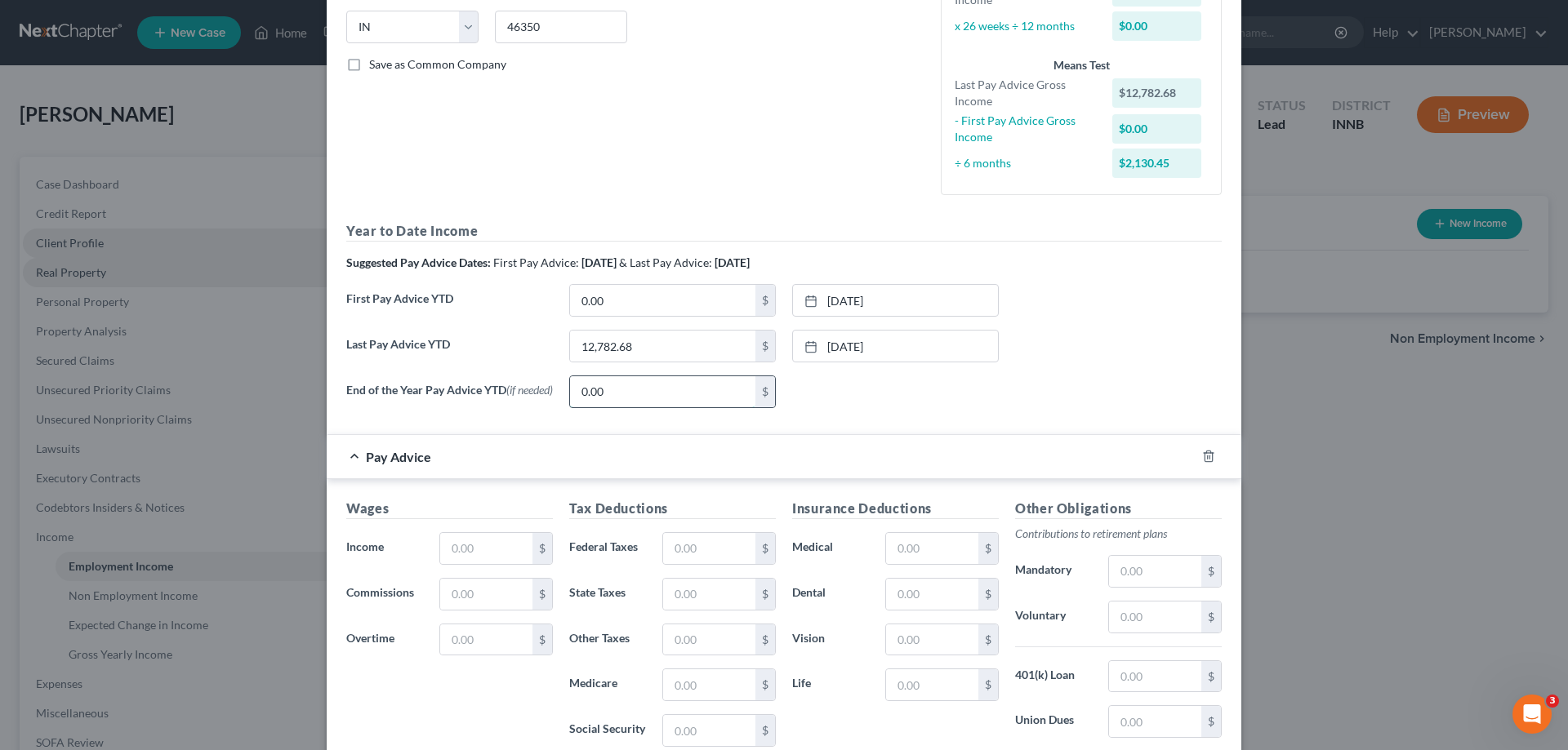
type input "0.00"
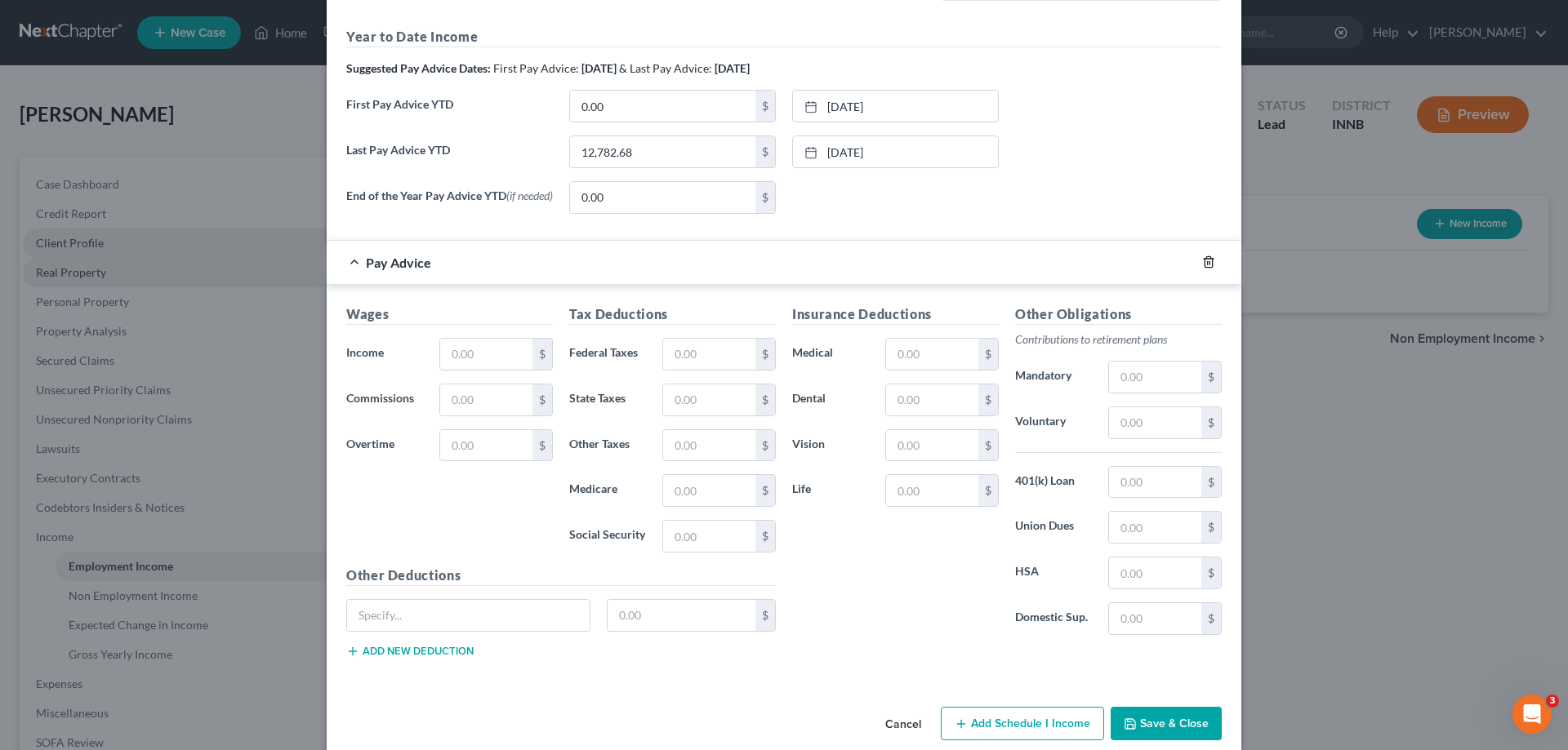
scroll to position [548, 0]
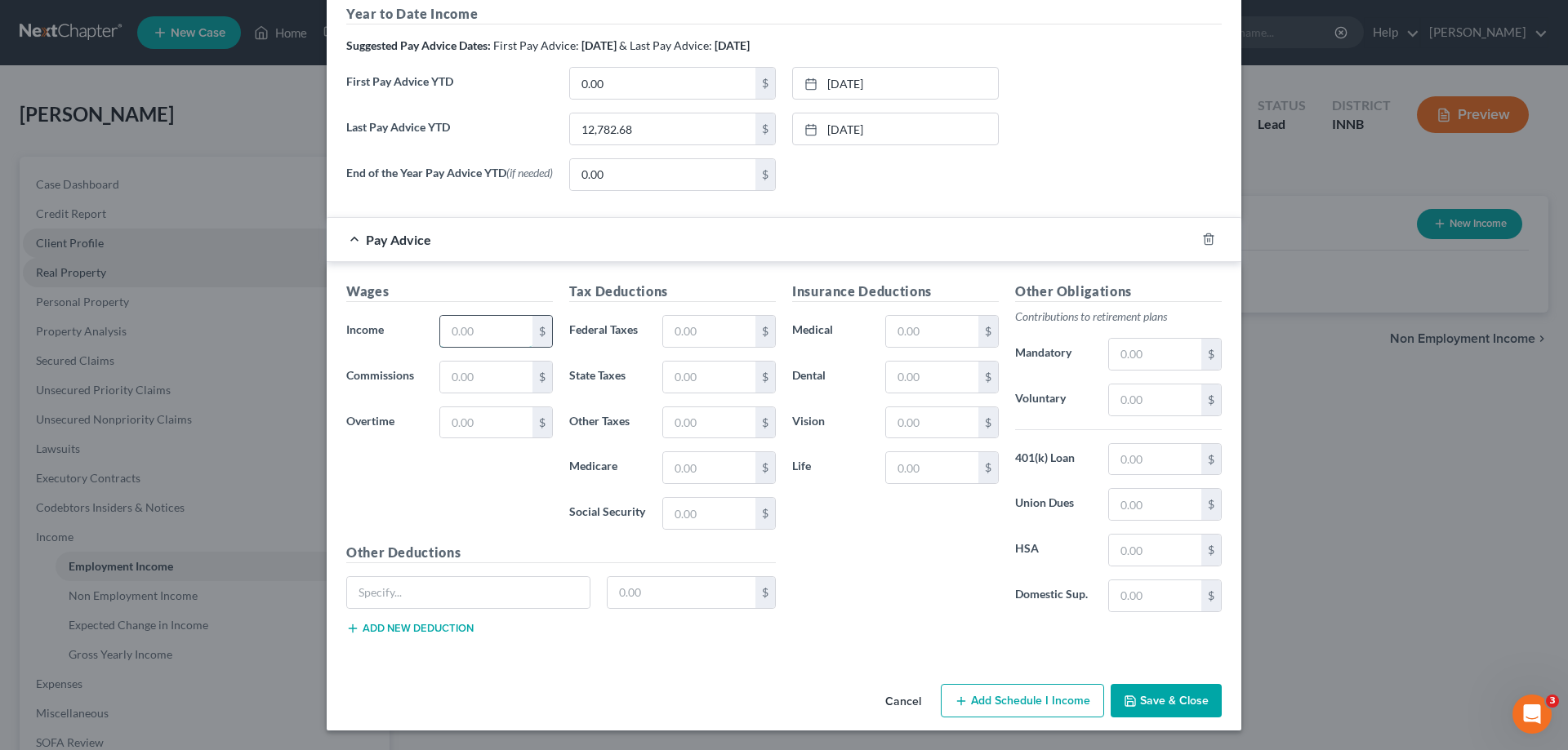
click at [496, 329] on input "text" at bounding box center [486, 331] width 92 height 31
type input "1,280.00"
type input "069.30"
click at [713, 513] on input "text" at bounding box center [709, 513] width 92 height 31
type input "076.32"
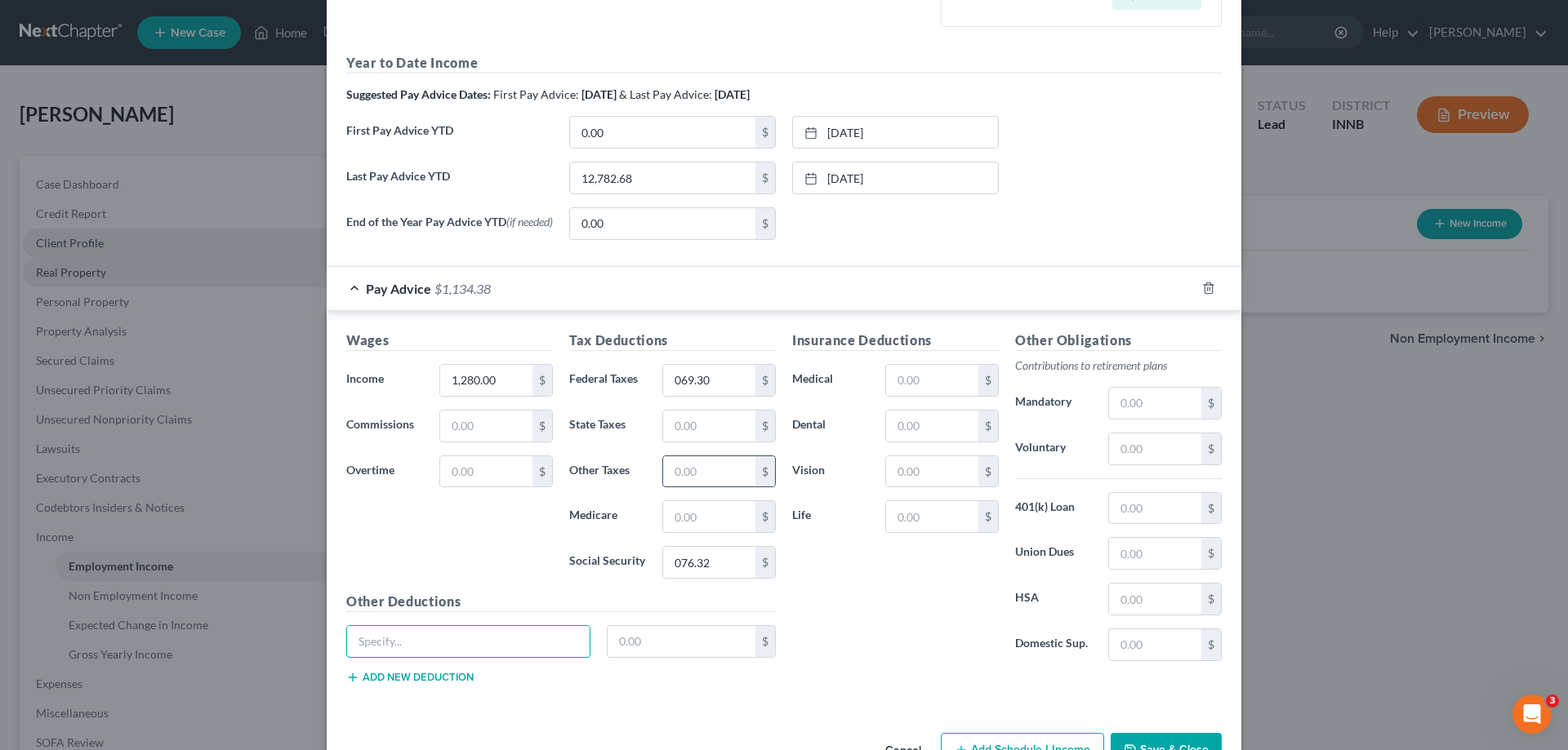
scroll to position [466, 0]
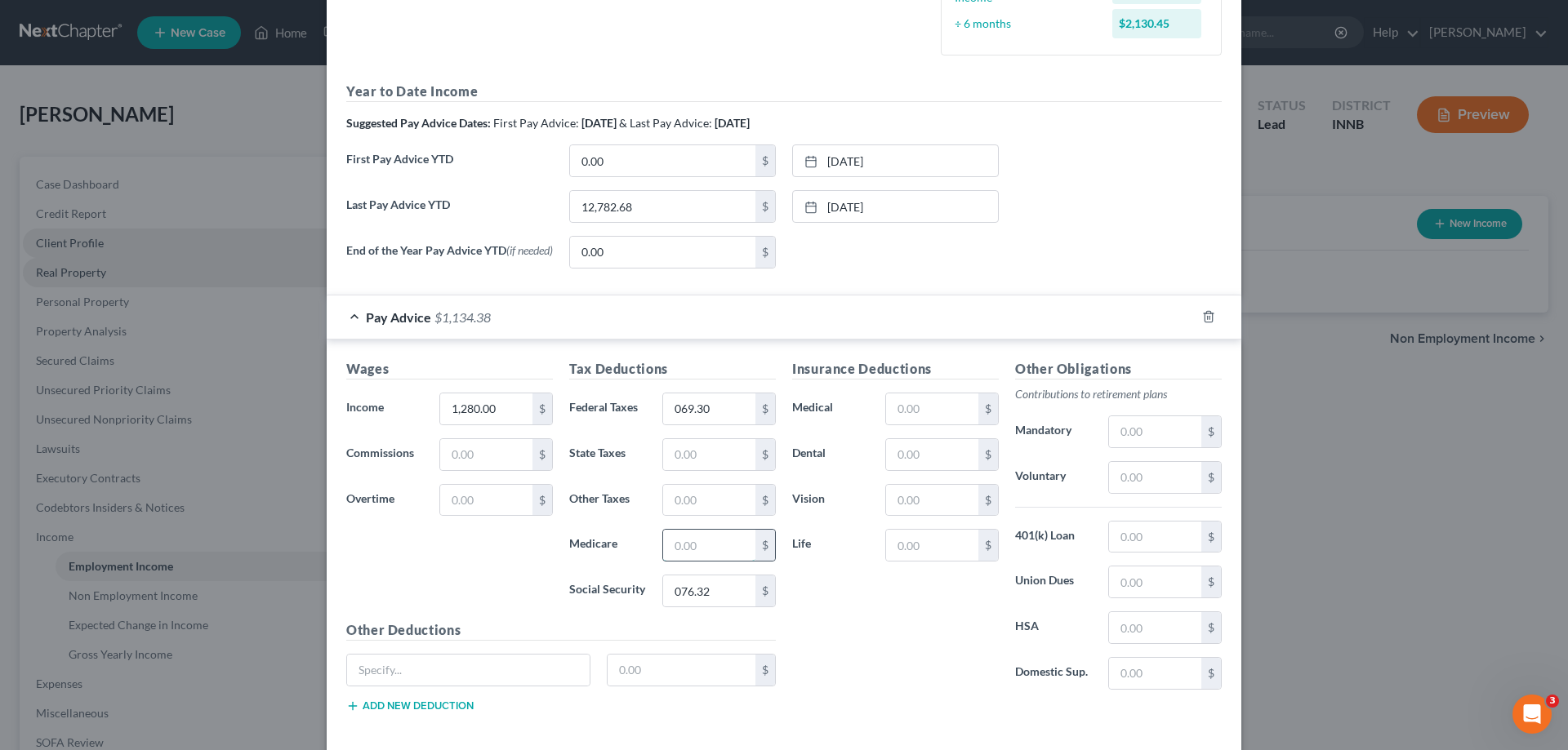
click at [716, 555] on input "text" at bounding box center [709, 545] width 92 height 31
type input "36.93"
click at [673, 596] on input "076.32" at bounding box center [709, 591] width 92 height 31
type input "76.32"
drag, startPoint x: 712, startPoint y: 455, endPoint x: 718, endPoint y: 472, distance: 18.0
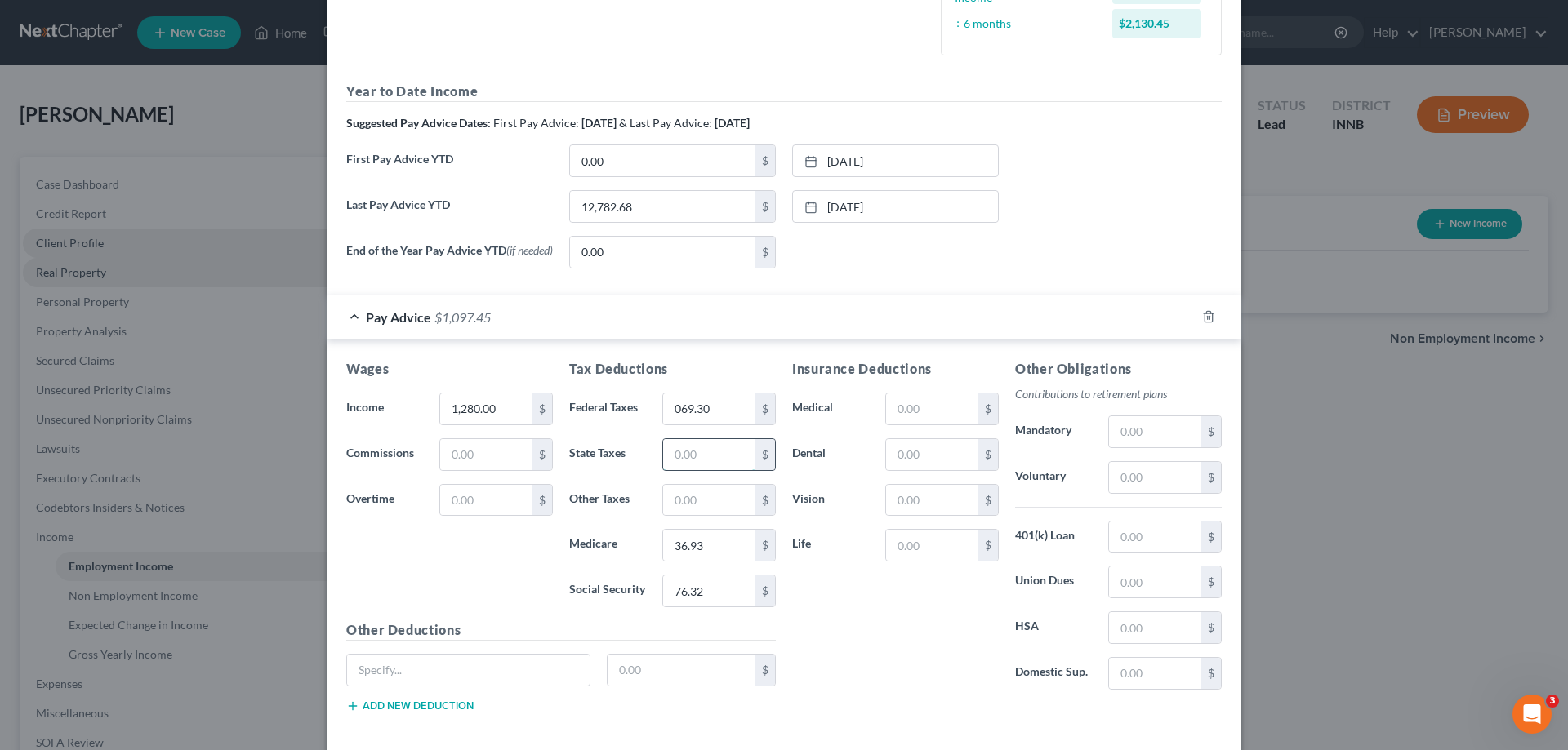
click at [712, 454] on input "text" at bounding box center [709, 455] width 92 height 31
type input "36.93"
click at [694, 505] on input "text" at bounding box center [709, 500] width 92 height 31
type input "6.15"
click at [673, 412] on input "069.30" at bounding box center [709, 409] width 92 height 31
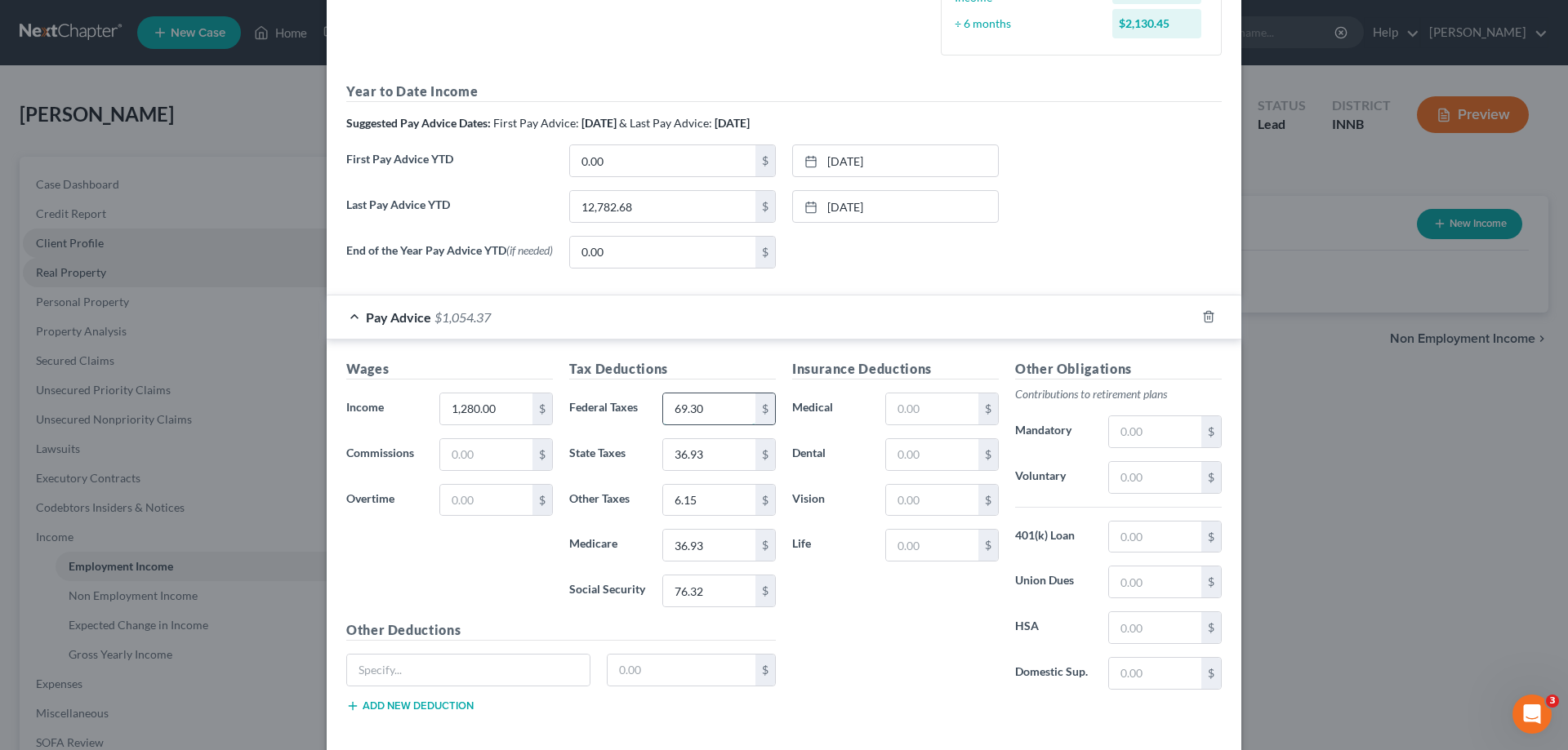
type input "69.30"
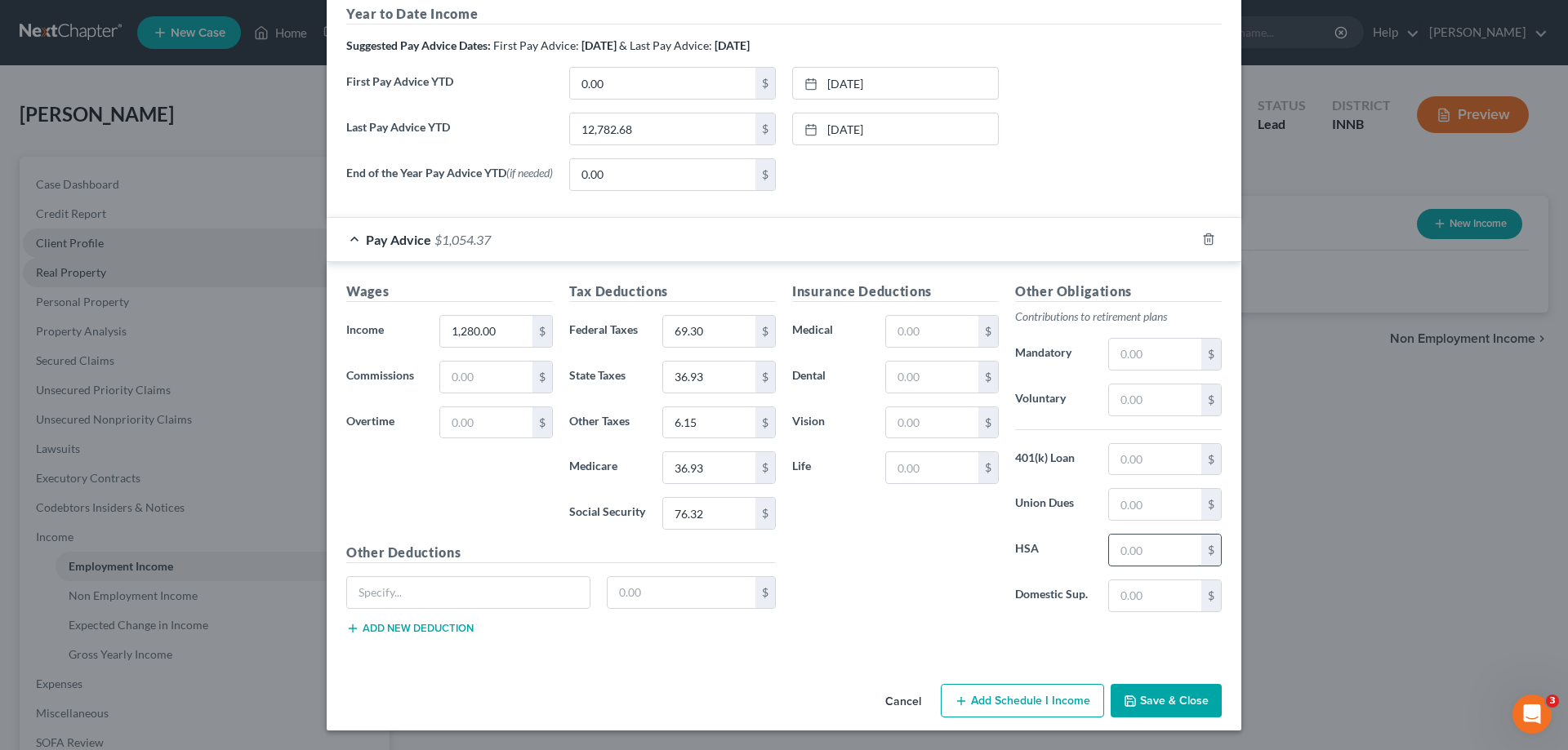
click at [1139, 552] on input "text" at bounding box center [1155, 550] width 92 height 31
type input "30.00"
click at [907, 330] on input "text" at bounding box center [931, 331] width 92 height 31
type input "16.96"
click at [925, 376] on input "text" at bounding box center [931, 377] width 92 height 31
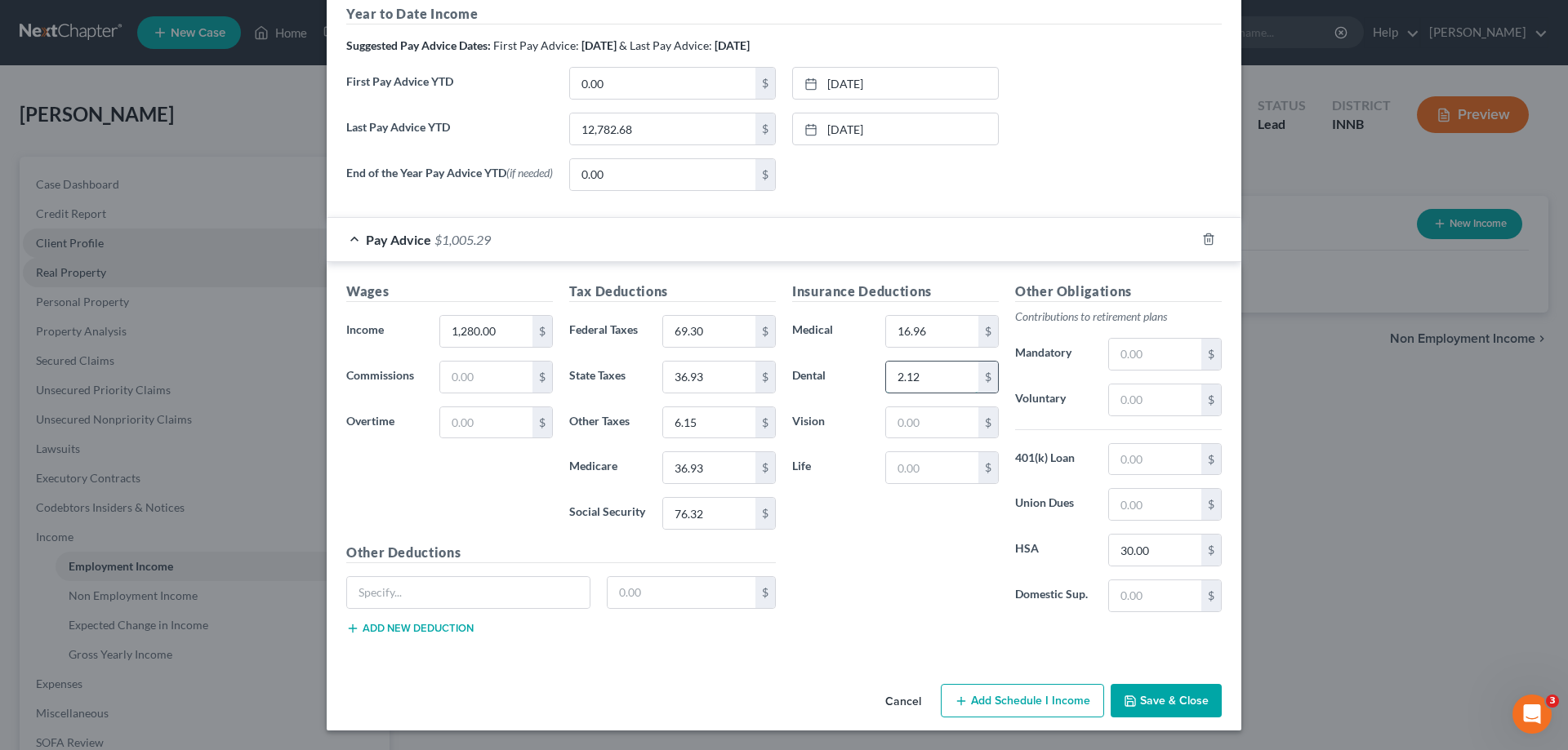
type input "2.12"
click at [1174, 704] on button "Save & Close" at bounding box center [1166, 702] width 111 height 34
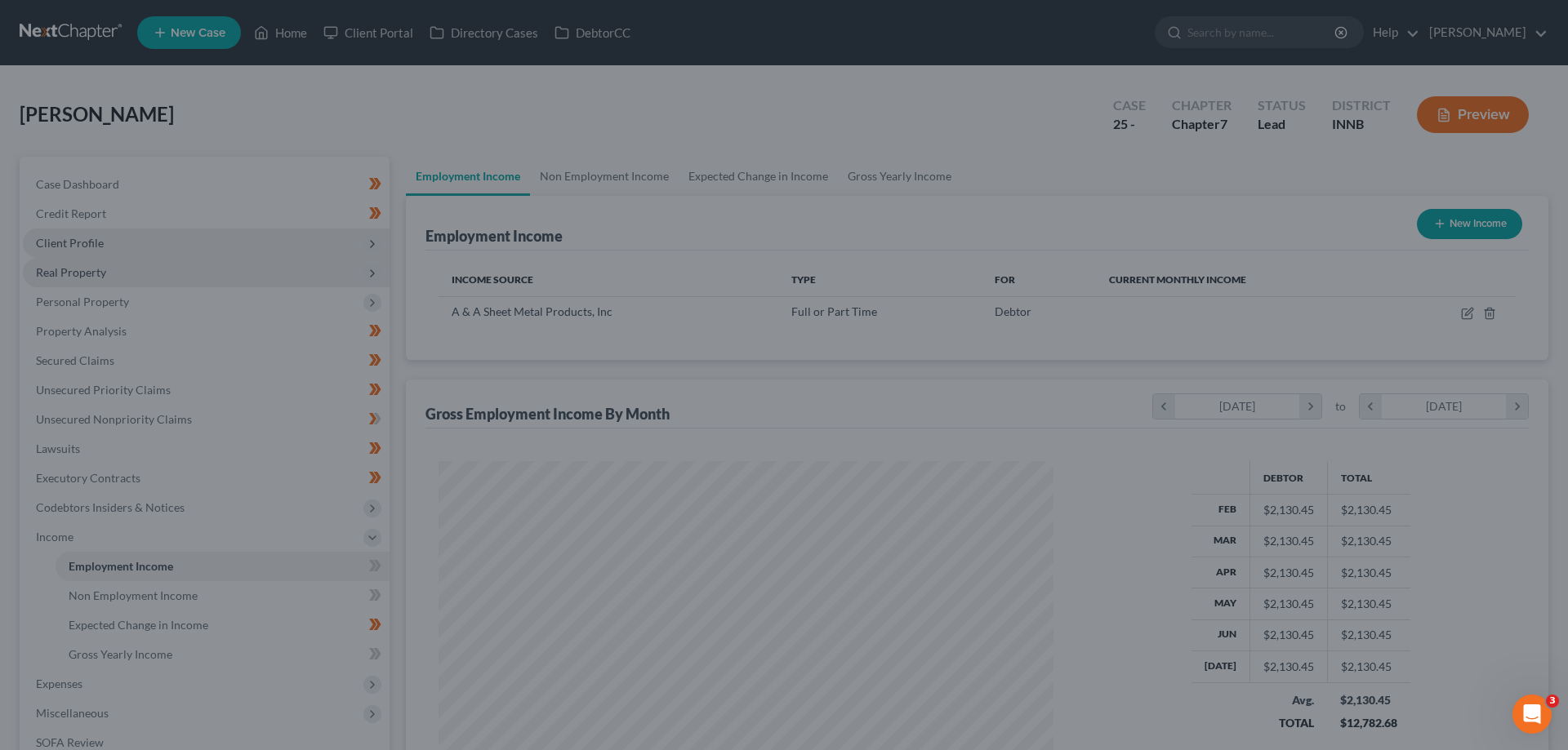
scroll to position [305, 642]
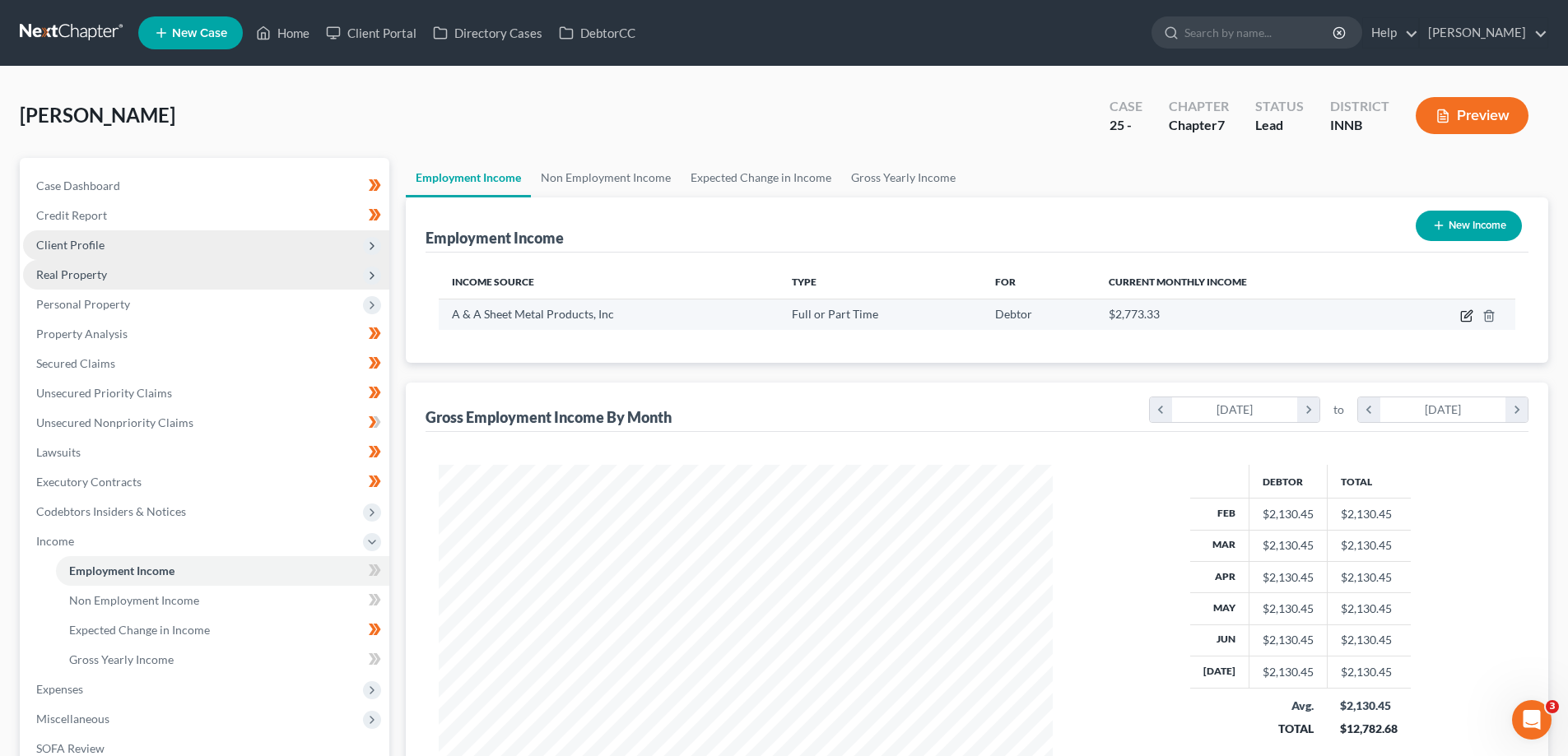
click at [1466, 314] on icon "button" at bounding box center [1467, 316] width 13 height 13
select select "0"
select select "15"
select select "2"
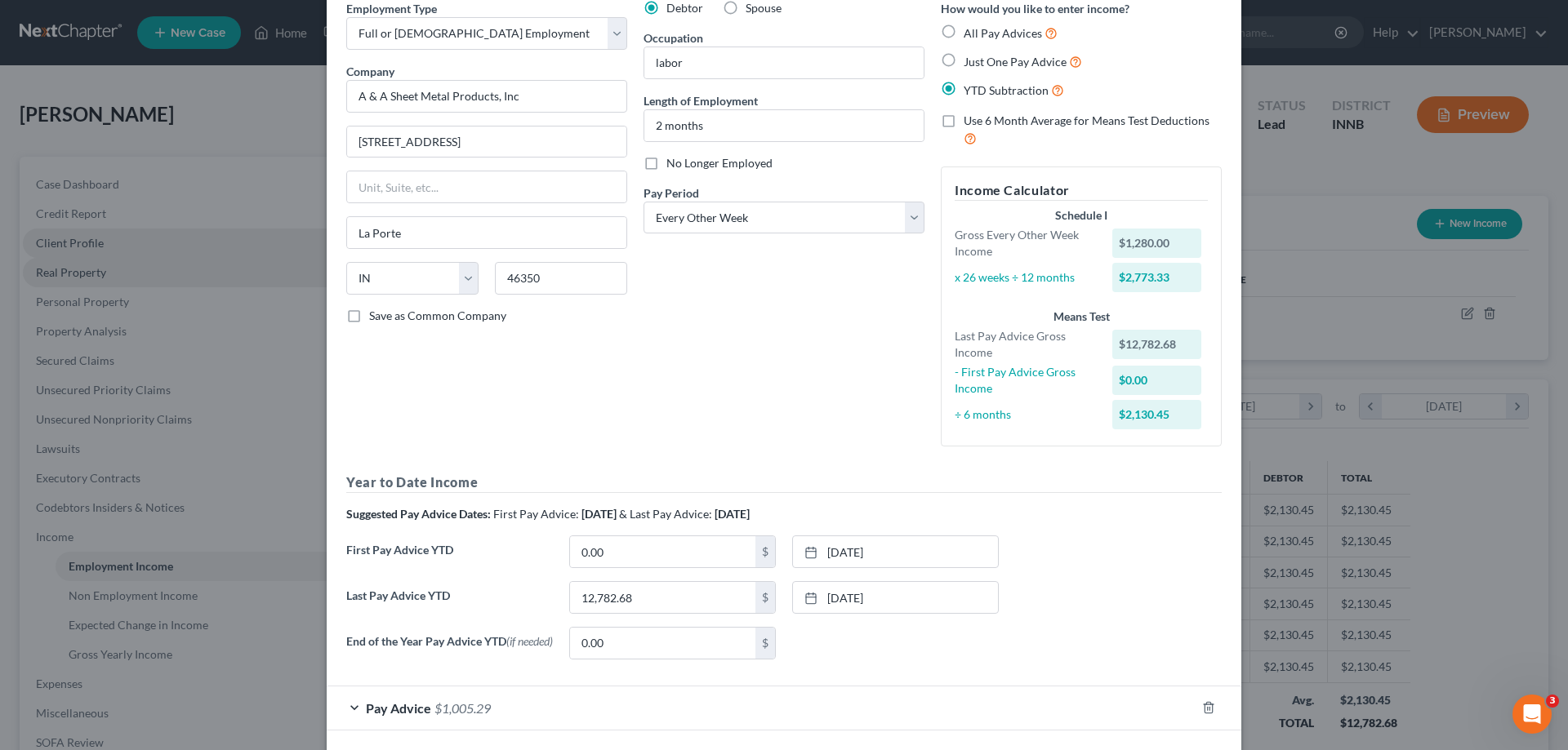
scroll to position [149, 0]
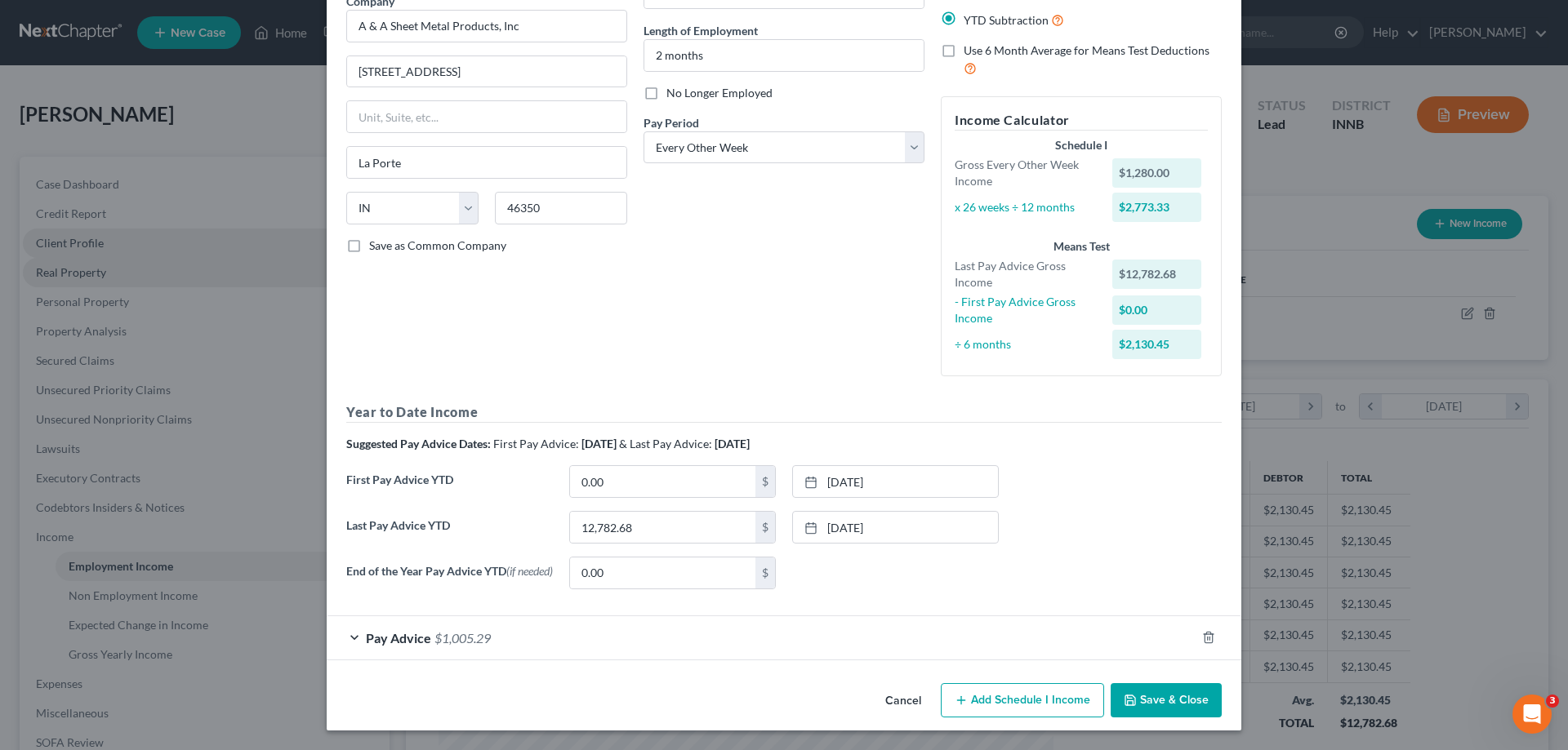
click at [442, 638] on span "$1,005.29" at bounding box center [462, 638] width 56 height 15
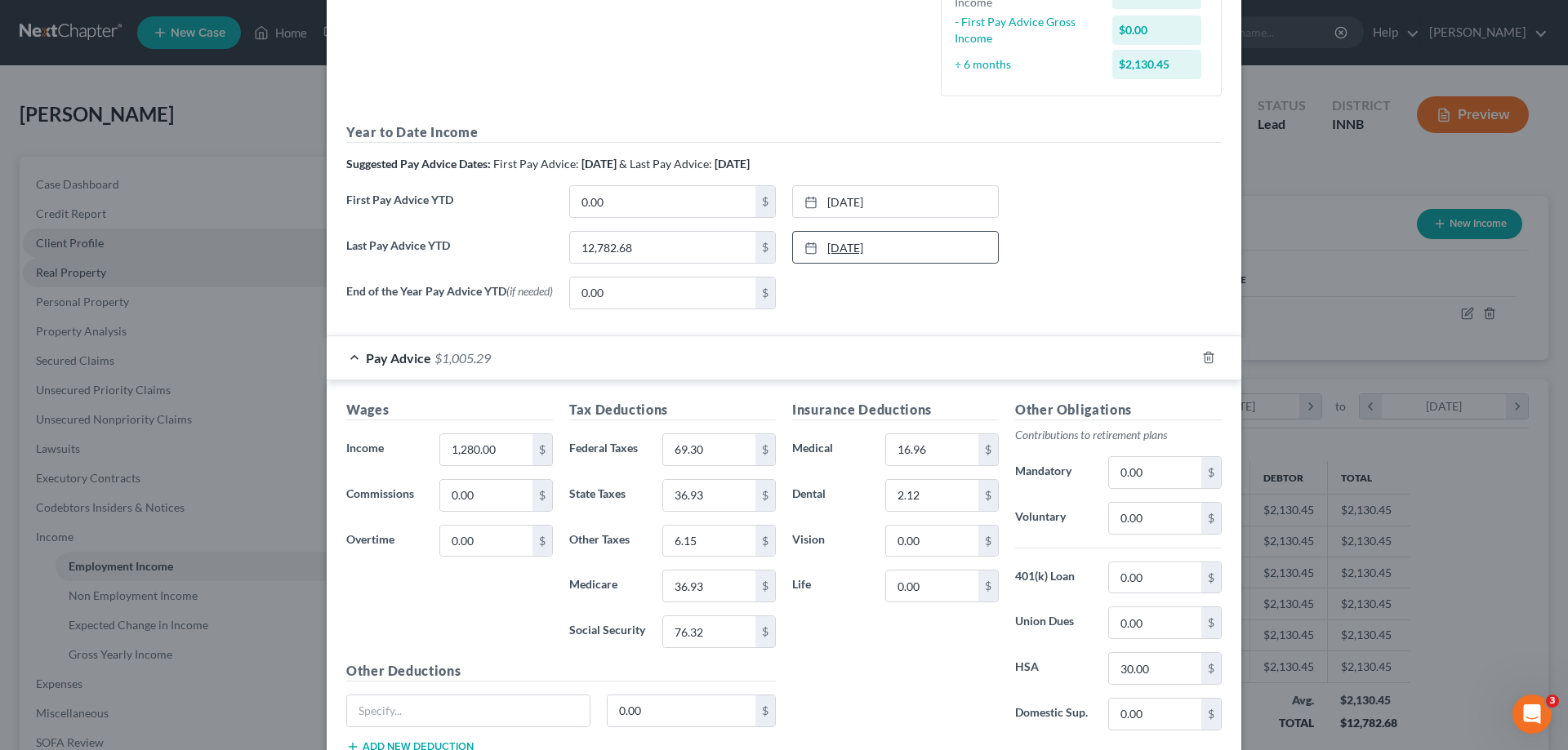
scroll to position [548, 0]
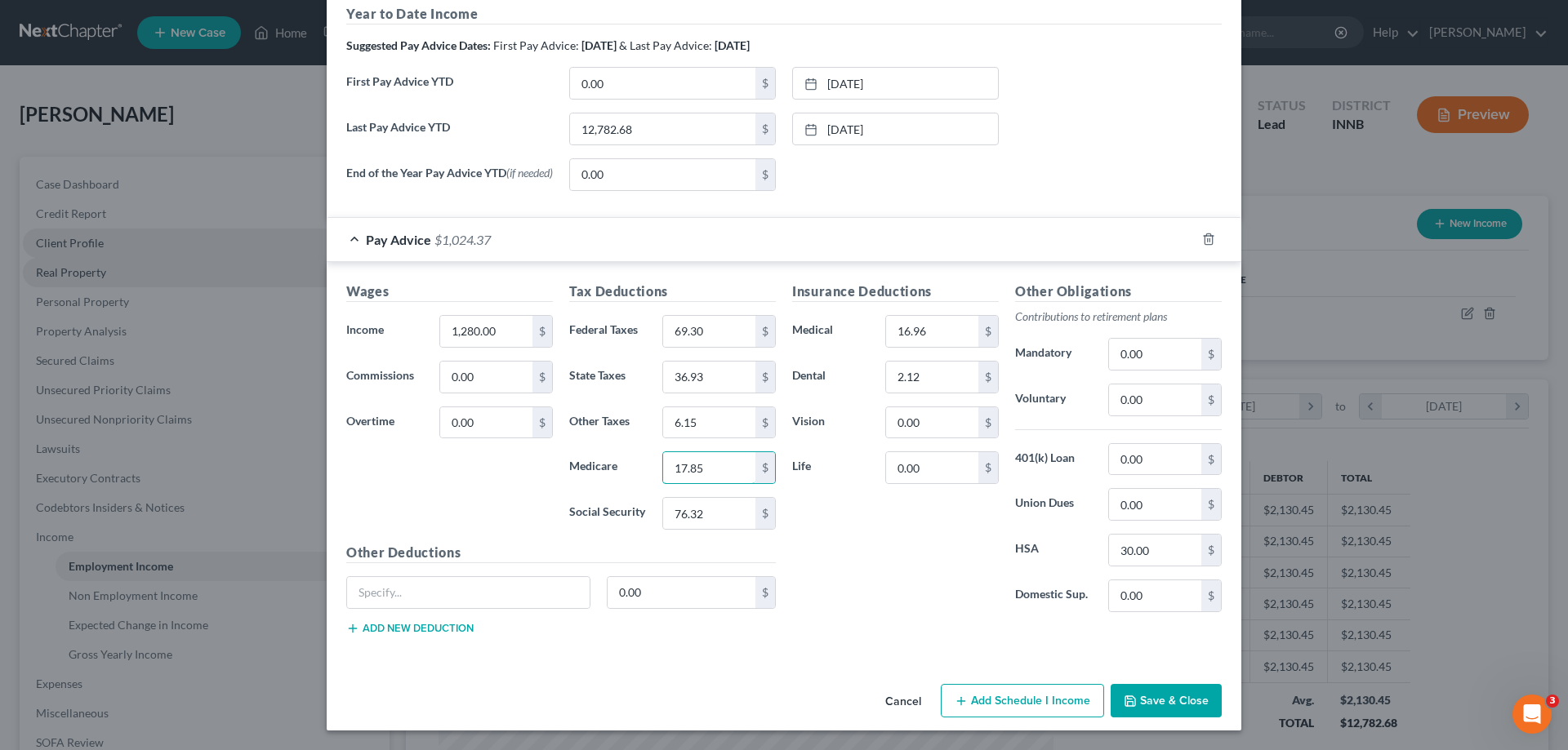
type input "17.85"
click at [1153, 701] on button "Save & Close" at bounding box center [1166, 702] width 111 height 34
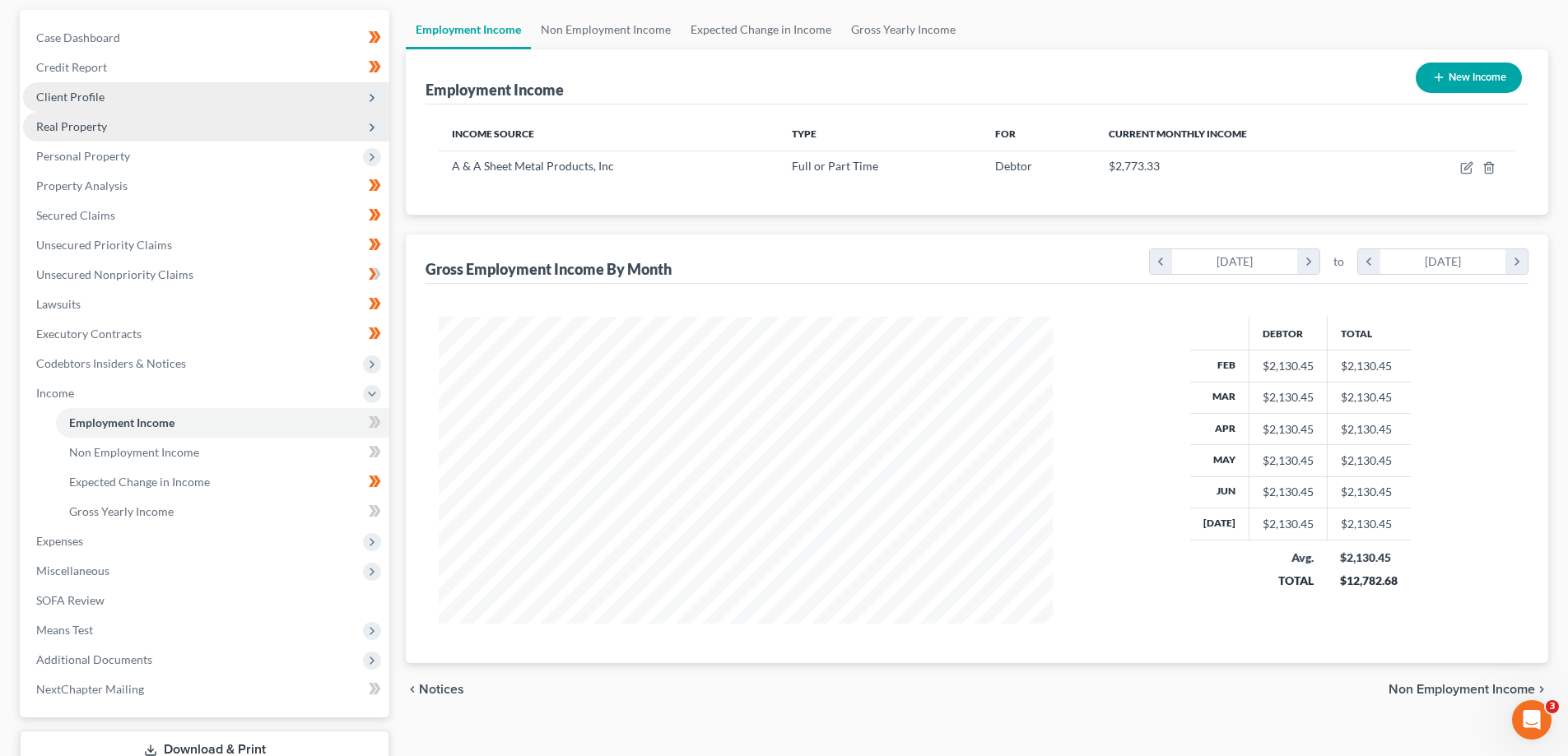
scroll to position [0, 0]
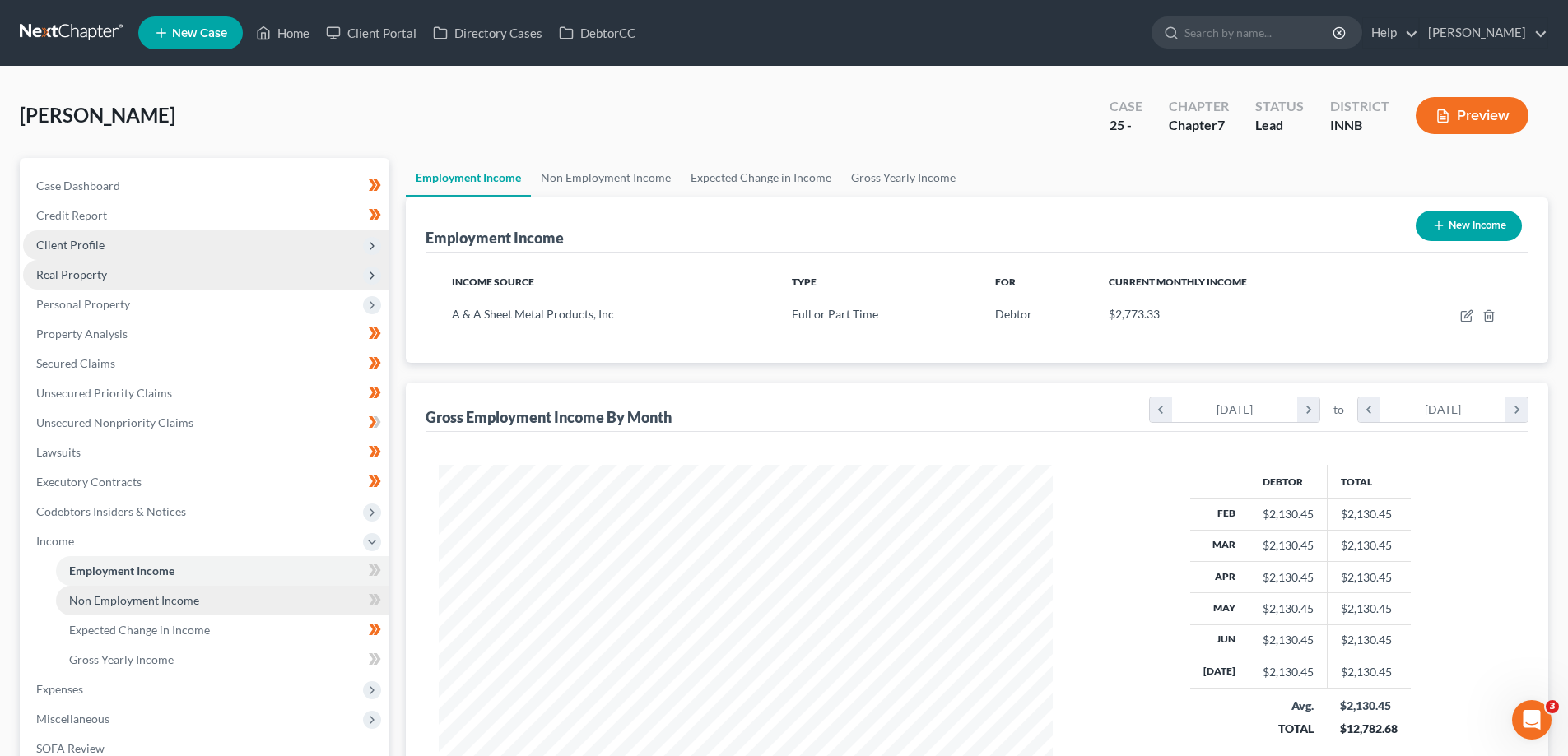
click at [167, 603] on span "Non Employment Income" at bounding box center [134, 600] width 130 height 14
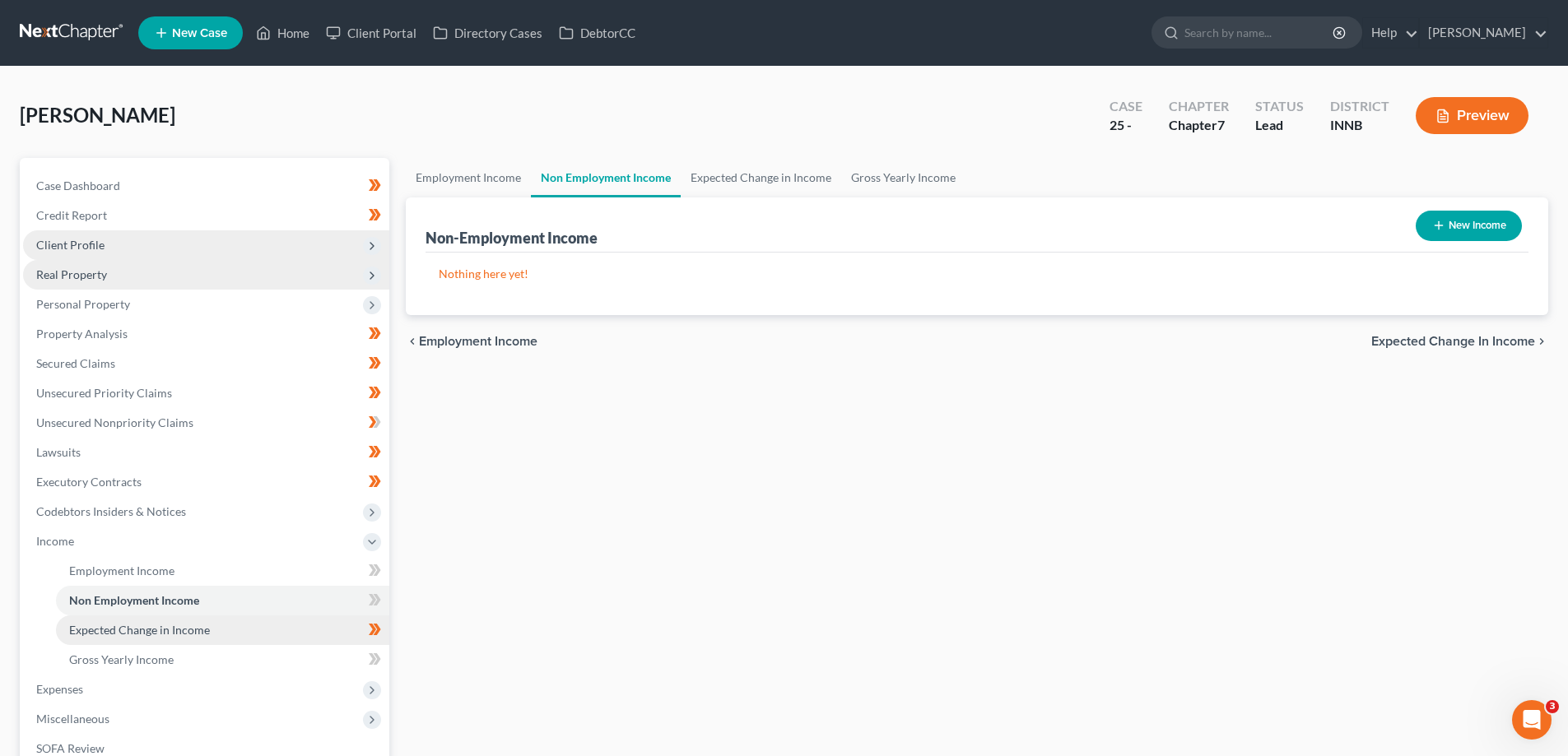
click at [203, 623] on span "Expected Change in Income" at bounding box center [138, 630] width 140 height 14
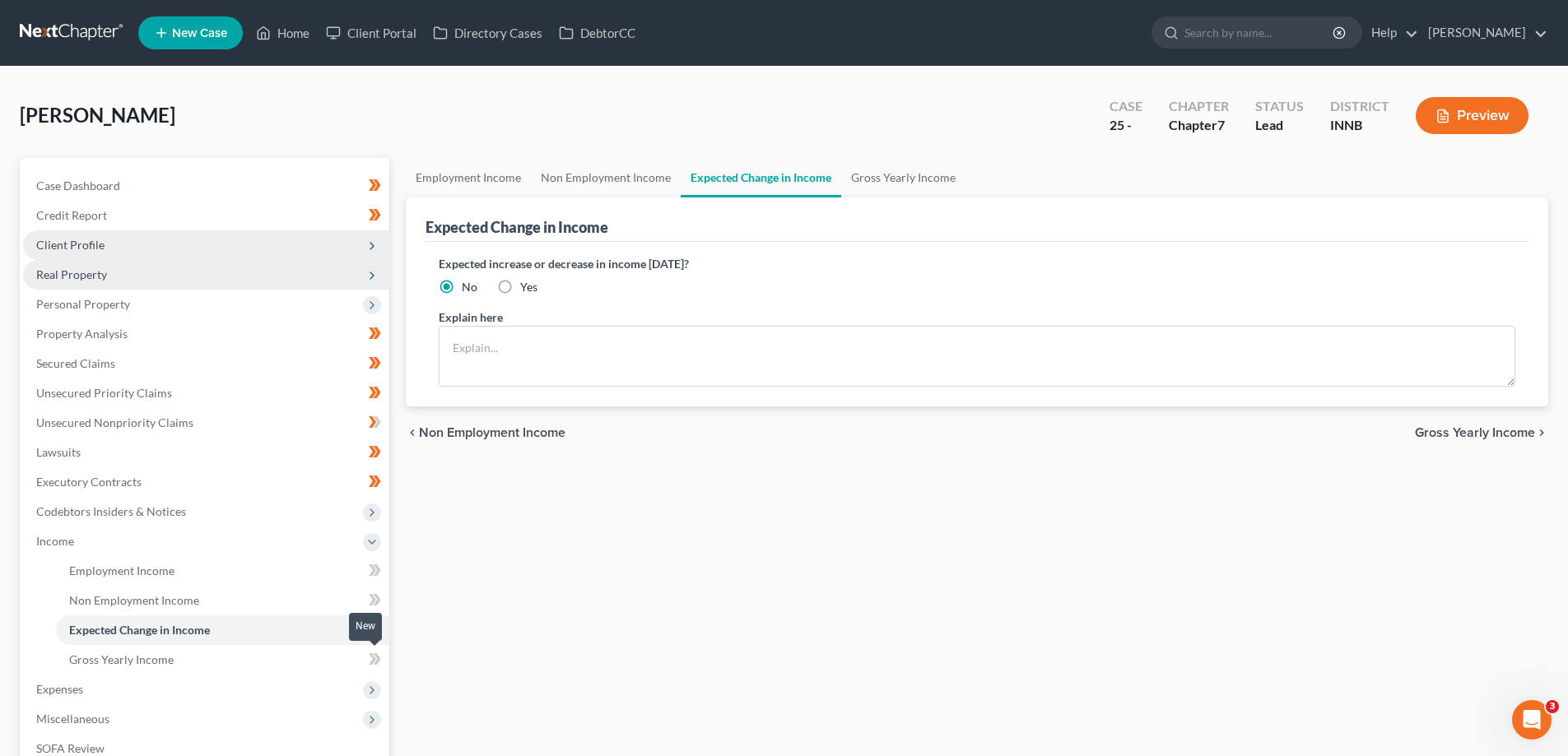
click at [376, 656] on icon at bounding box center [377, 660] width 8 height 11
drag, startPoint x: 376, startPoint y: 656, endPoint x: 379, endPoint y: 627, distance: 29.2
click at [376, 655] on icon at bounding box center [377, 660] width 8 height 11
click at [379, 600] on icon at bounding box center [377, 600] width 8 height 11
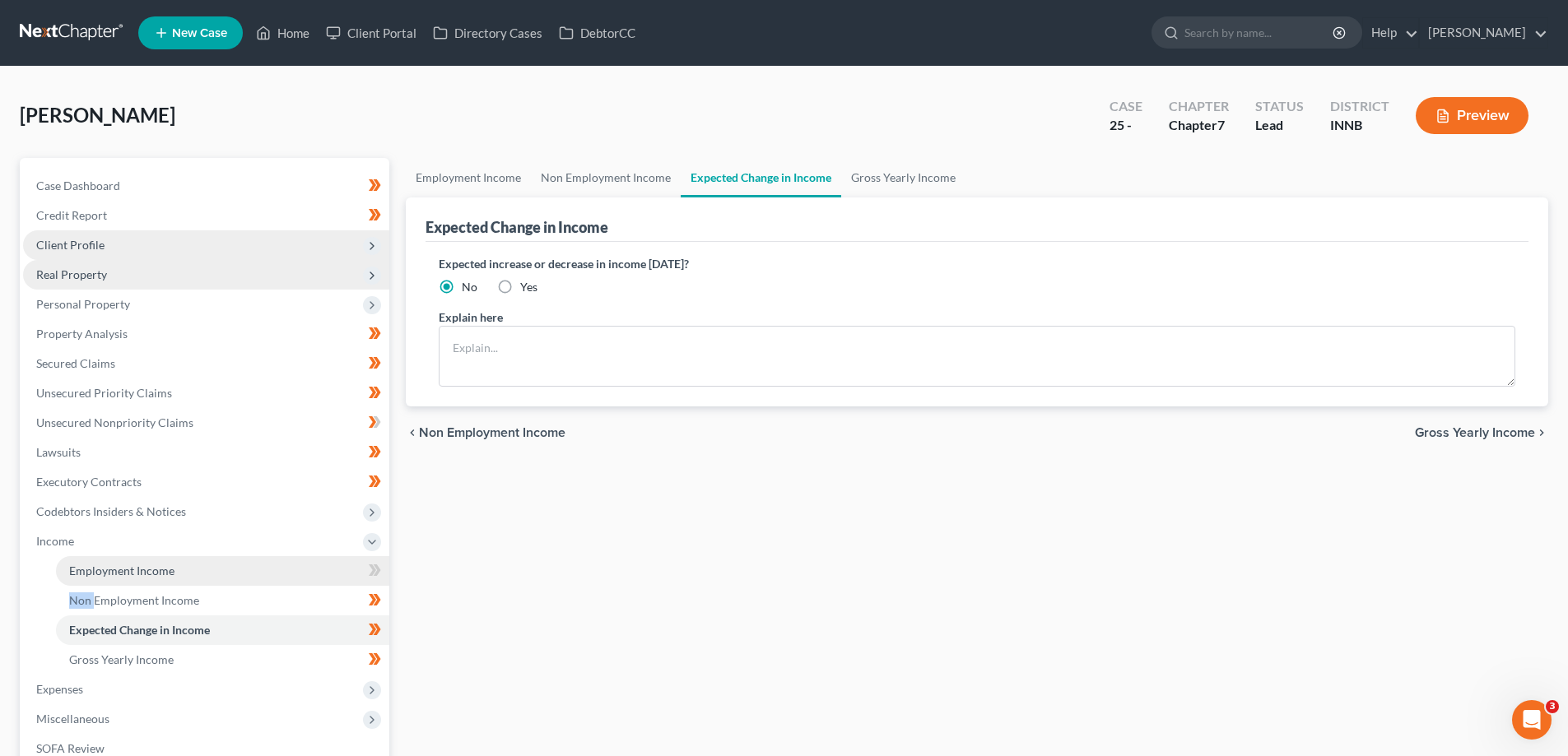
click at [230, 578] on link "Employment Income" at bounding box center [222, 571] width 333 height 30
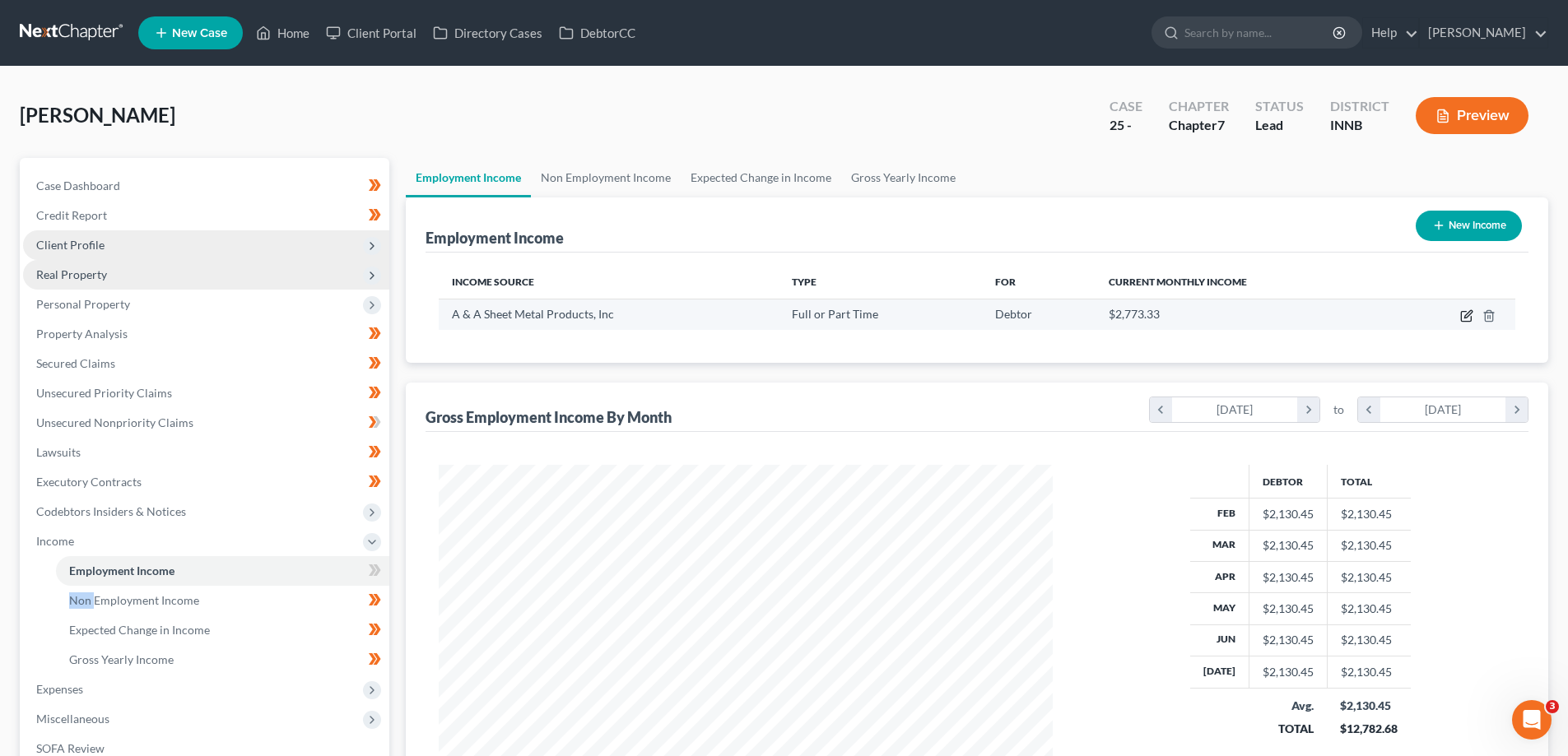
click at [1466, 316] on icon "button" at bounding box center [1468, 314] width 8 height 8
select select "0"
select select "15"
select select "2"
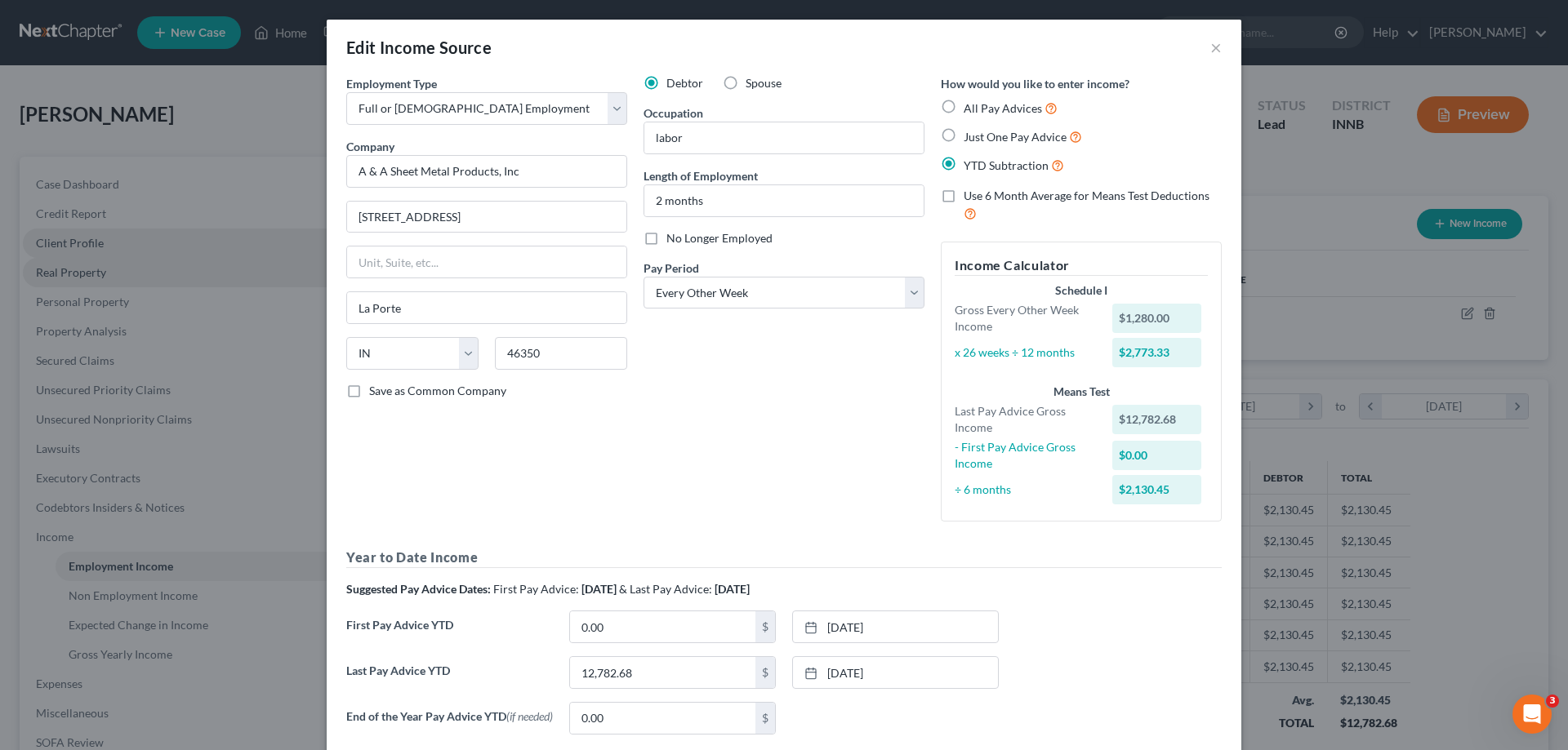
click at [1217, 48] on div "Edit Income Source ×" at bounding box center [784, 47] width 915 height 56
click at [1214, 48] on button "×" at bounding box center [1217, 47] width 11 height 20
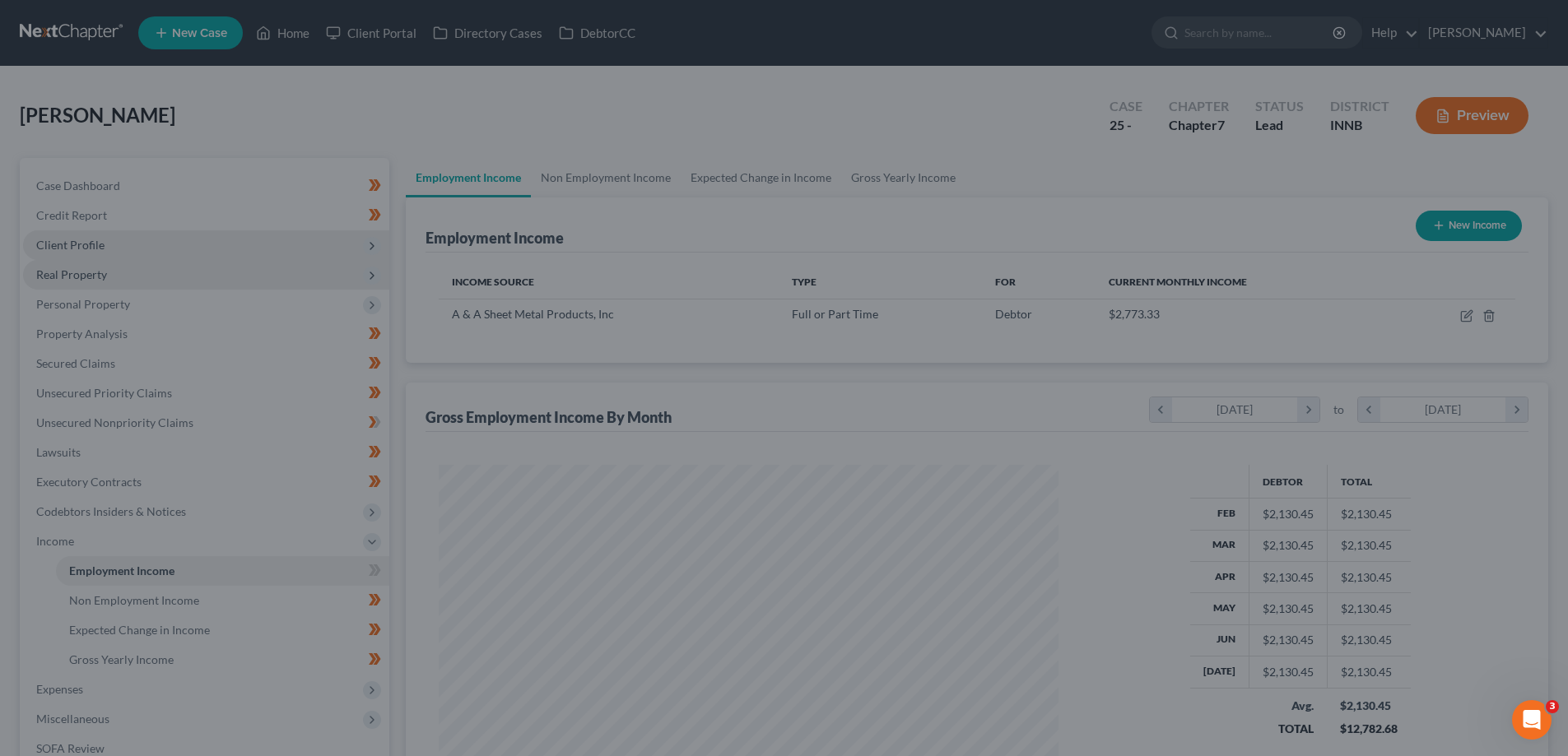
scroll to position [822711, 822205]
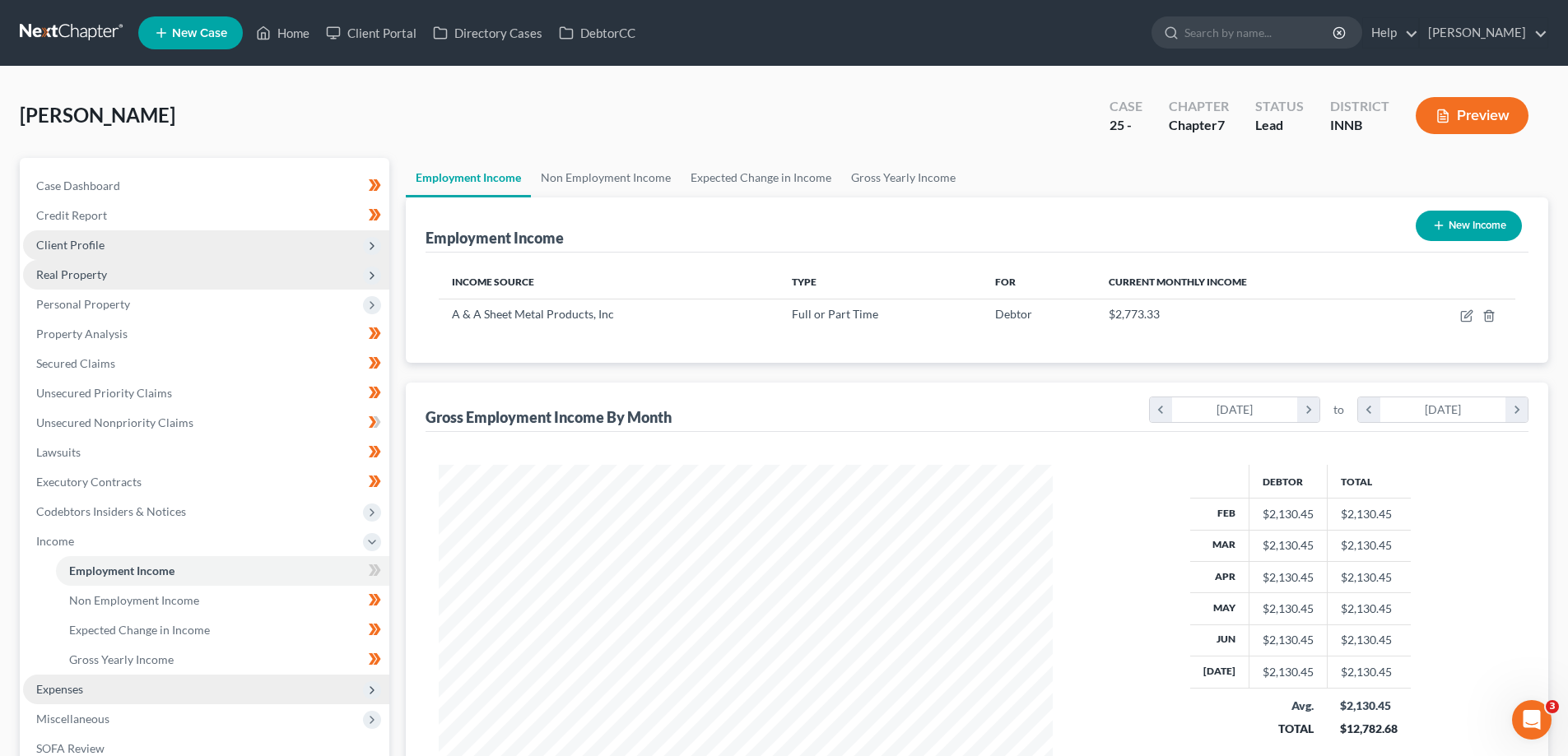
click at [64, 685] on span "Expenses" at bounding box center [59, 689] width 47 height 14
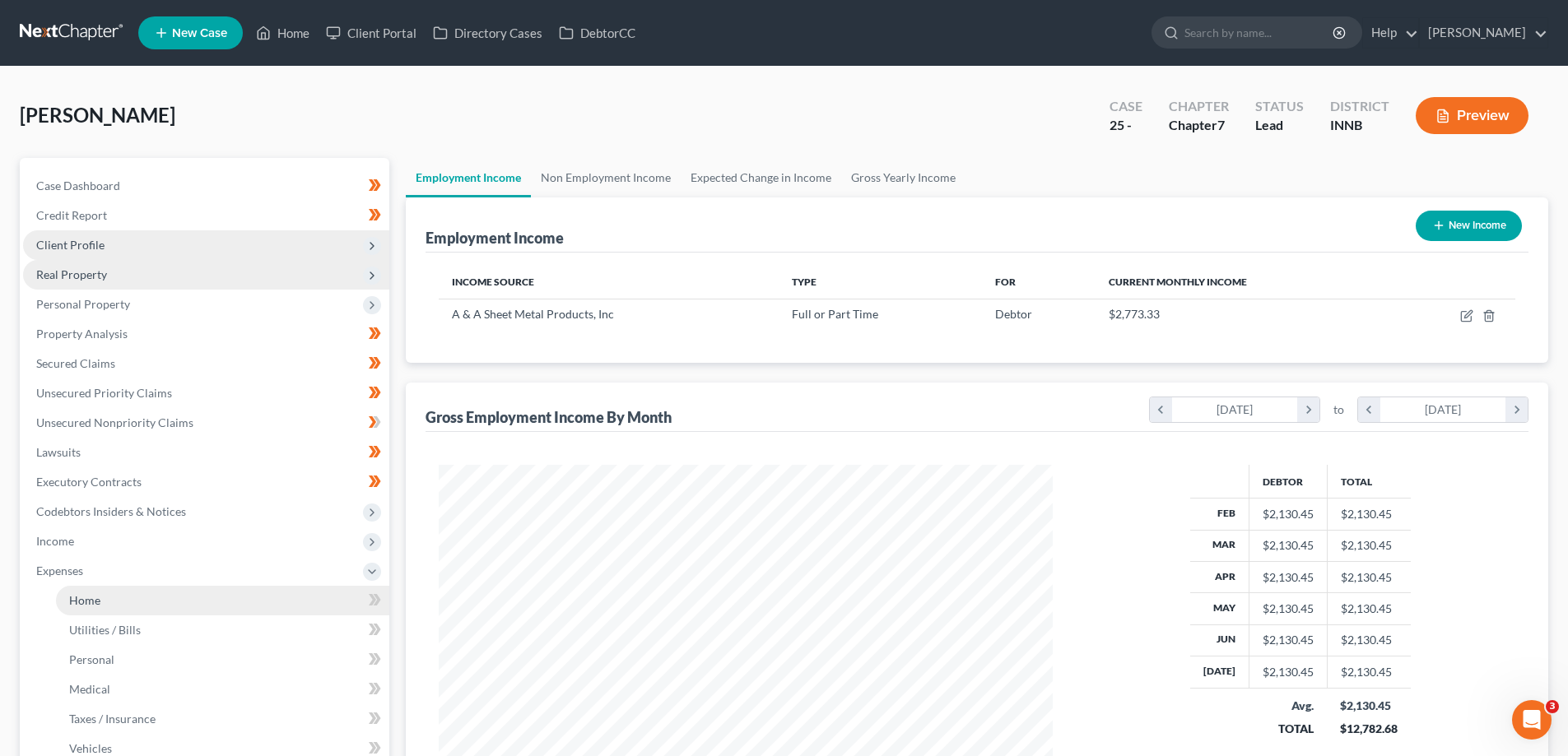
click at [109, 597] on link "Home" at bounding box center [222, 600] width 333 height 30
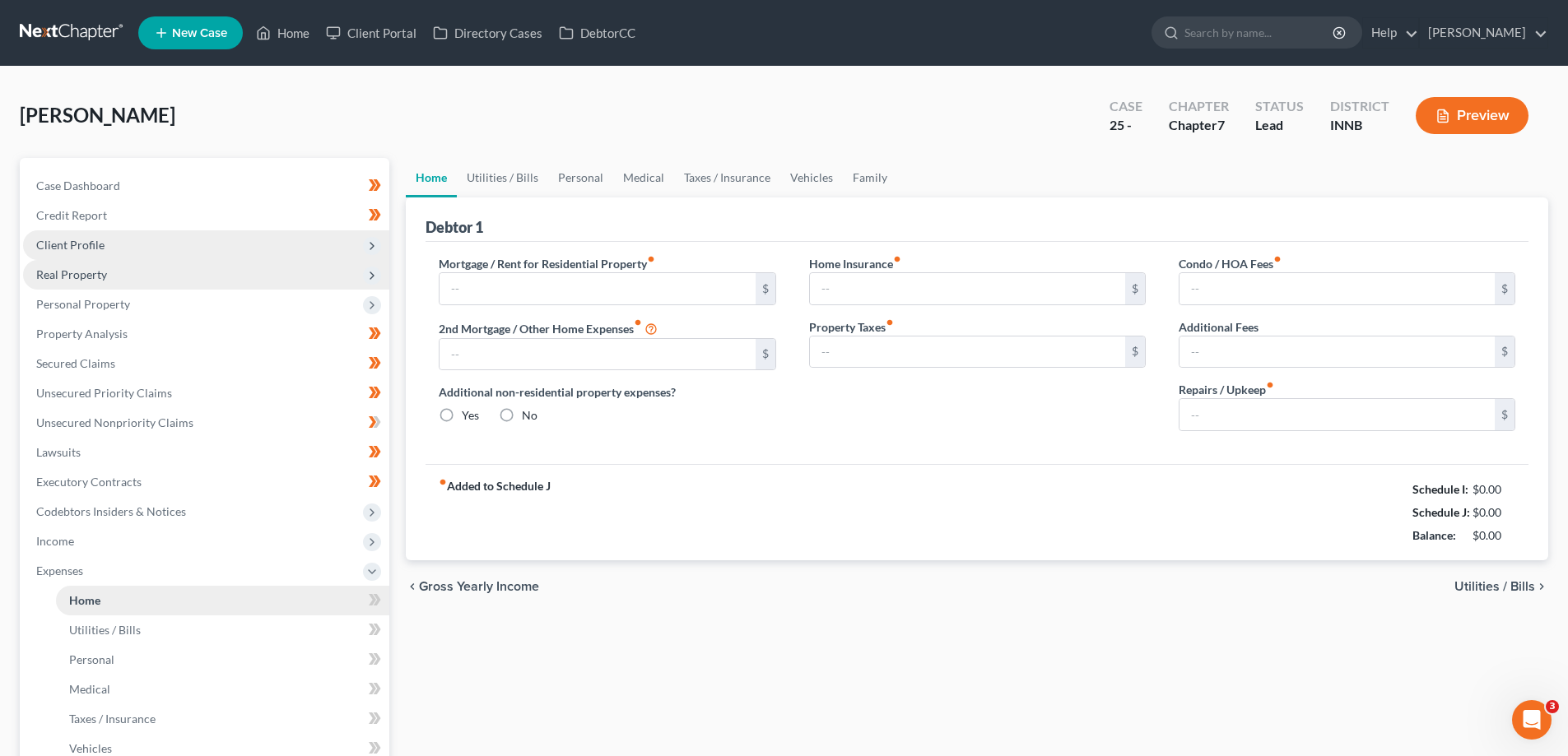
type input "0.00"
radio input "true"
type input "0.00"
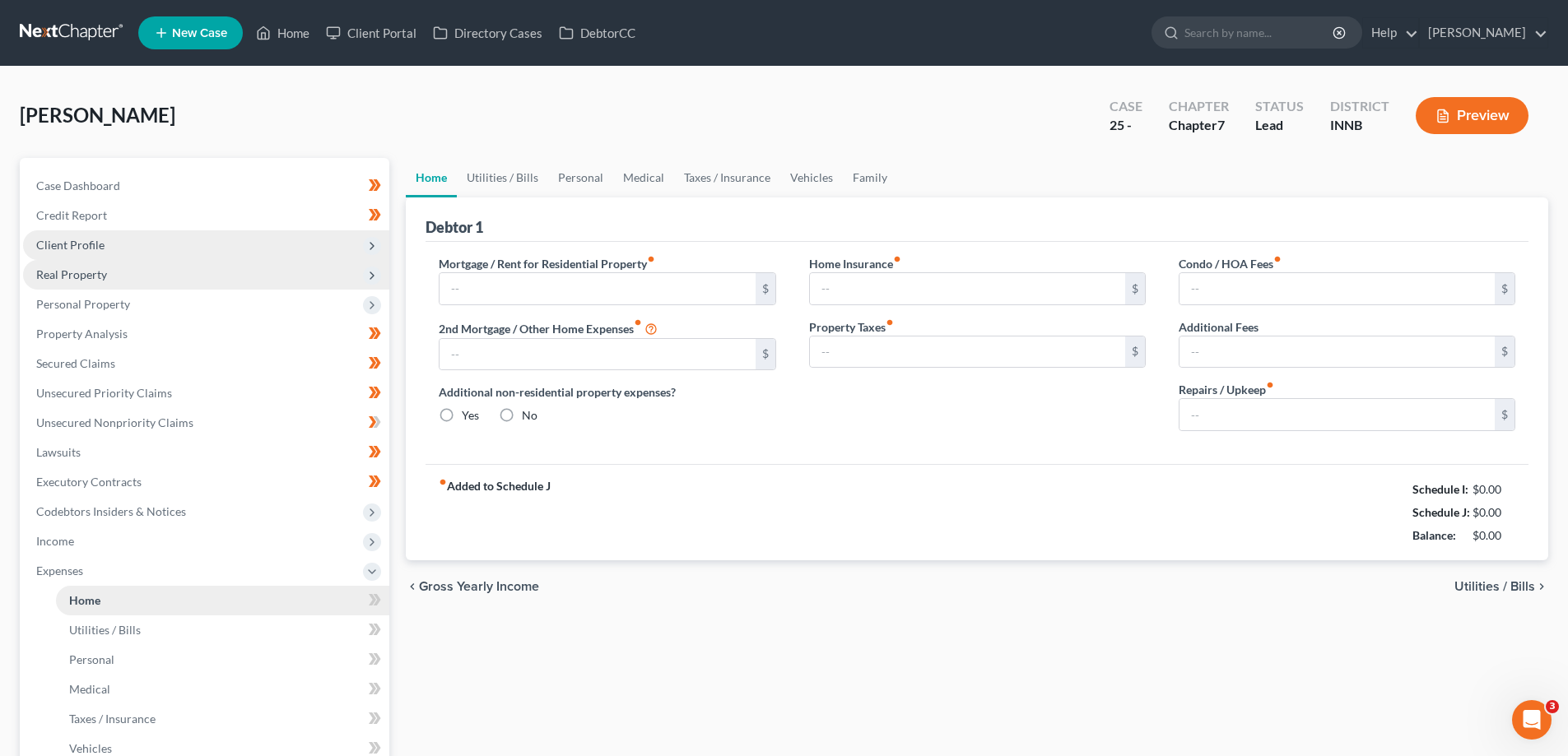
type input "0.00"
type input "50.00"
click at [626, 289] on input "text" at bounding box center [596, 288] width 315 height 32
type input "500.00"
click at [1516, 585] on span "Utilities / Bills" at bounding box center [1495, 587] width 80 height 13
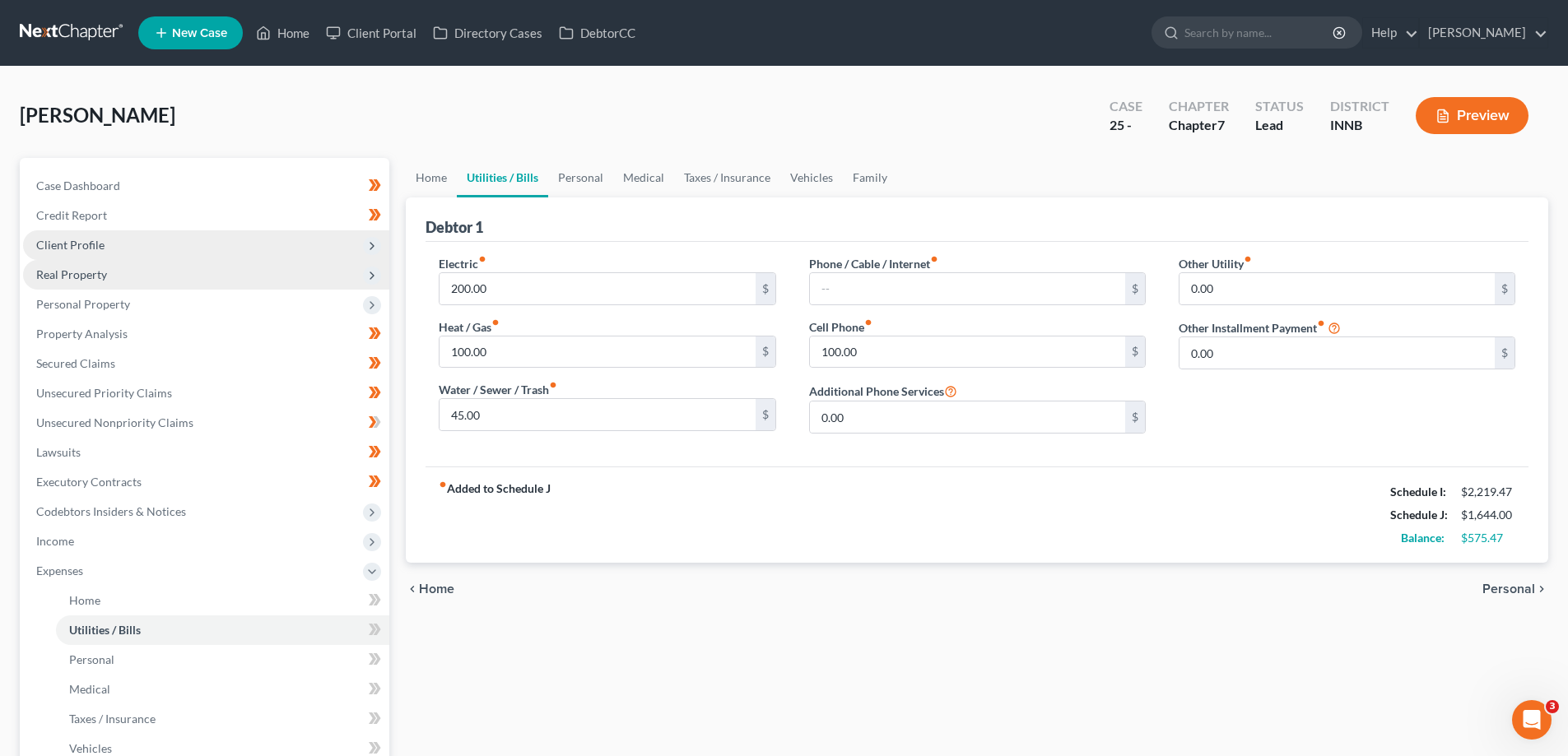
click at [1495, 579] on div "chevron_left Home Personal chevron_right" at bounding box center [976, 589] width 1142 height 52
click at [1496, 594] on span "Personal" at bounding box center [1508, 589] width 52 height 13
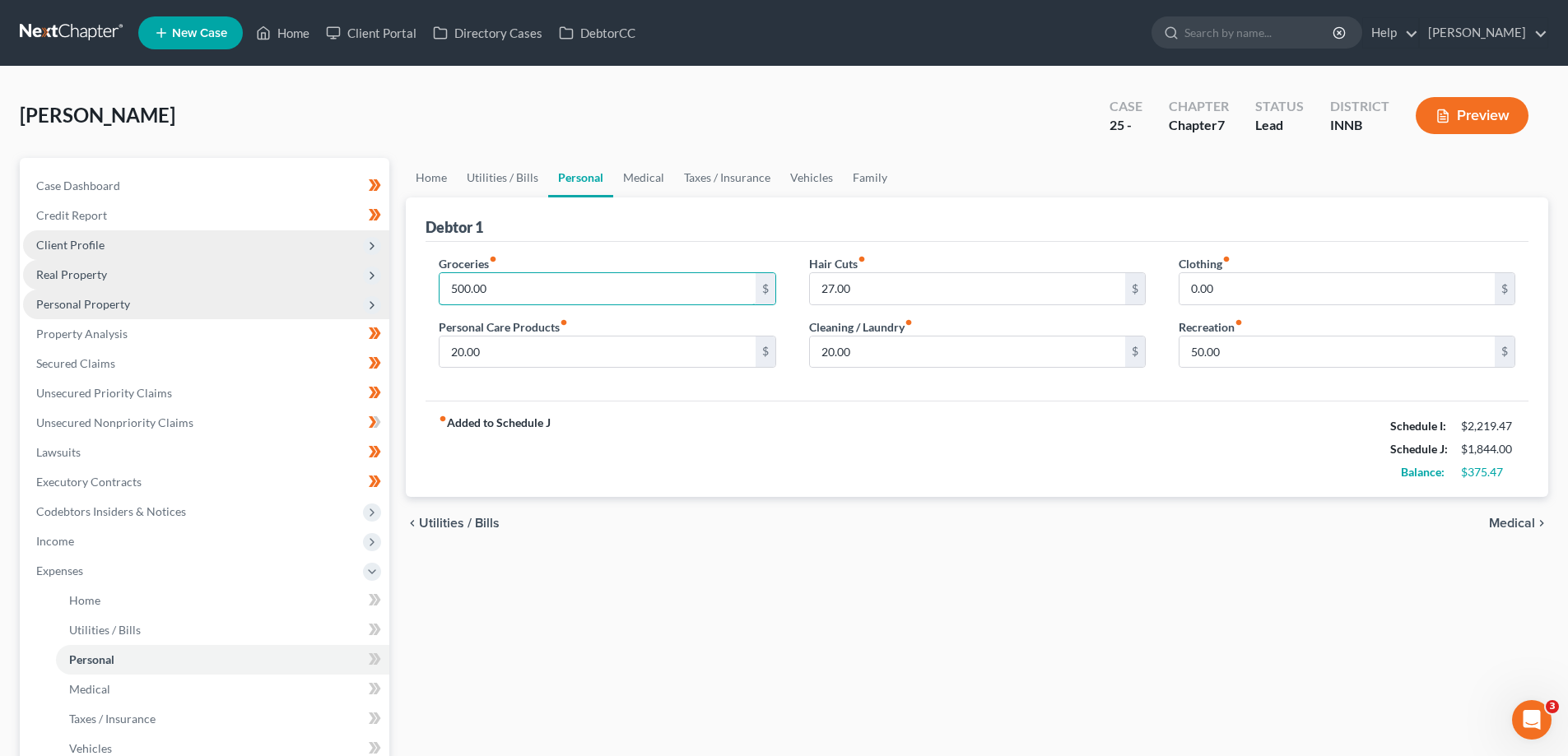
type input "500.00"
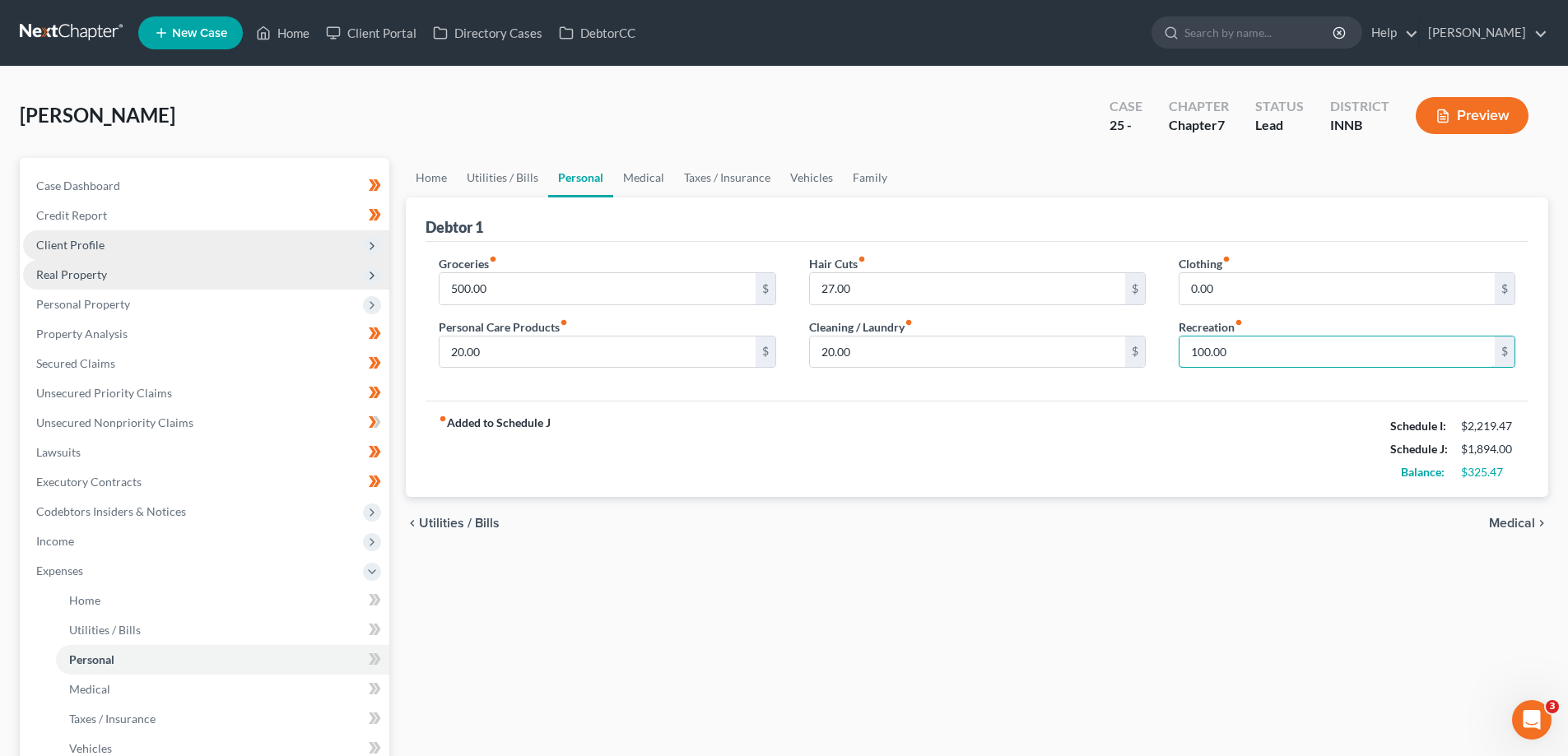
type input "100.00"
click at [1523, 520] on span "Medical" at bounding box center [1512, 523] width 46 height 13
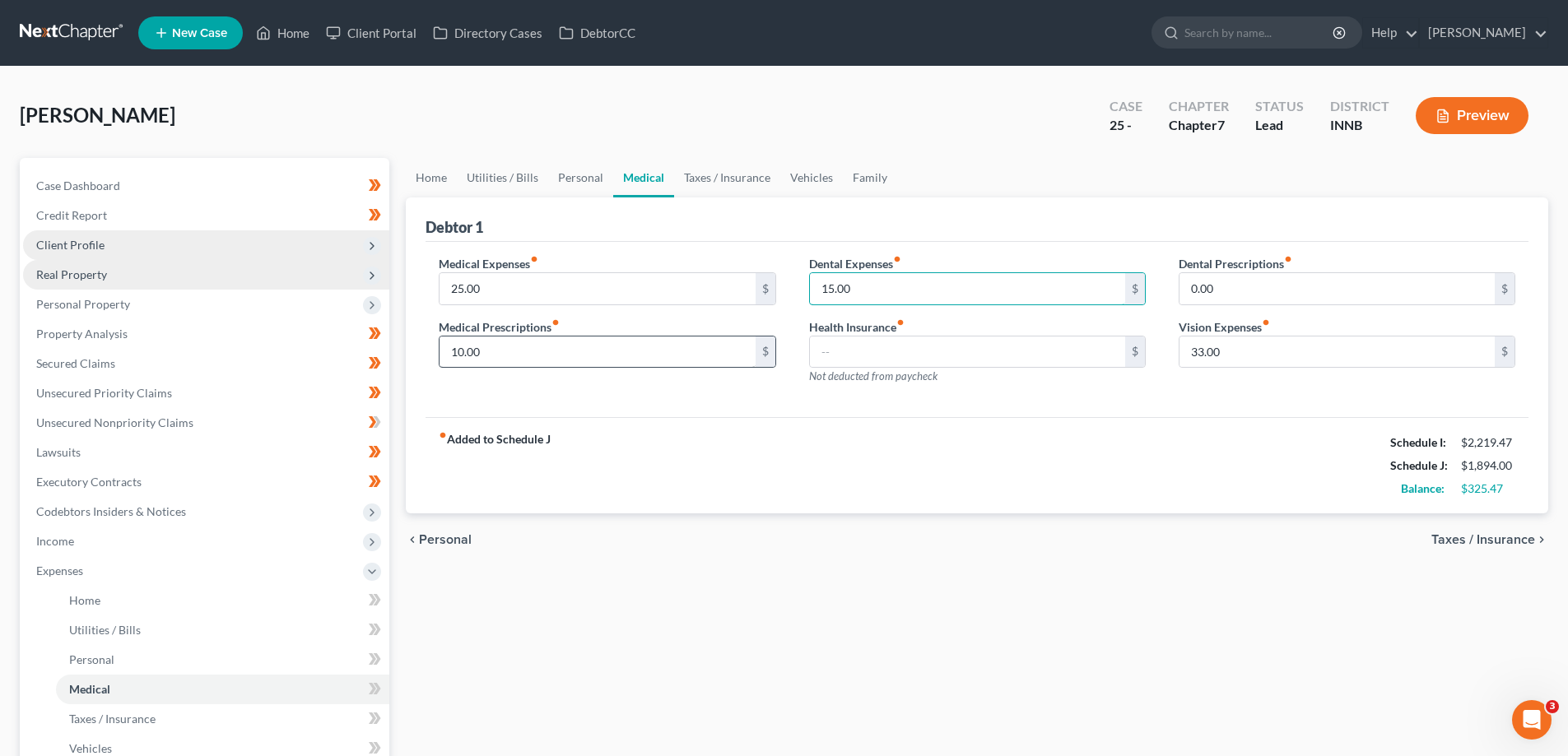
type input "15.00"
click at [1483, 535] on span "Taxes / Insurance" at bounding box center [1482, 540] width 104 height 13
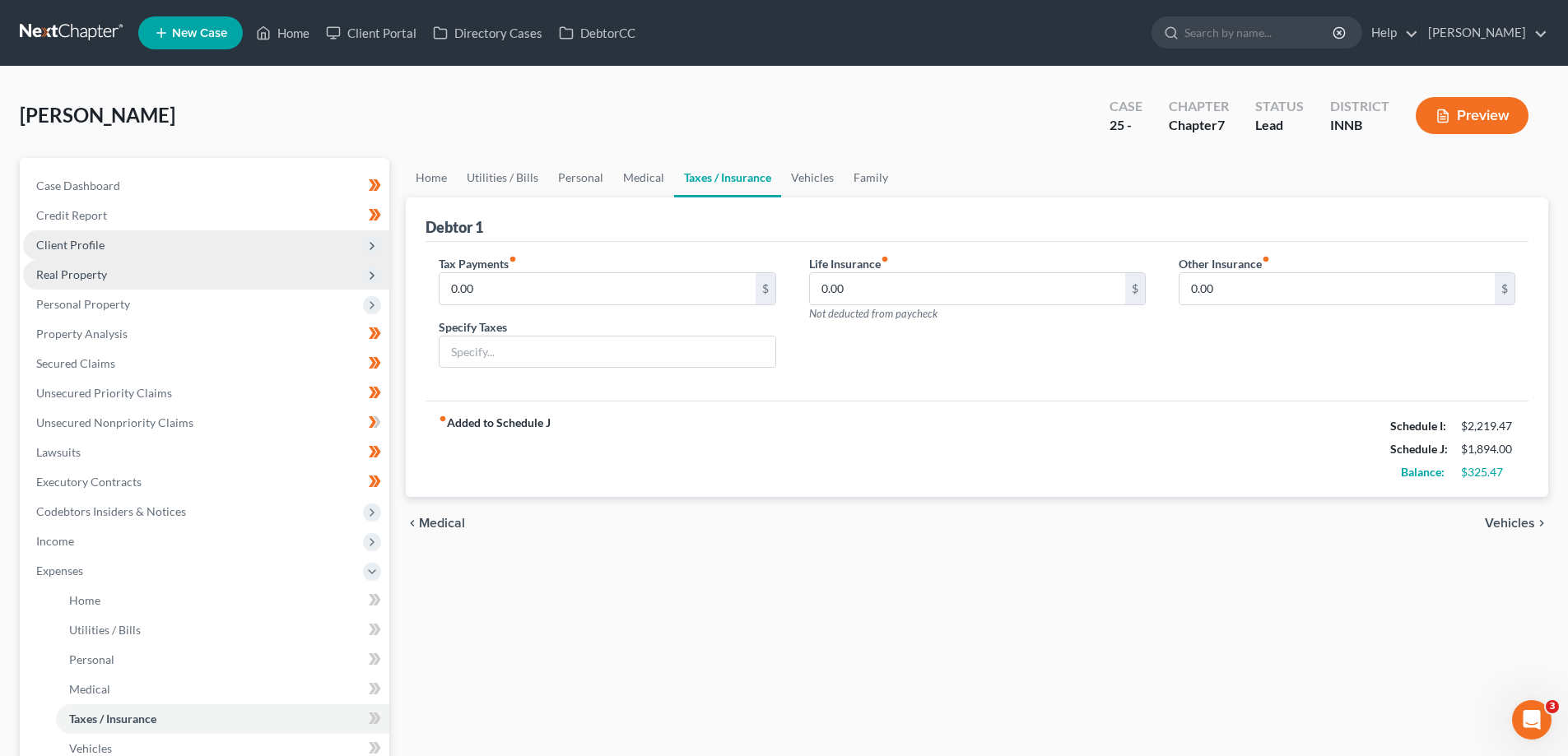
click at [1505, 524] on span "Vehicles" at bounding box center [1509, 523] width 51 height 13
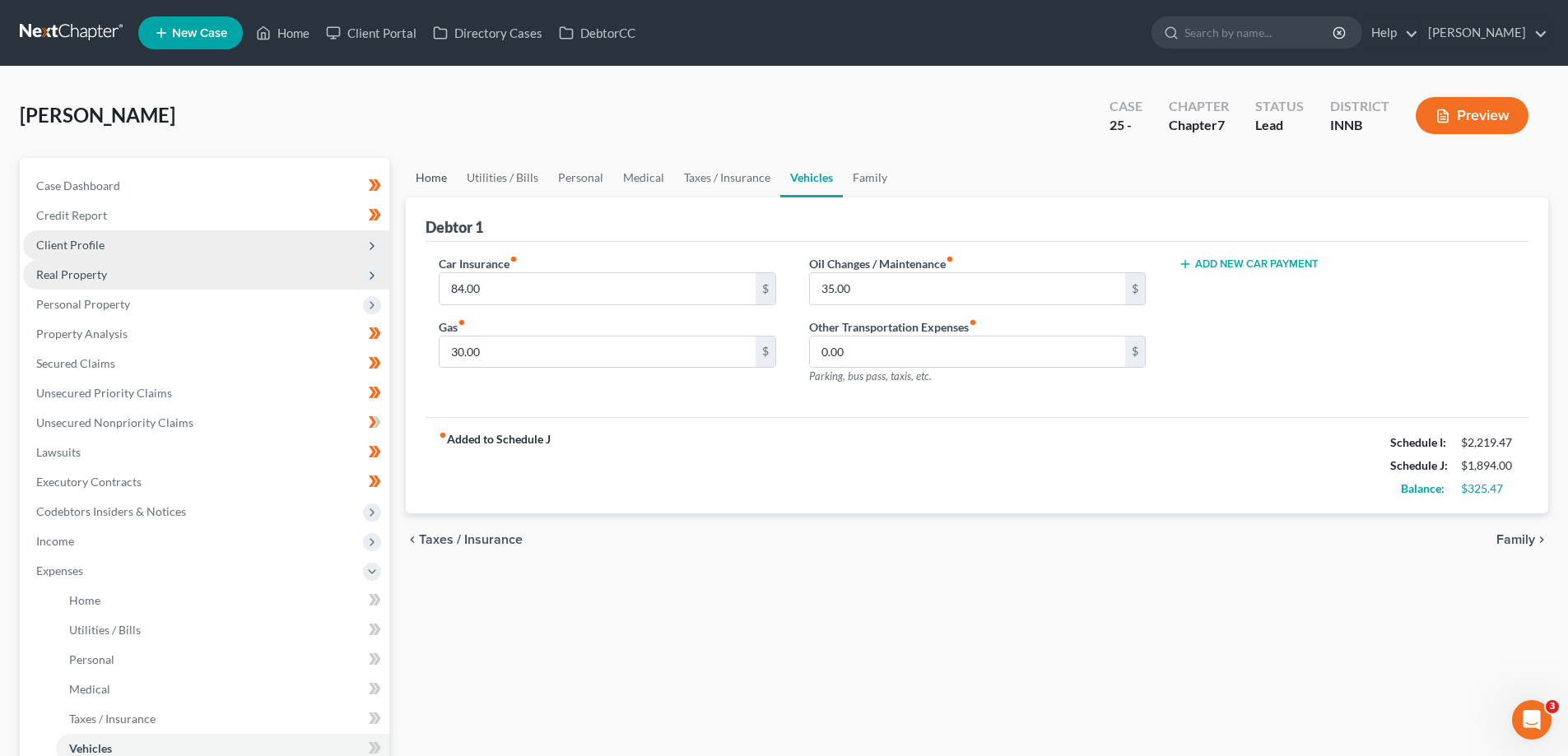
click at [440, 185] on link "Home" at bounding box center [430, 178] width 51 height 39
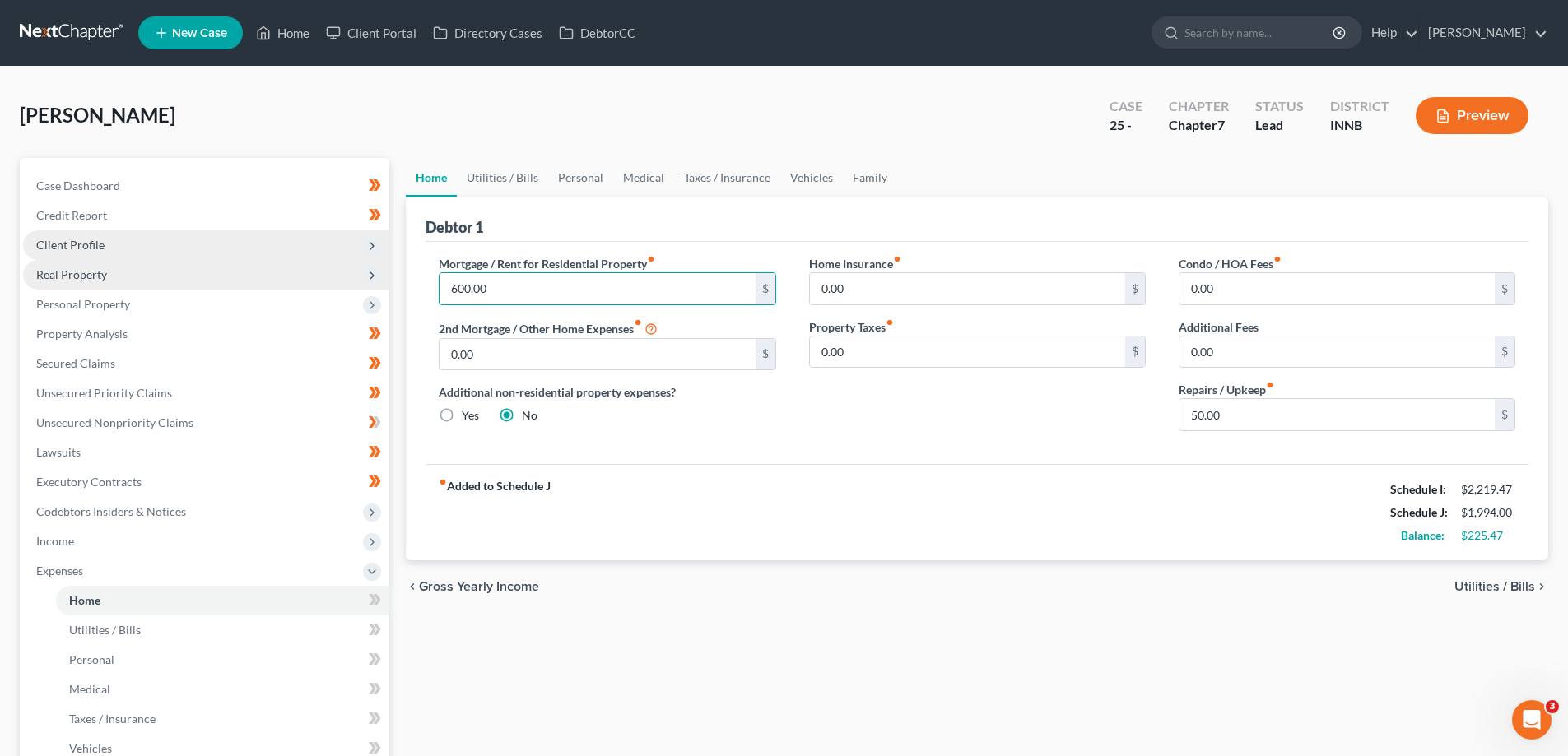
type input "600.00"
click at [1480, 581] on span "Utilities / Bills" at bounding box center [1495, 587] width 80 height 13
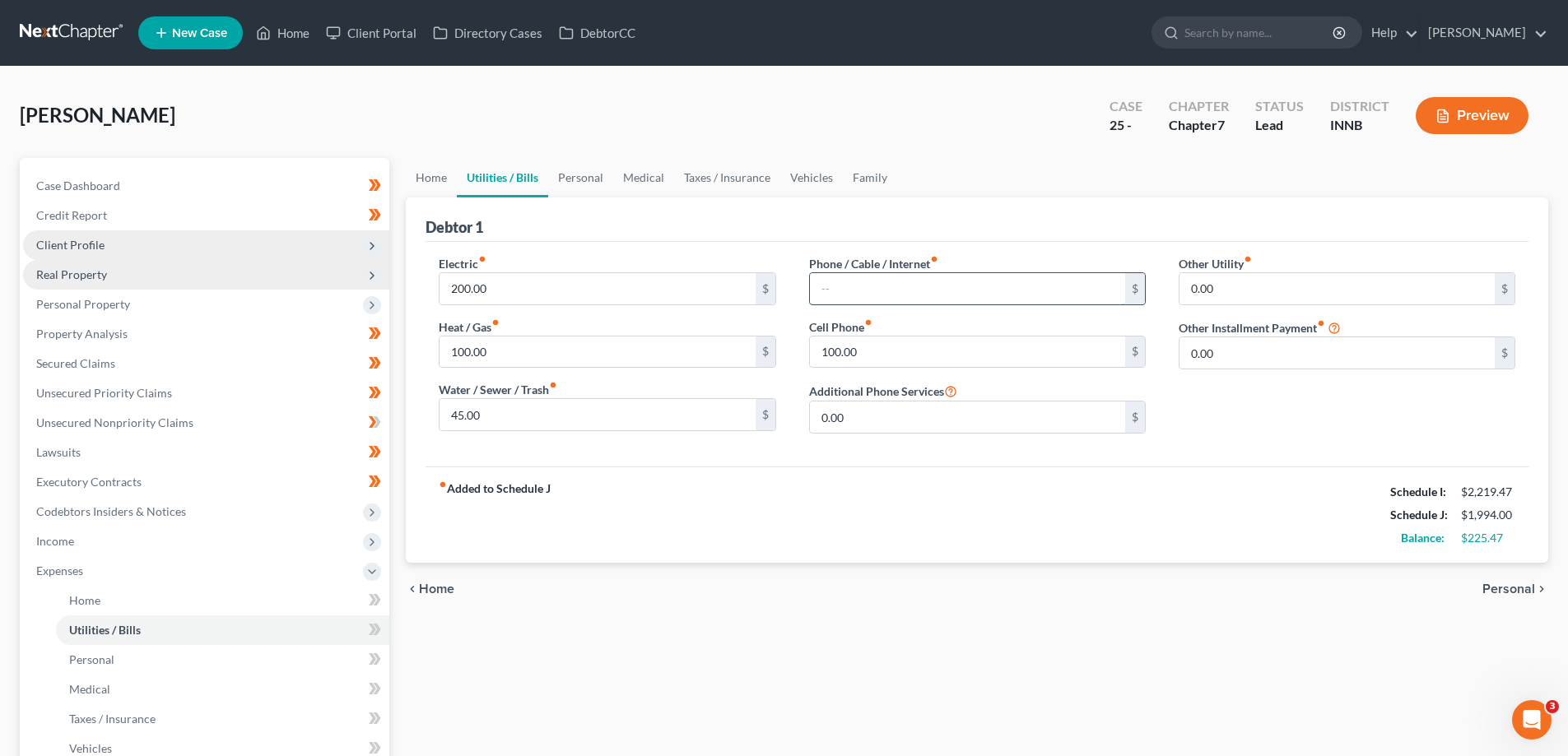
click at [905, 285] on input "text" at bounding box center [967, 288] width 315 height 32
type input "95.00"
click at [1520, 588] on span "Personal" at bounding box center [1508, 589] width 52 height 13
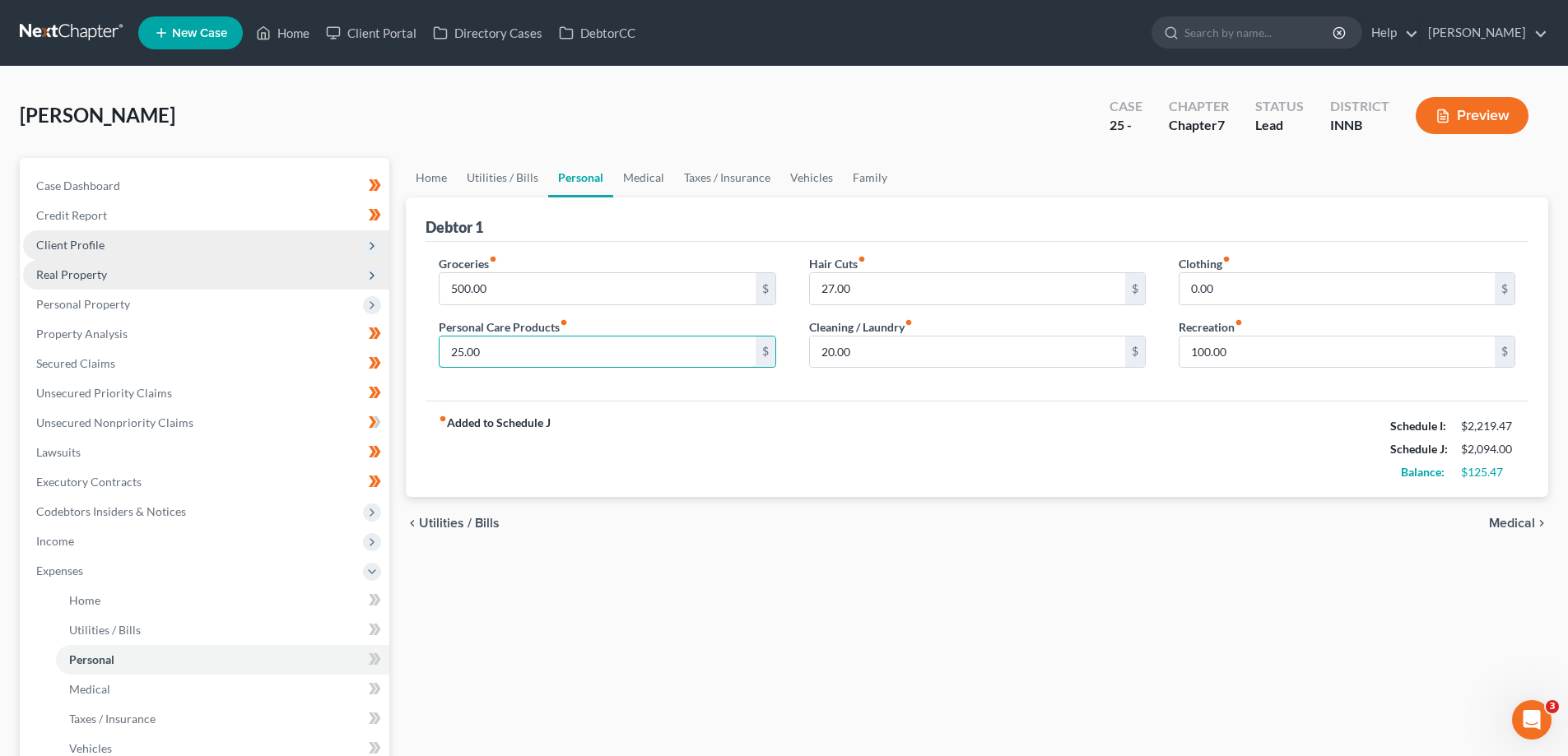
type input "25.00"
type input "30.00"
type input "25.00"
type input "525.00"
click at [1502, 521] on span "Medical" at bounding box center [1512, 523] width 46 height 13
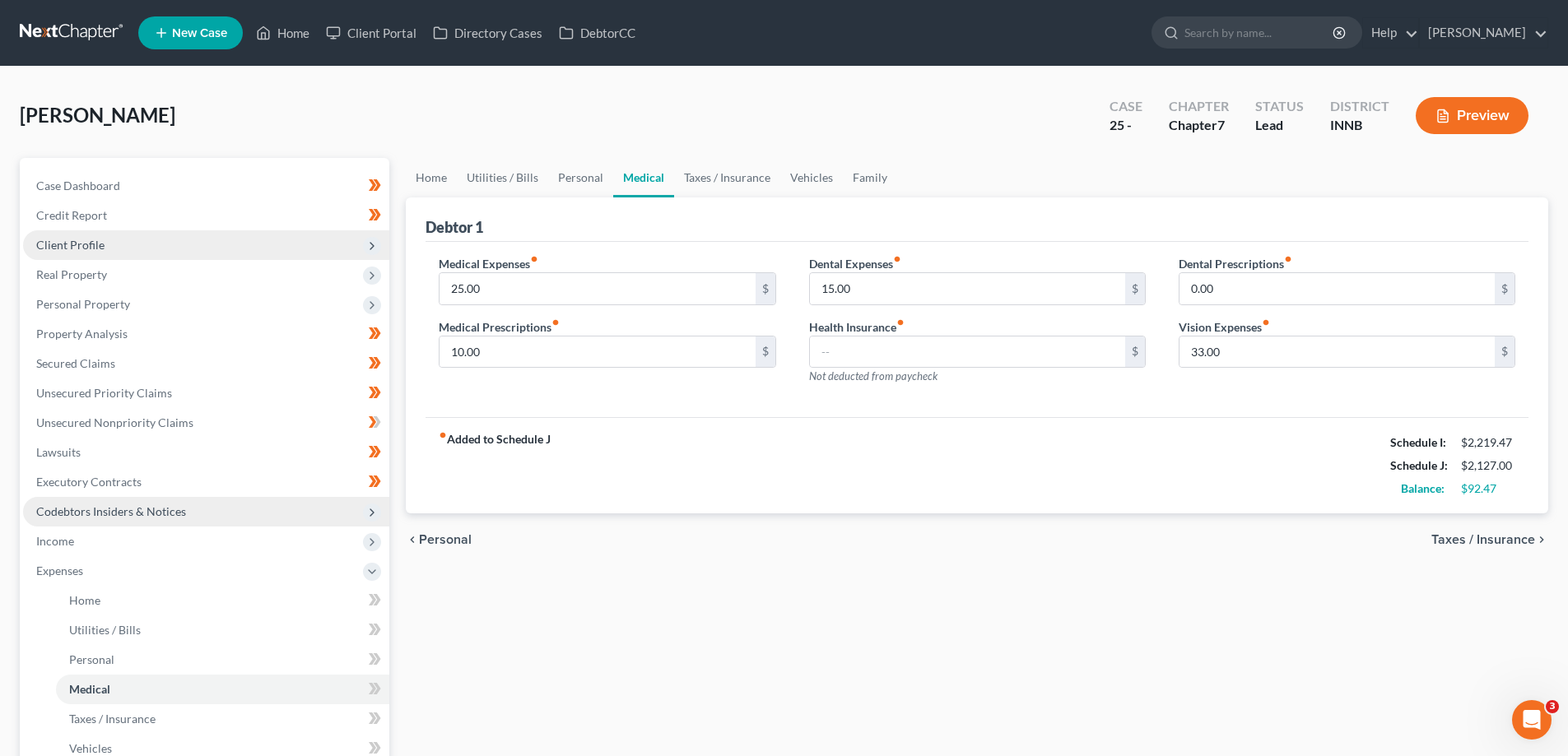
click at [373, 513] on polyline at bounding box center [371, 513] width 3 height 7
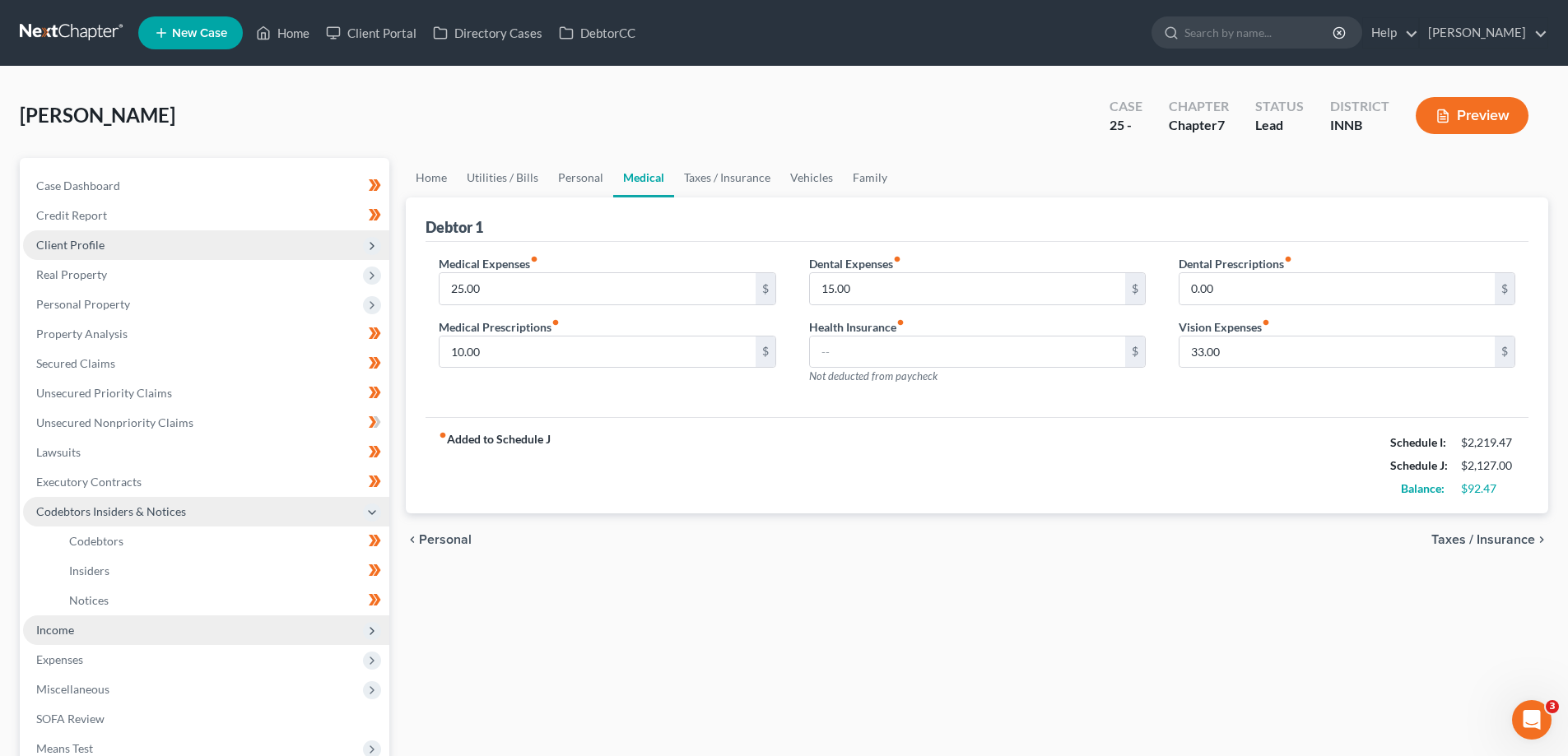
click at [371, 625] on icon at bounding box center [372, 631] width 13 height 13
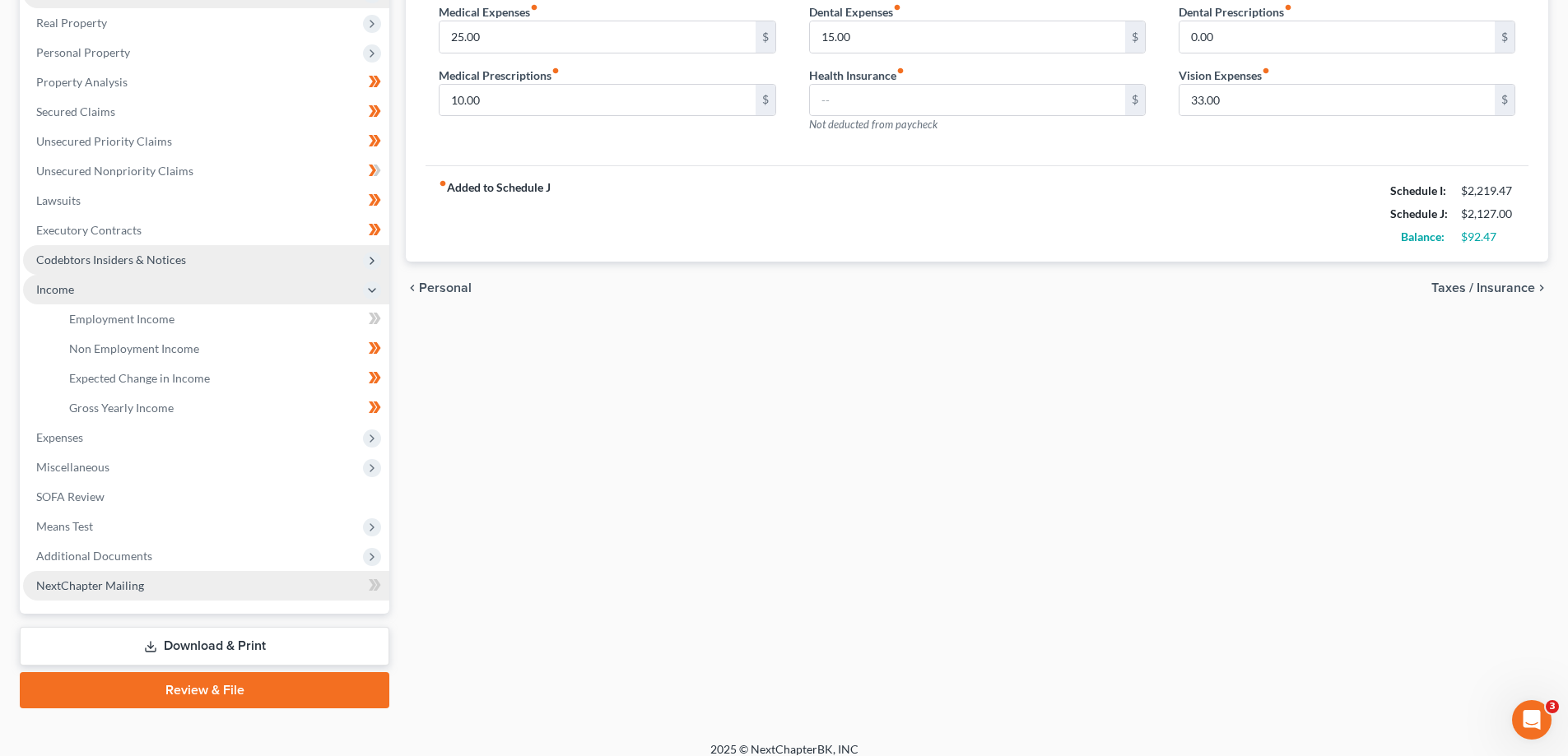
scroll to position [266, 0]
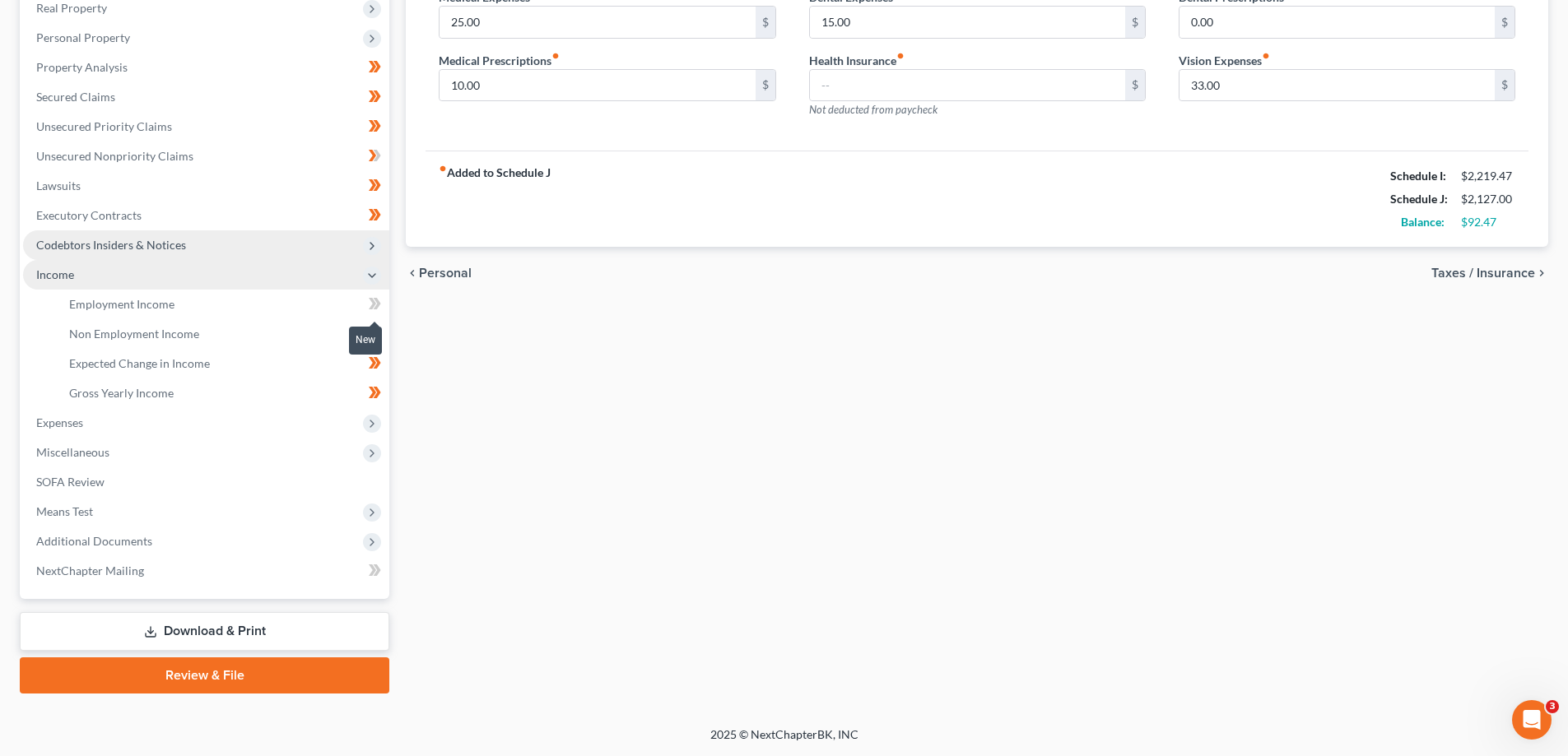
click at [373, 303] on icon at bounding box center [372, 304] width 8 height 11
click at [367, 430] on icon at bounding box center [372, 424] width 13 height 13
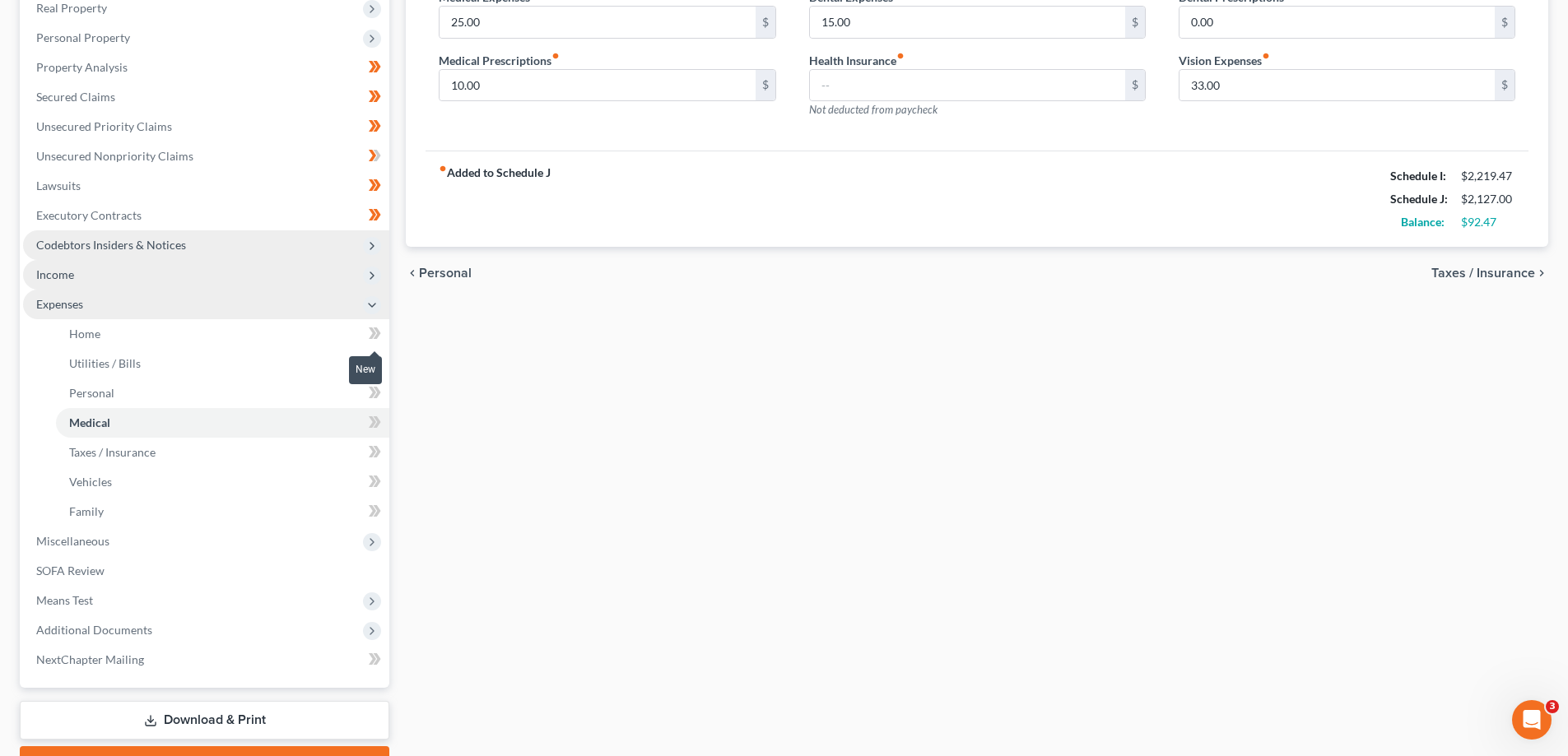
click at [371, 333] on icon at bounding box center [374, 334] width 12 height 21
click at [373, 362] on icon at bounding box center [372, 363] width 8 height 11
click at [372, 393] on icon at bounding box center [374, 393] width 12 height 21
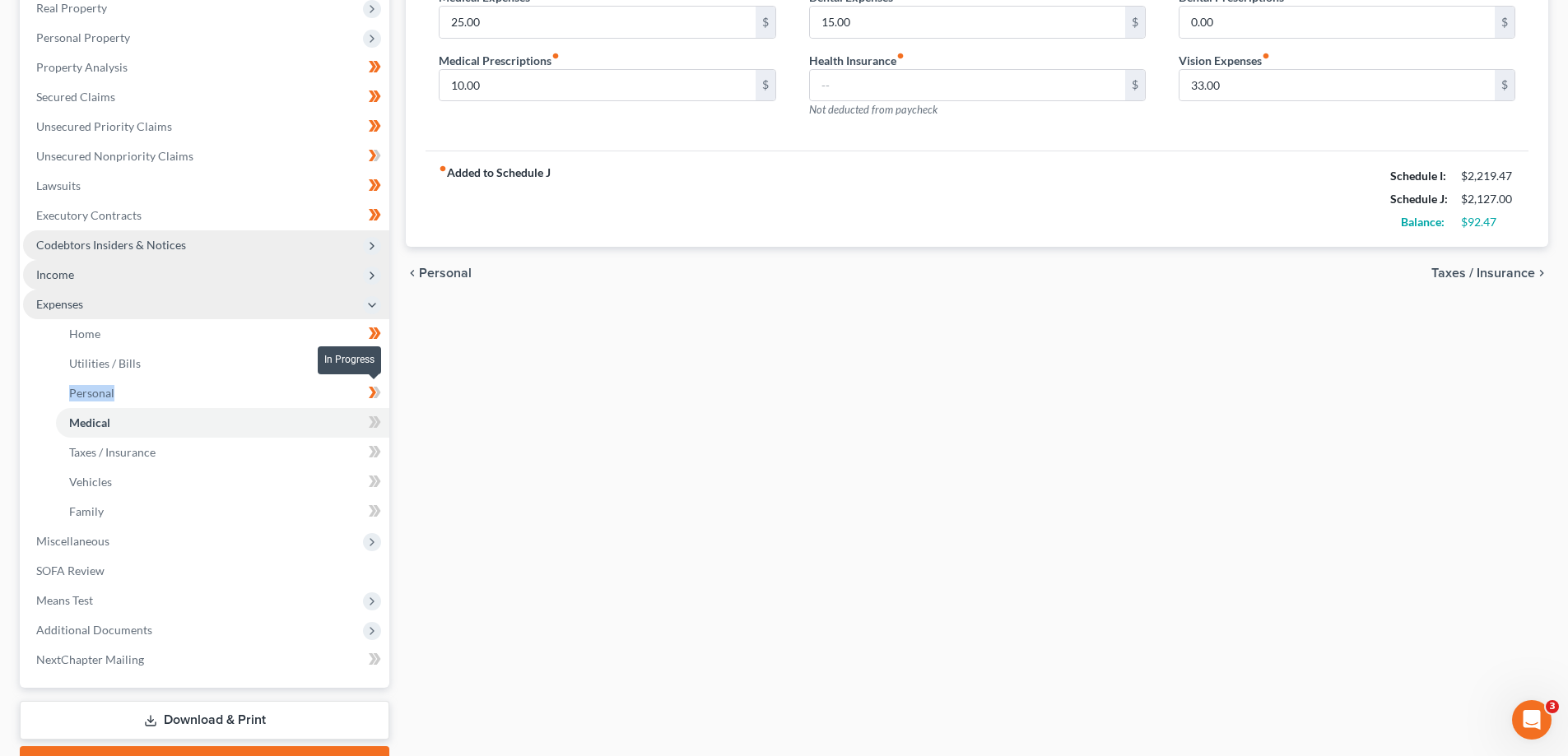
click at [372, 393] on icon at bounding box center [374, 393] width 12 height 21
click at [372, 416] on icon at bounding box center [372, 422] width 8 height 11
drag, startPoint x: 372, startPoint y: 416, endPoint x: 375, endPoint y: 436, distance: 20.2
click at [372, 421] on icon at bounding box center [372, 422] width 8 height 11
click at [380, 452] on icon at bounding box center [377, 452] width 8 height 11
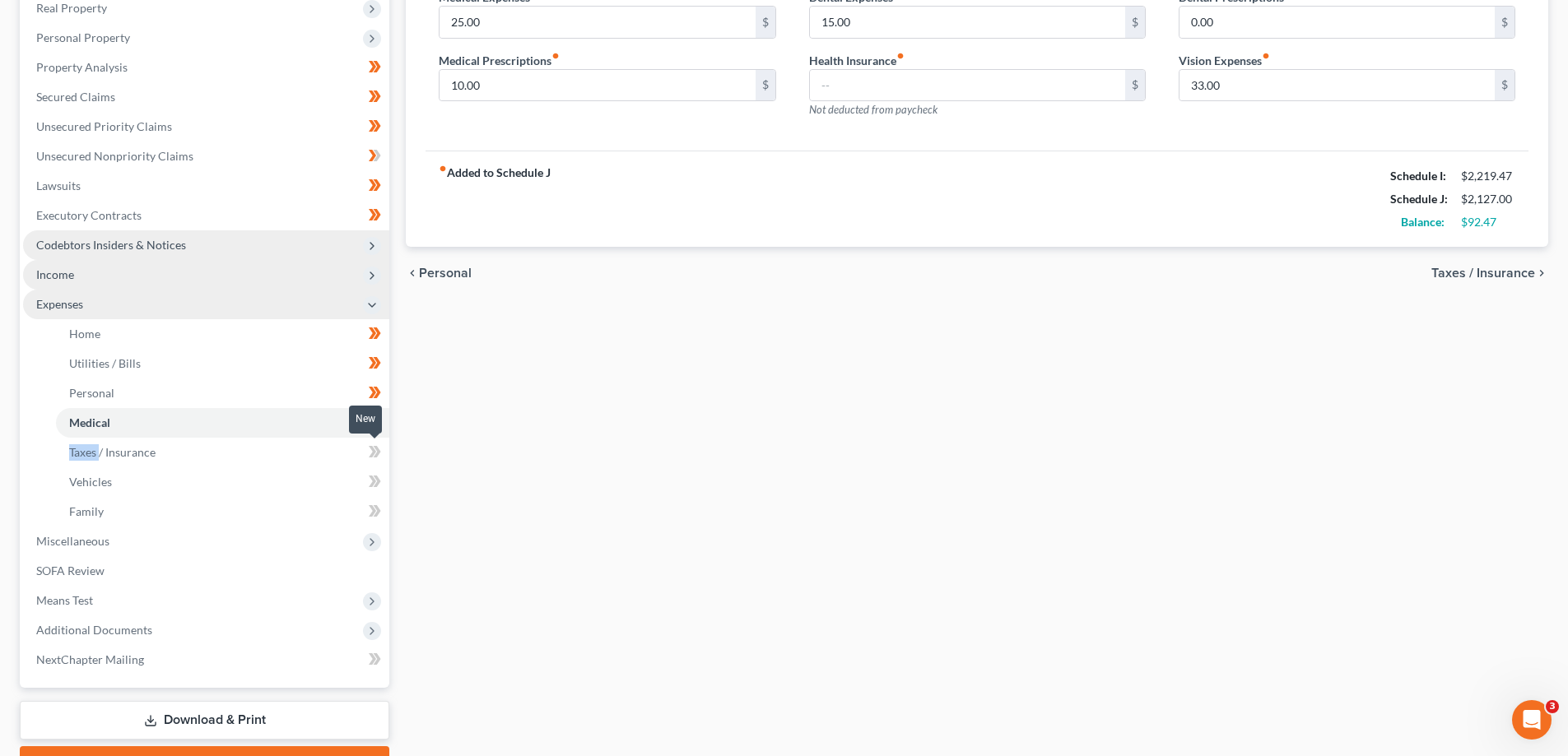
click at [380, 452] on icon at bounding box center [377, 452] width 8 height 11
click at [378, 483] on icon at bounding box center [377, 481] width 8 height 11
click at [376, 517] on icon at bounding box center [374, 512] width 12 height 21
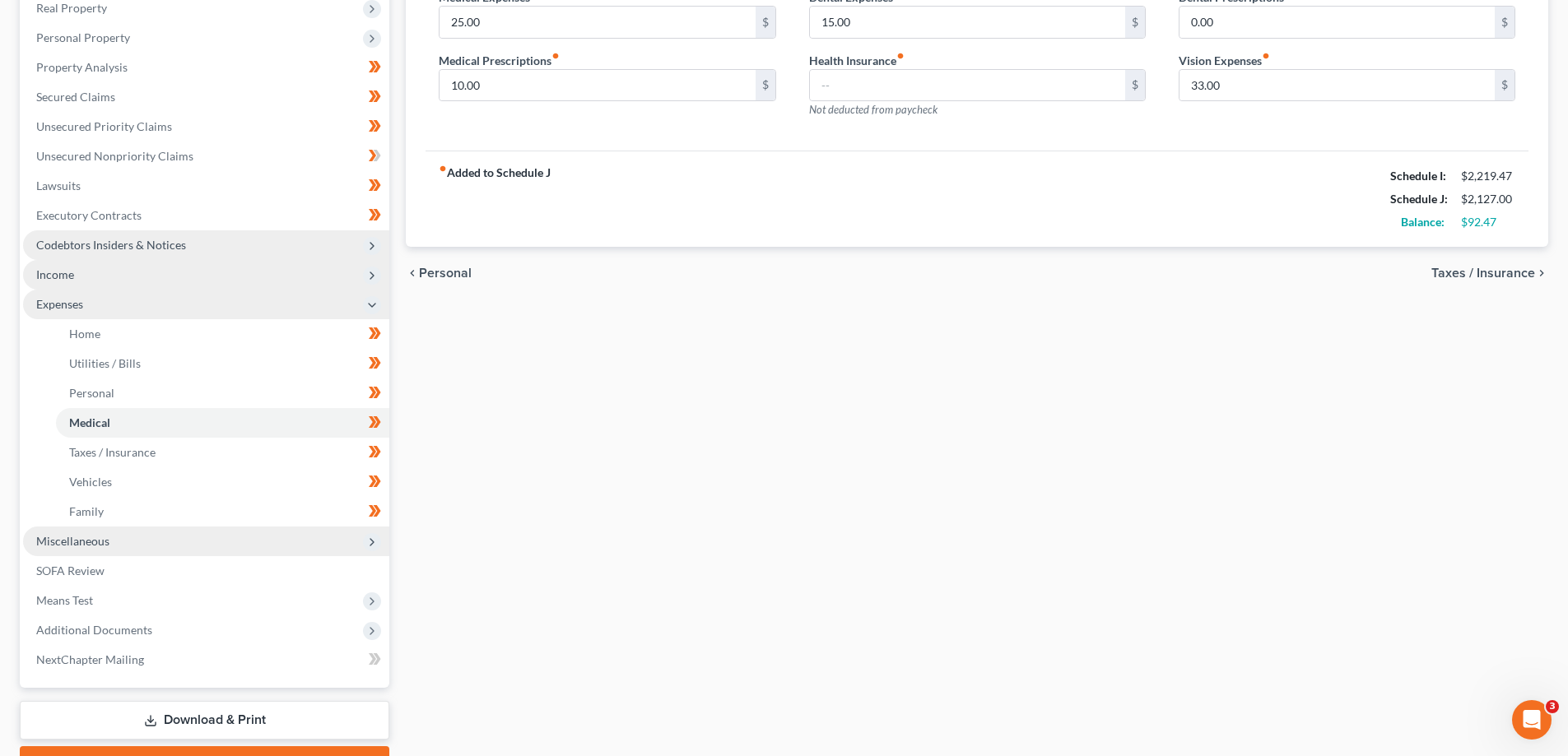
click at [374, 545] on icon at bounding box center [372, 542] width 13 height 13
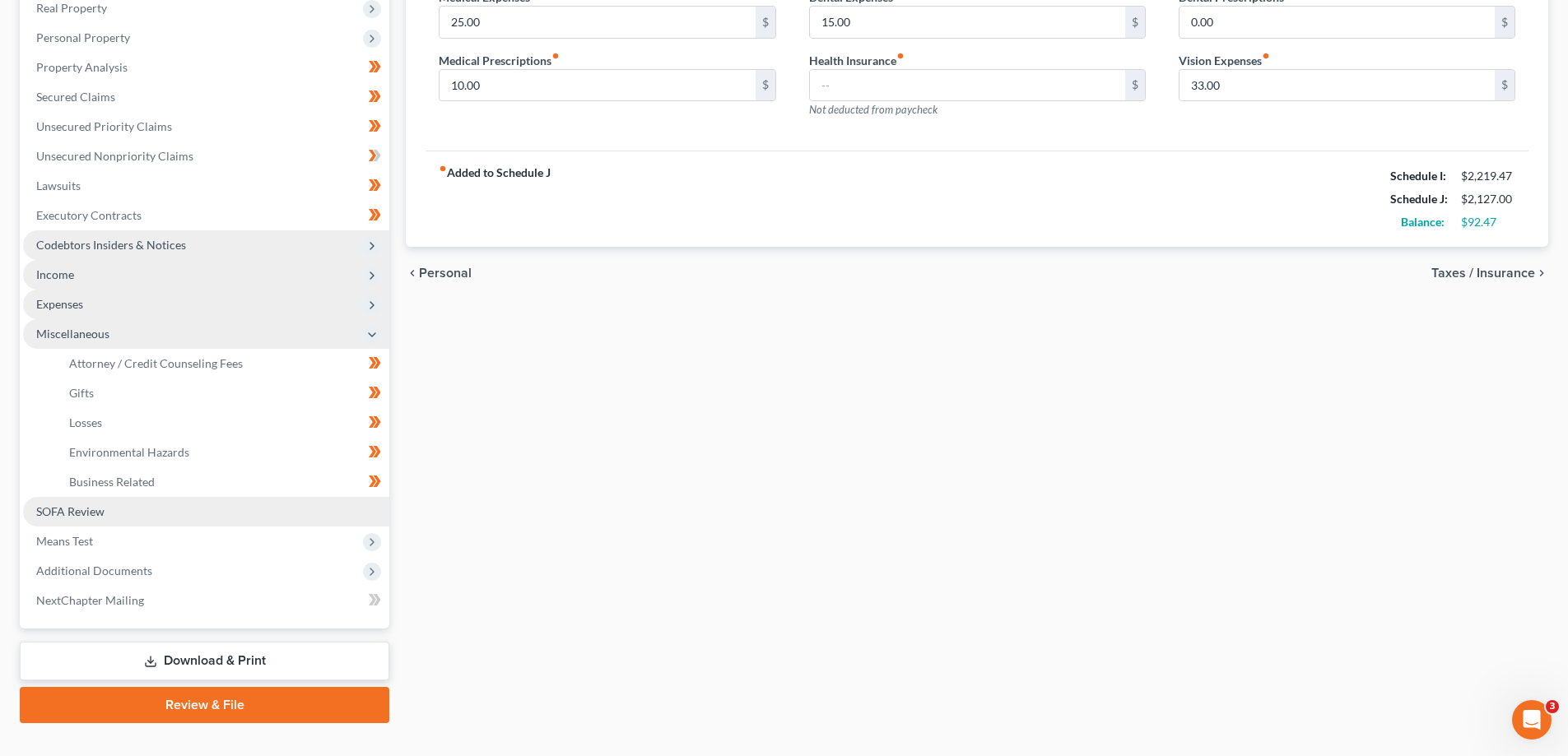
click at [73, 507] on span "SOFA Review" at bounding box center [71, 512] width 69 height 14
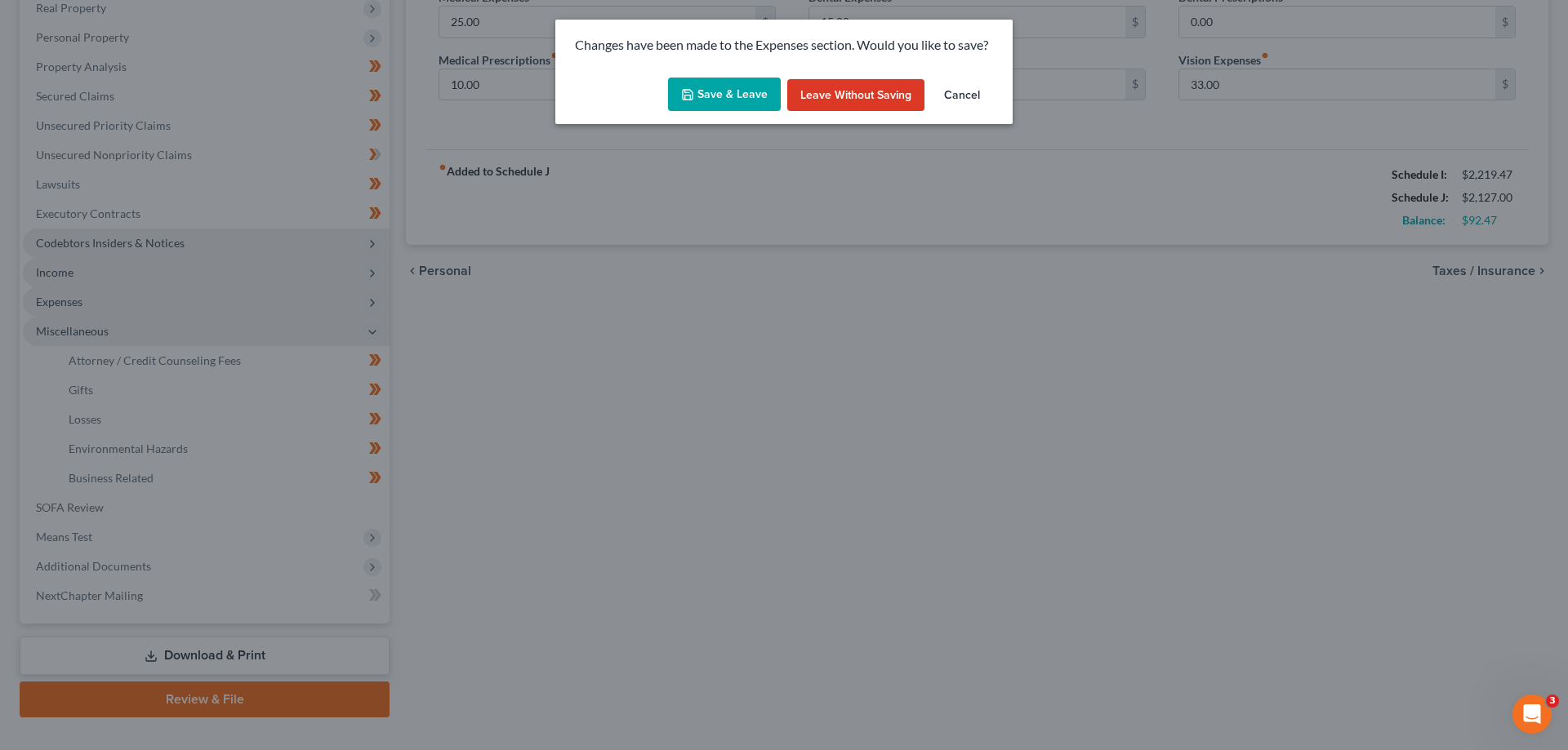
click at [714, 100] on button "Save & Leave" at bounding box center [724, 95] width 113 height 34
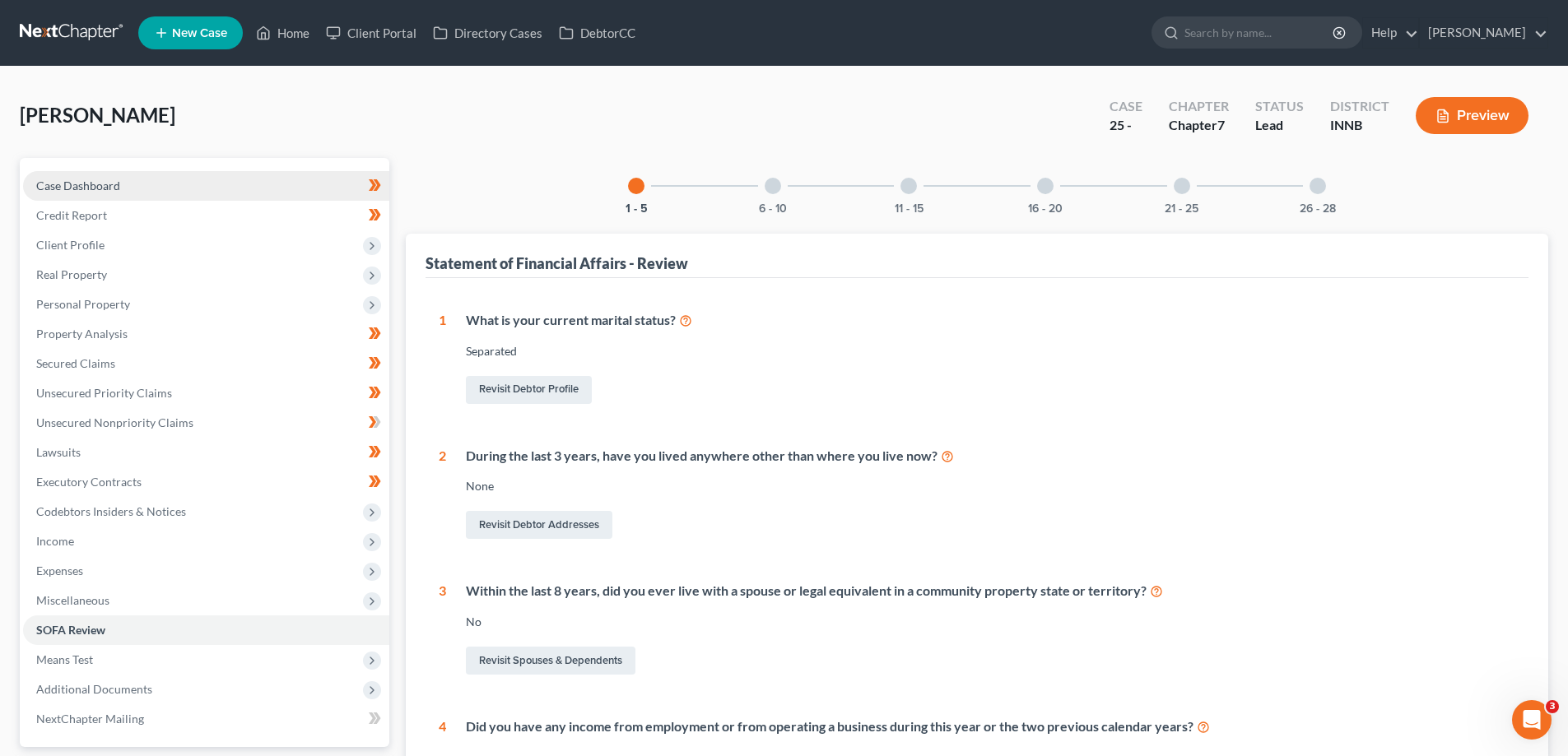
click at [60, 189] on span "Case Dashboard" at bounding box center [78, 185] width 84 height 14
select select "10"
